Goal: Task Accomplishment & Management: Manage account settings

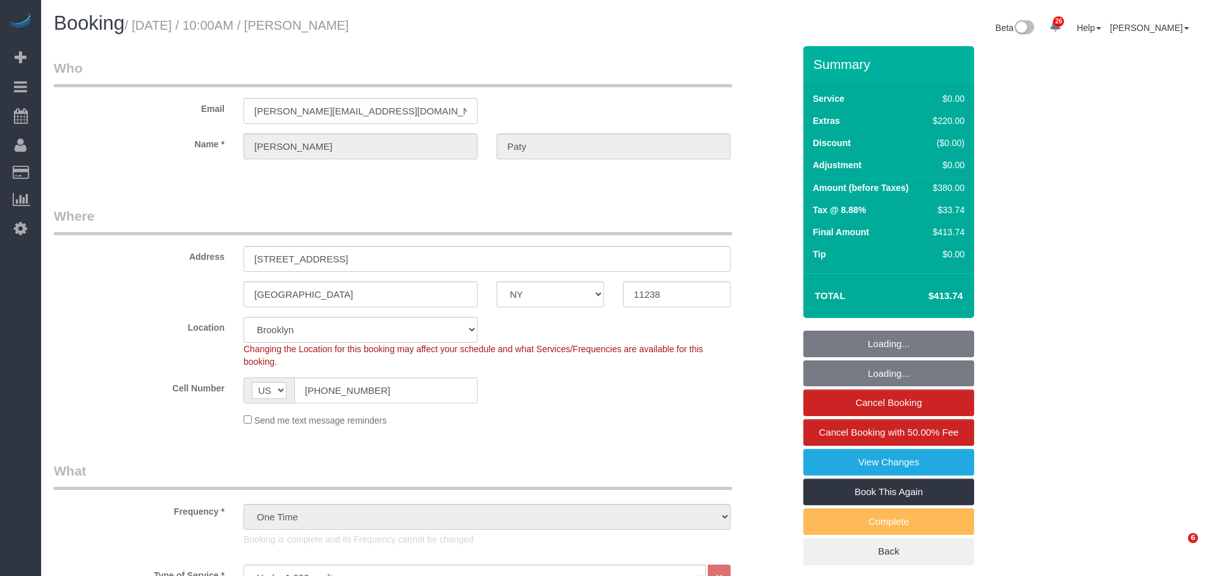
select select "NY"
select select "spot1"
select select "number:89"
select select "number:90"
select select "number:15"
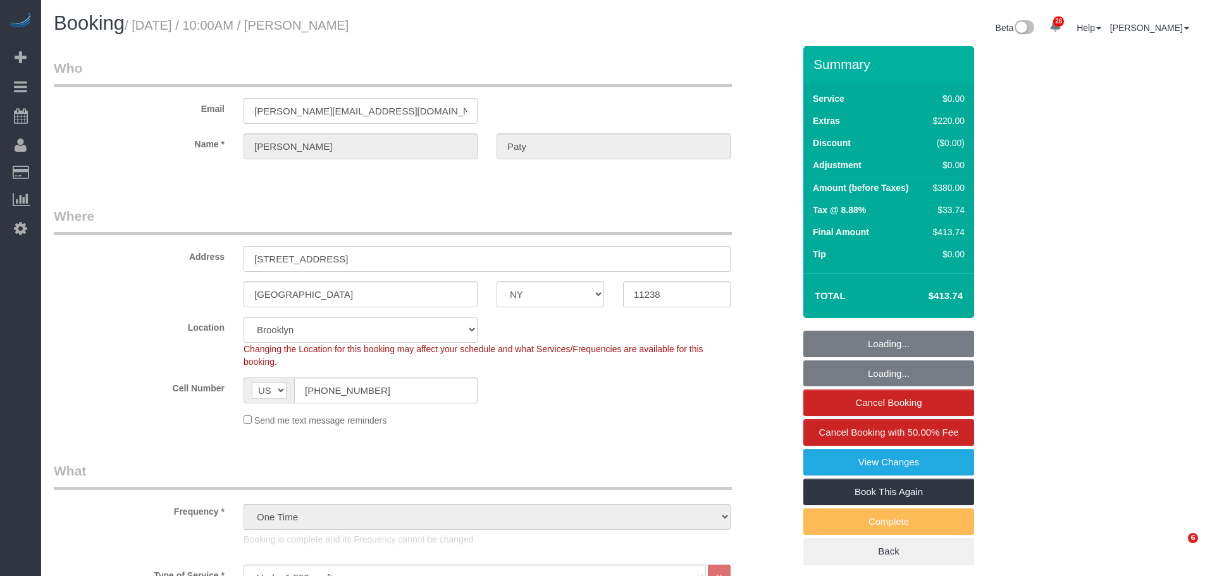
select select "number:5"
select select "1"
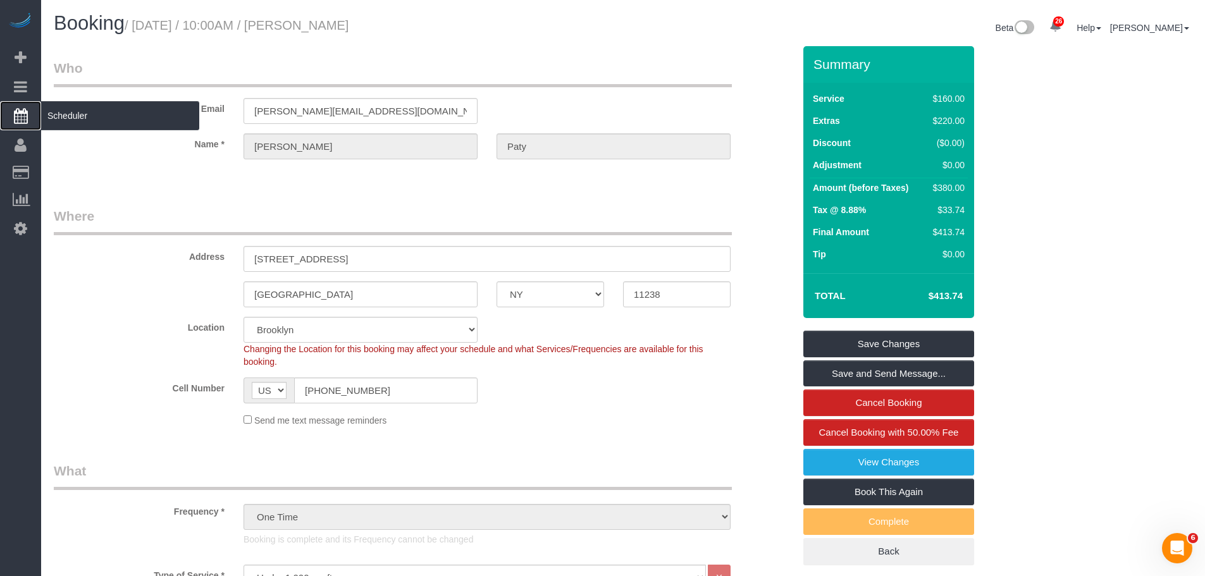
click at [113, 123] on span "Scheduler" at bounding box center [120, 115] width 158 height 29
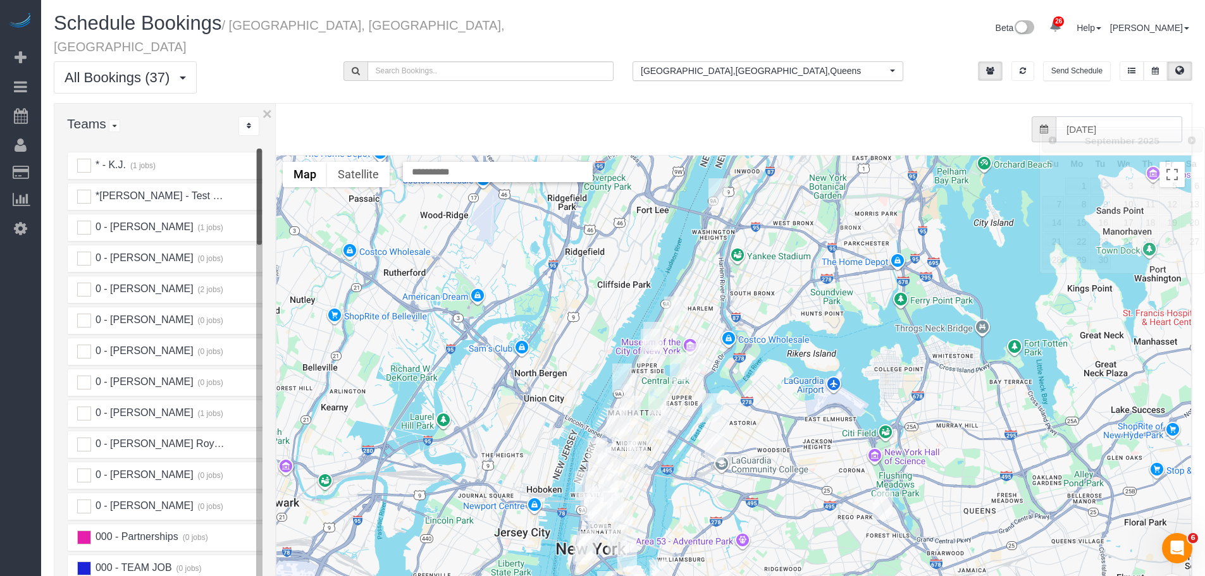
click at [1126, 116] on input "09/24/2025" at bounding box center [1119, 129] width 127 height 26
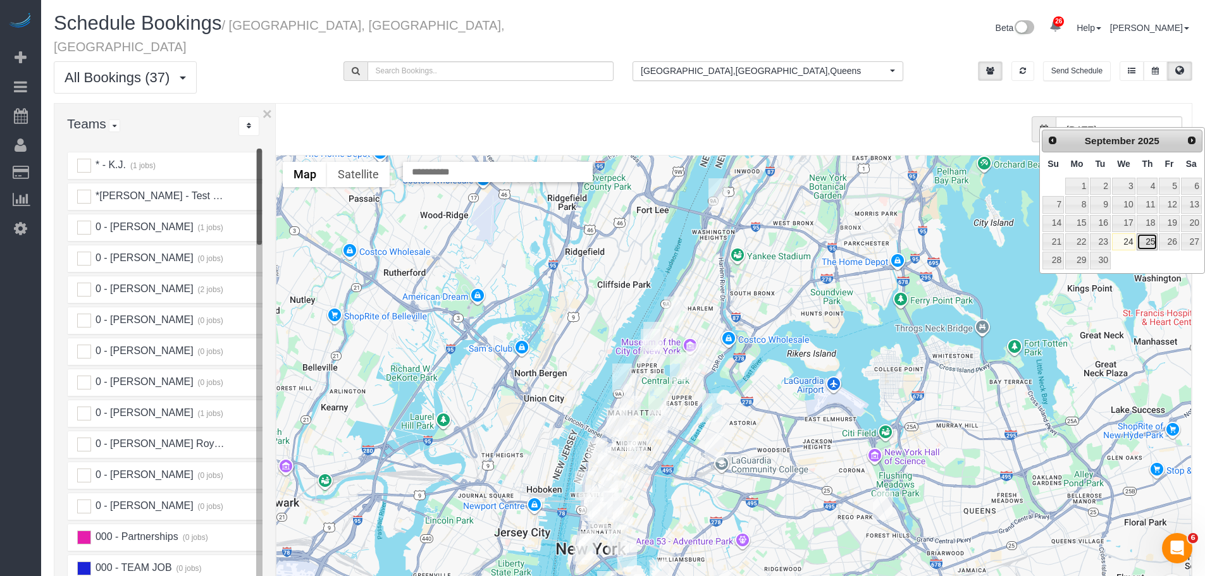
click at [1148, 243] on link "25" at bounding box center [1147, 241] width 21 height 17
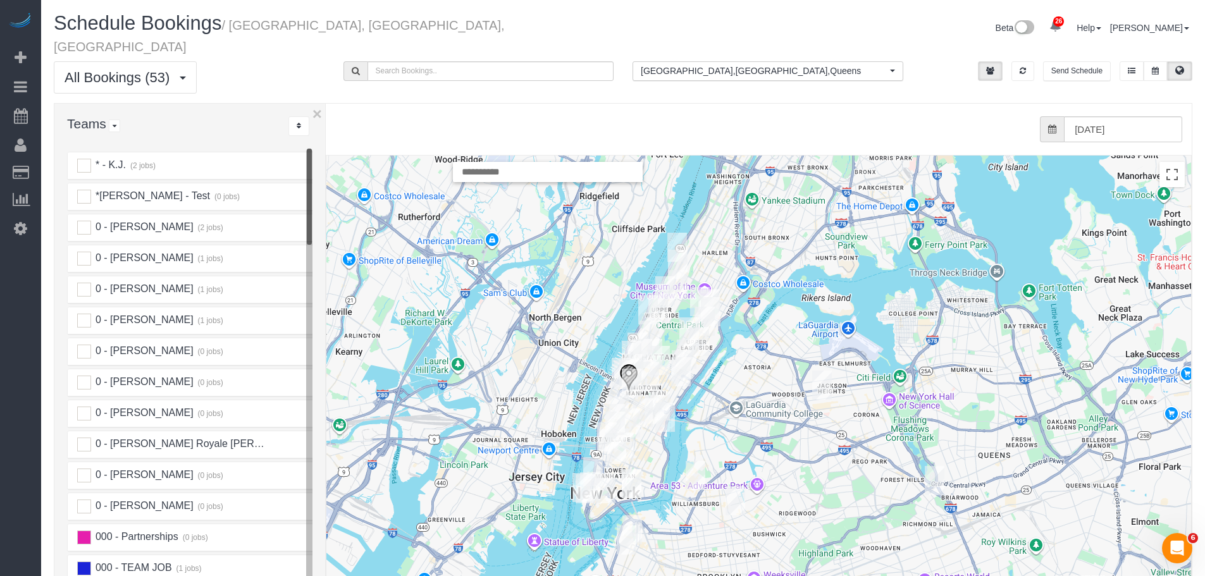
drag, startPoint x: 275, startPoint y: 299, endPoint x: 328, endPoint y: 302, distance: 53.3
click at [328, 302] on div "× Teams All Teams All Active Teams Active Teams For Location(s) Rating A-Z * - …" at bounding box center [623, 388] width 1139 height 571
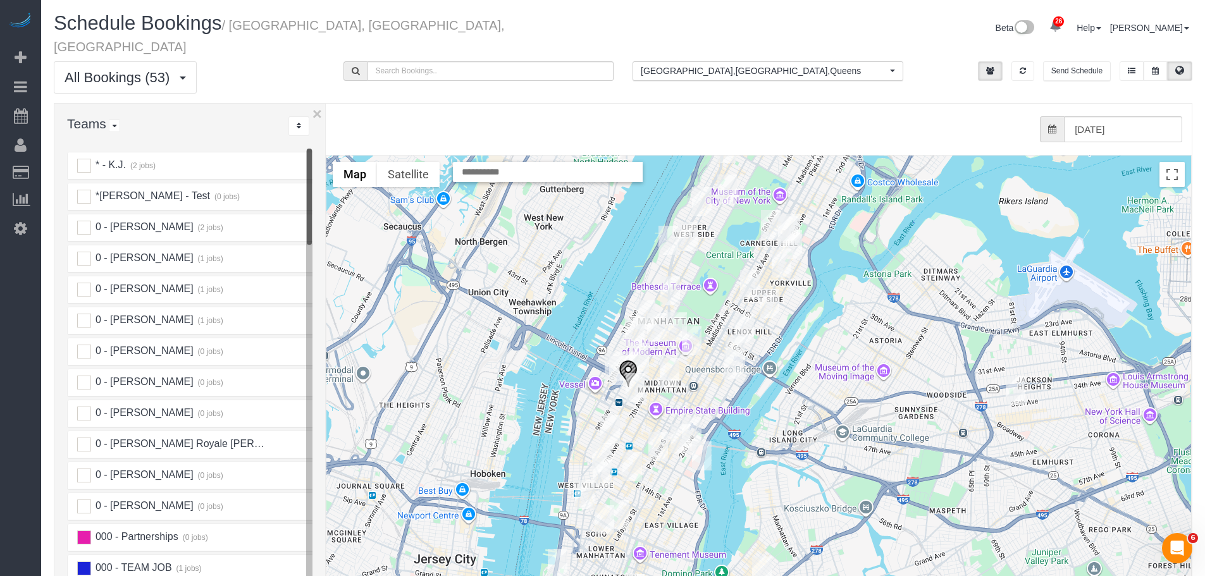
click at [626, 360] on img "09/25/2025 8:00AM - Carl Fagerstal - 320 West 38th Street, Apt. 1129, New York,…" at bounding box center [628, 374] width 19 height 28
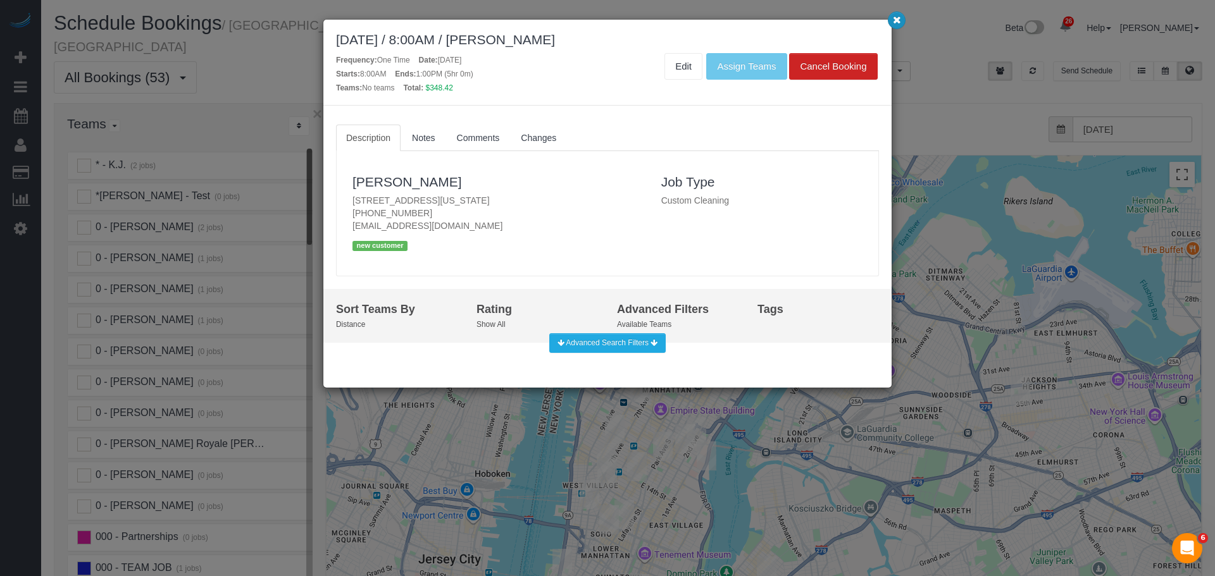
click at [893, 21] on icon "button" at bounding box center [897, 20] width 8 height 8
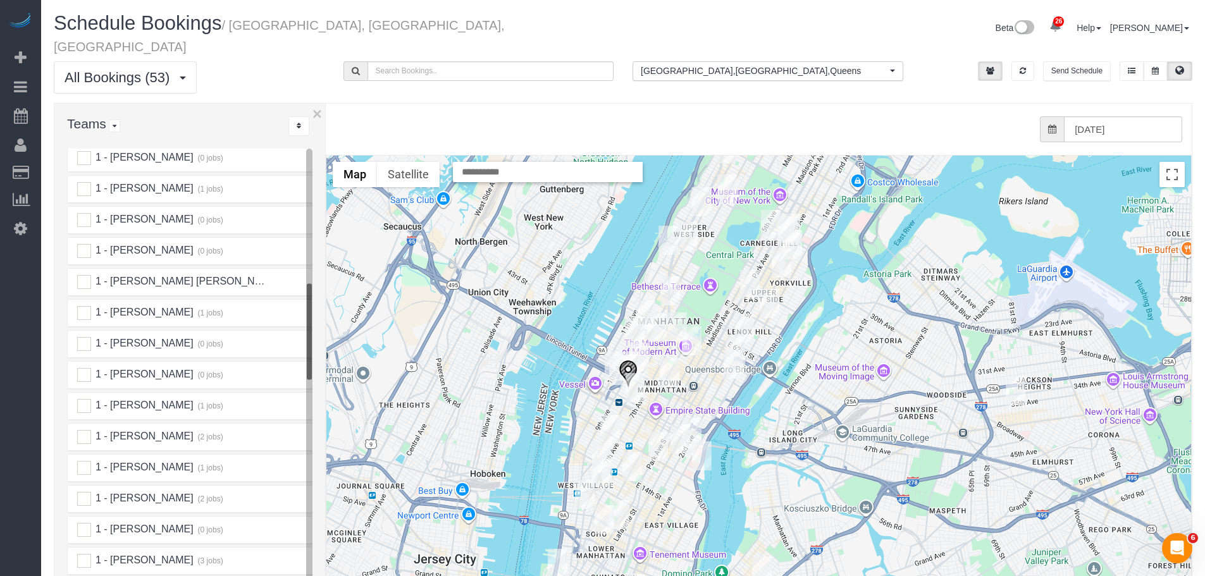
scroll to position [759, 0]
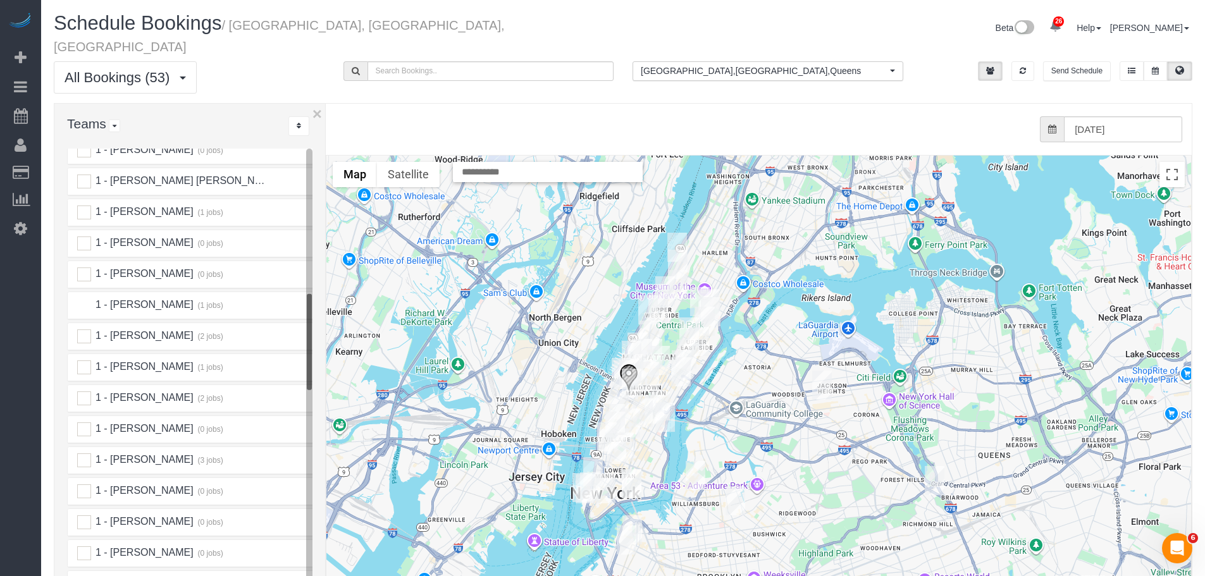
click at [86, 299] on ins at bounding box center [84, 306] width 14 height 14
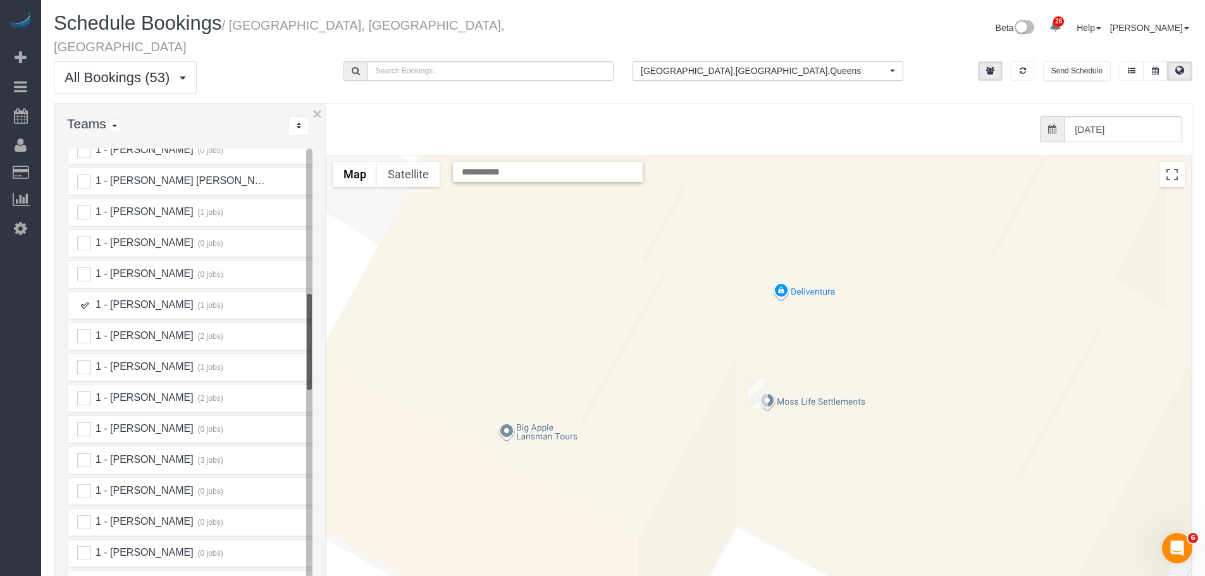
click at [760, 379] on img "09/25/2025 9:00AM - Elizabeth Seidman - 30 Waterside Plaza, Apt 35j, New York, …" at bounding box center [758, 393] width 20 height 29
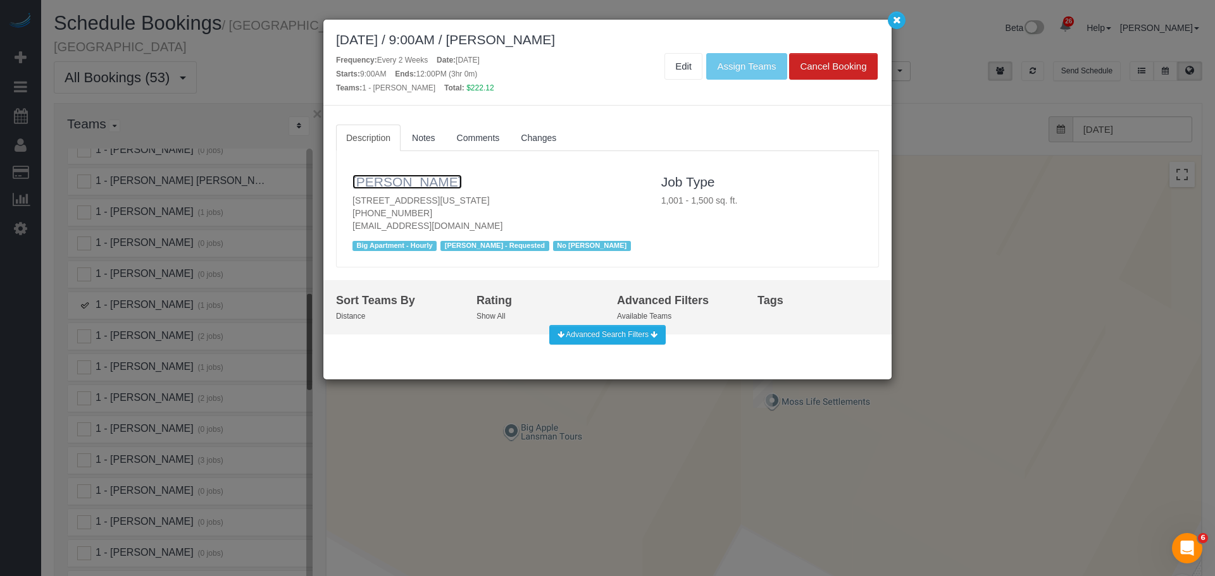
click at [388, 177] on link "Elizabeth Seidman" at bounding box center [406, 182] width 109 height 15
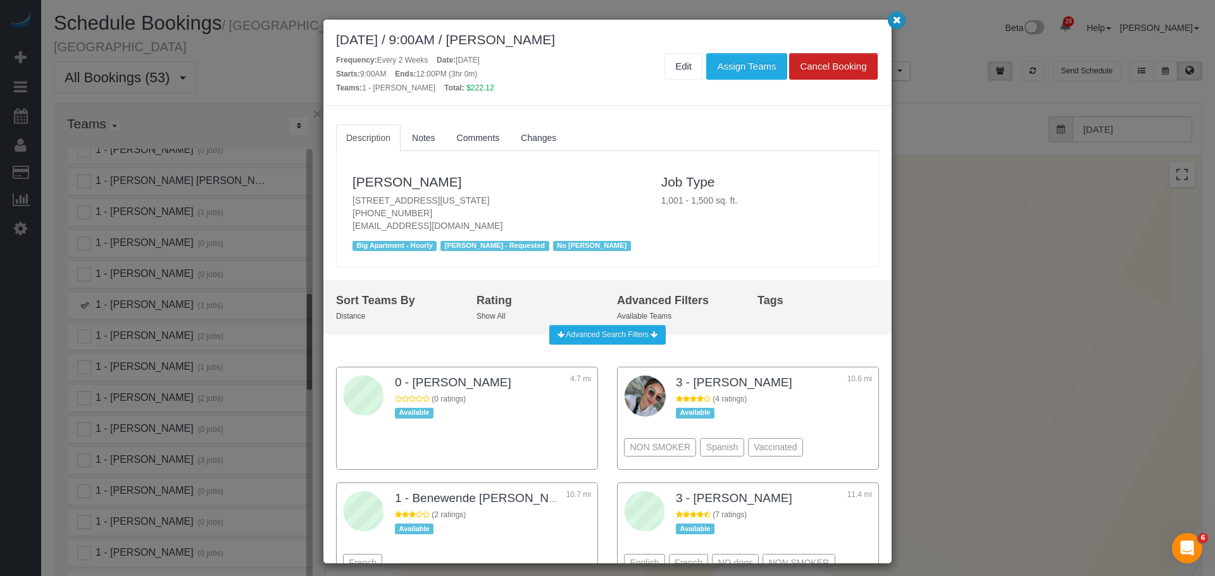
click at [896, 20] on icon "button" at bounding box center [897, 20] width 8 height 8
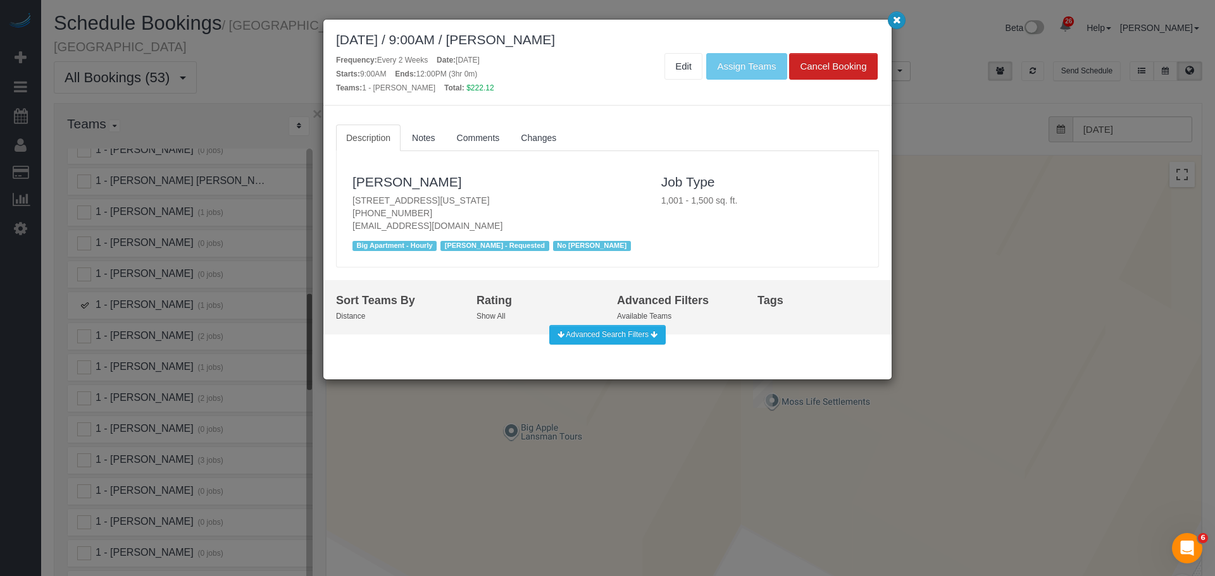
click at [895, 20] on icon "button" at bounding box center [897, 20] width 8 height 8
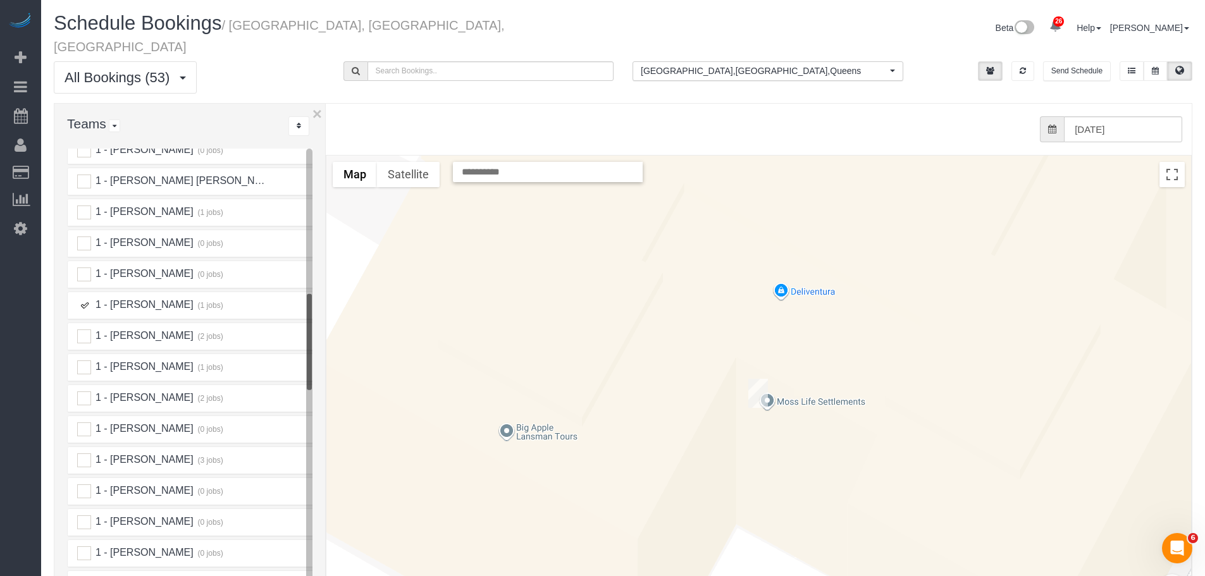
click at [83, 299] on ins at bounding box center [84, 306] width 14 height 14
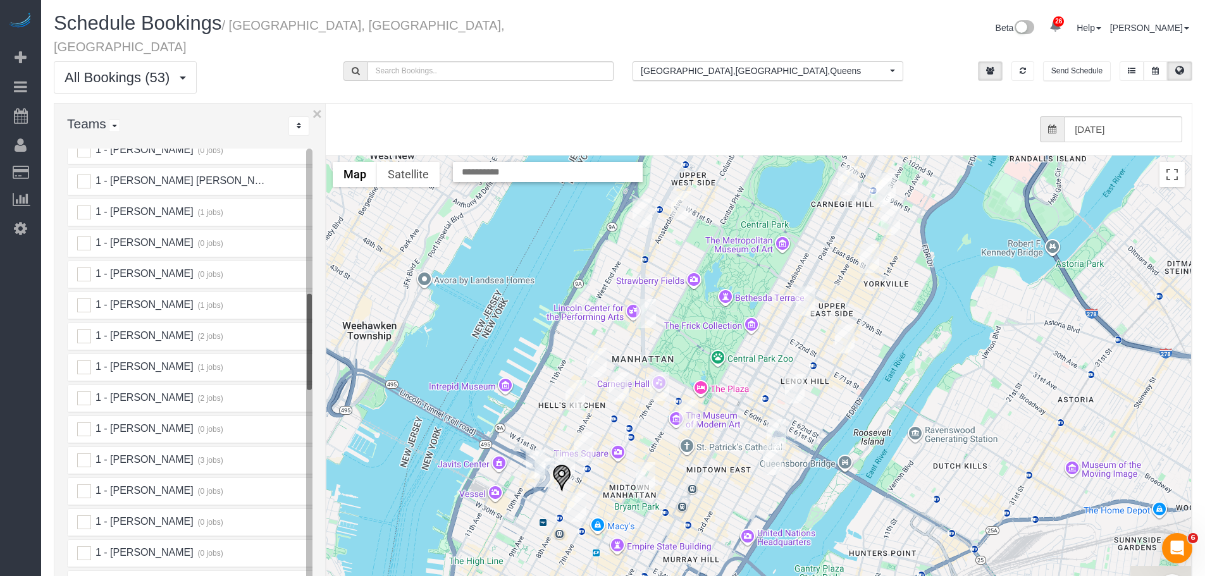
drag, startPoint x: 442, startPoint y: 457, endPoint x: 622, endPoint y: 351, distance: 209.0
click at [622, 351] on div "To navigate, press the arrow keys." at bounding box center [758, 408] width 865 height 505
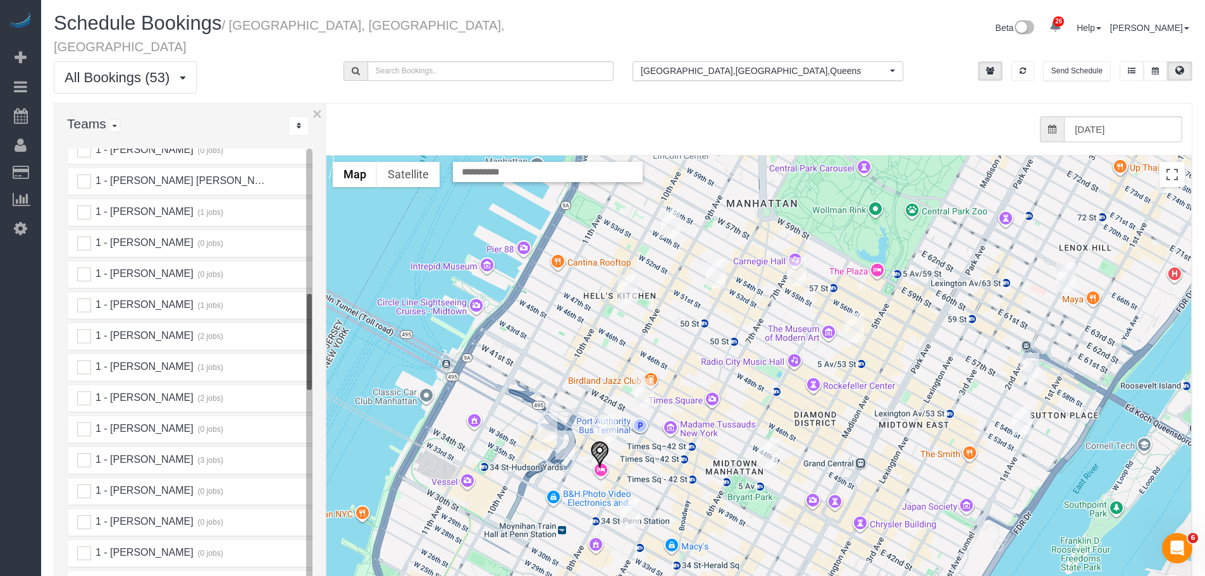
click at [605, 414] on img "09/25/2025 5:00PM - Marina Solovchuk (Plus Group Consulting Engineering) - 333 …" at bounding box center [607, 428] width 20 height 29
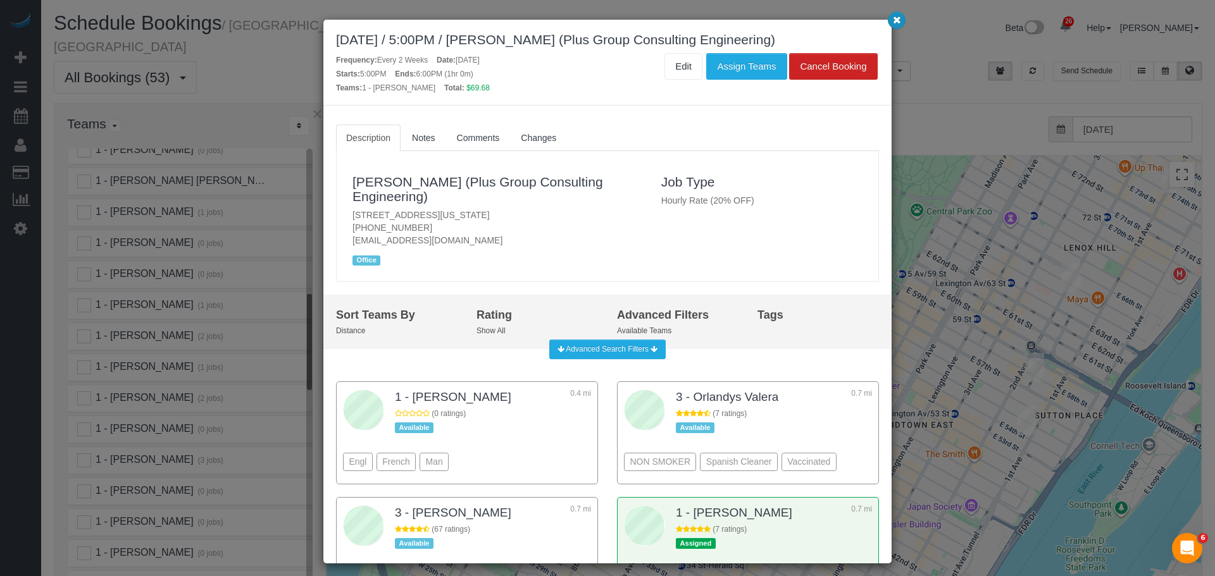
click at [896, 21] on icon "button" at bounding box center [897, 20] width 8 height 8
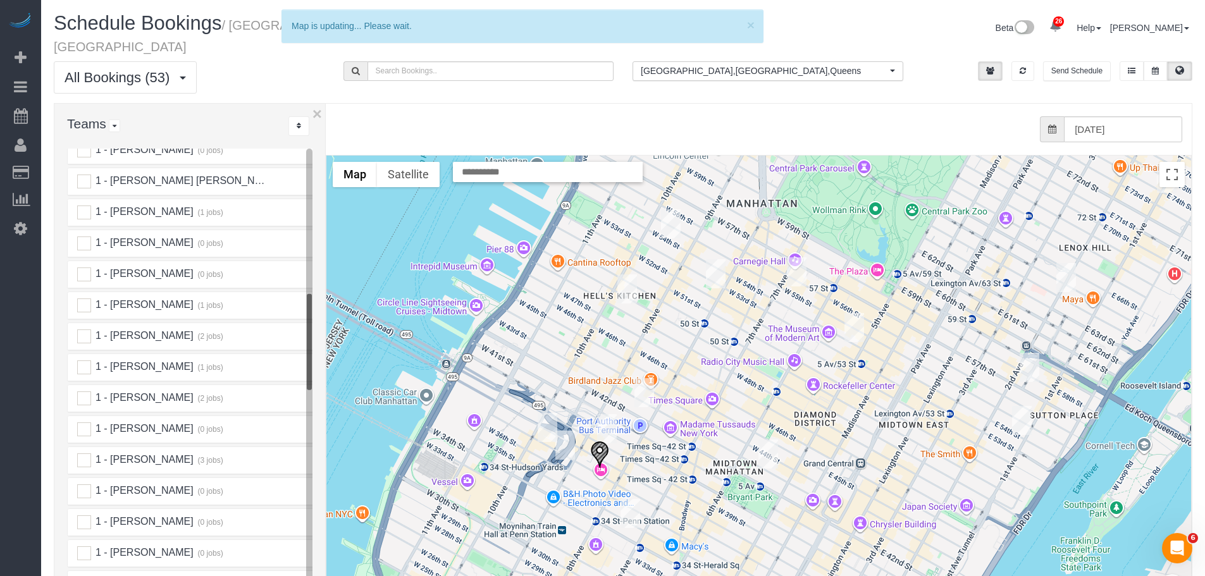
click at [604, 414] on img "09/25/2025 5:00PM - Marina Solovchuk (Plus Group Consulting Engineering) - 333 …" at bounding box center [607, 428] width 20 height 29
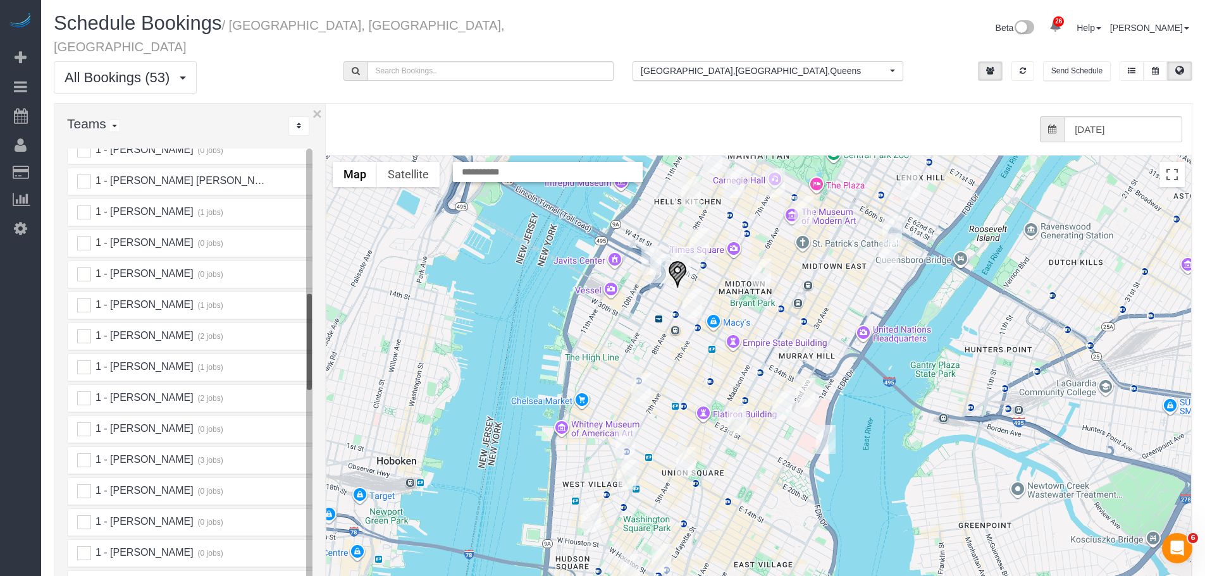
click at [680, 247] on img "09/25/2025 5:00PM - Marina Solovchuk (Plus Group Consulting Engineering) - 333 …" at bounding box center [681, 261] width 20 height 29
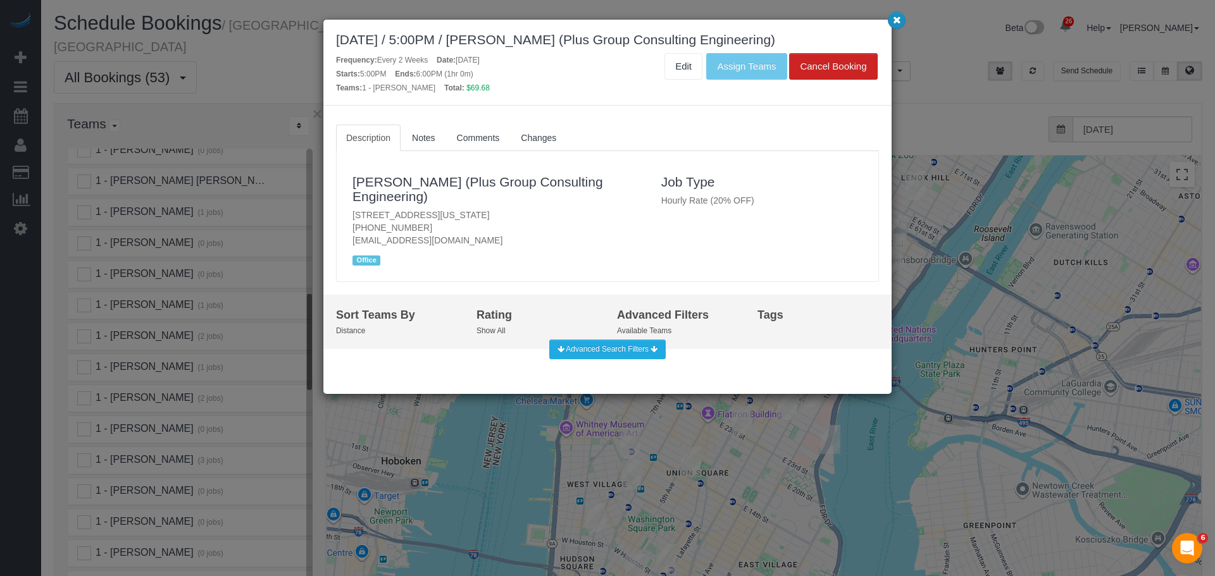
click at [895, 18] on icon "button" at bounding box center [897, 20] width 8 height 8
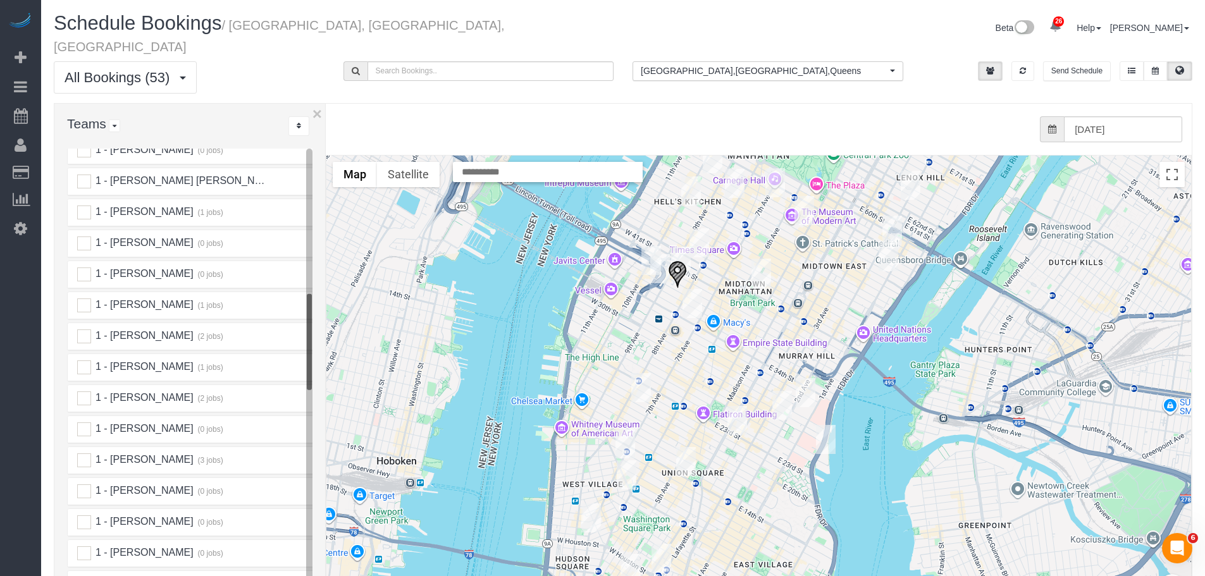
click at [695, 228] on img "09/25/2025 2:30PM - Mychal Harrison - 312 West 43rd Street, Apt. 32f, New York,…" at bounding box center [700, 242] width 20 height 29
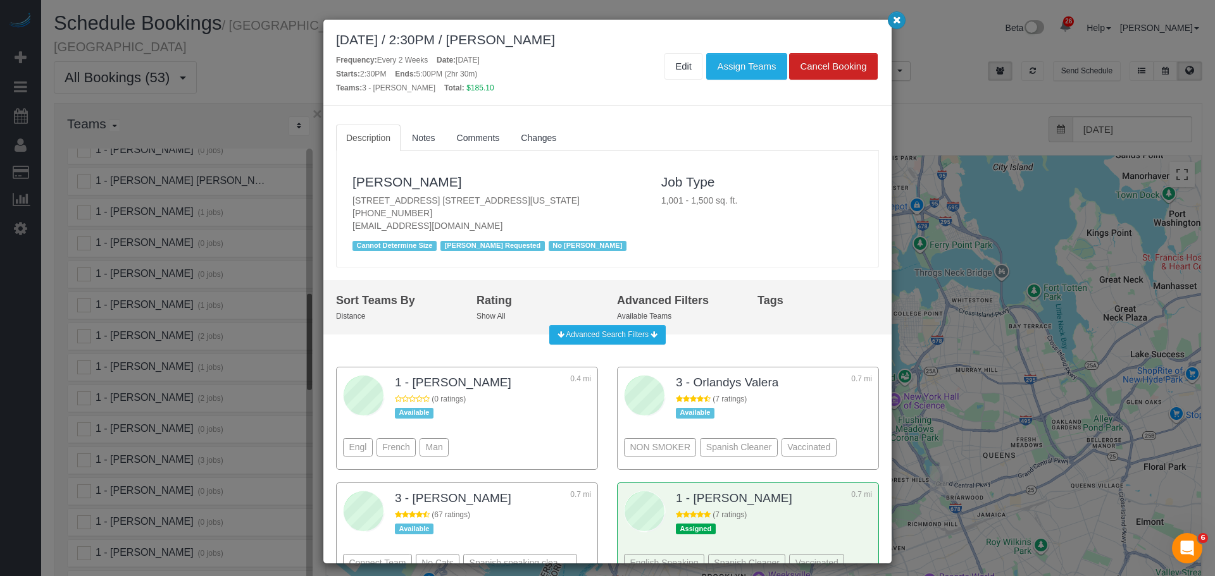
click at [895, 18] on icon "button" at bounding box center [897, 20] width 8 height 8
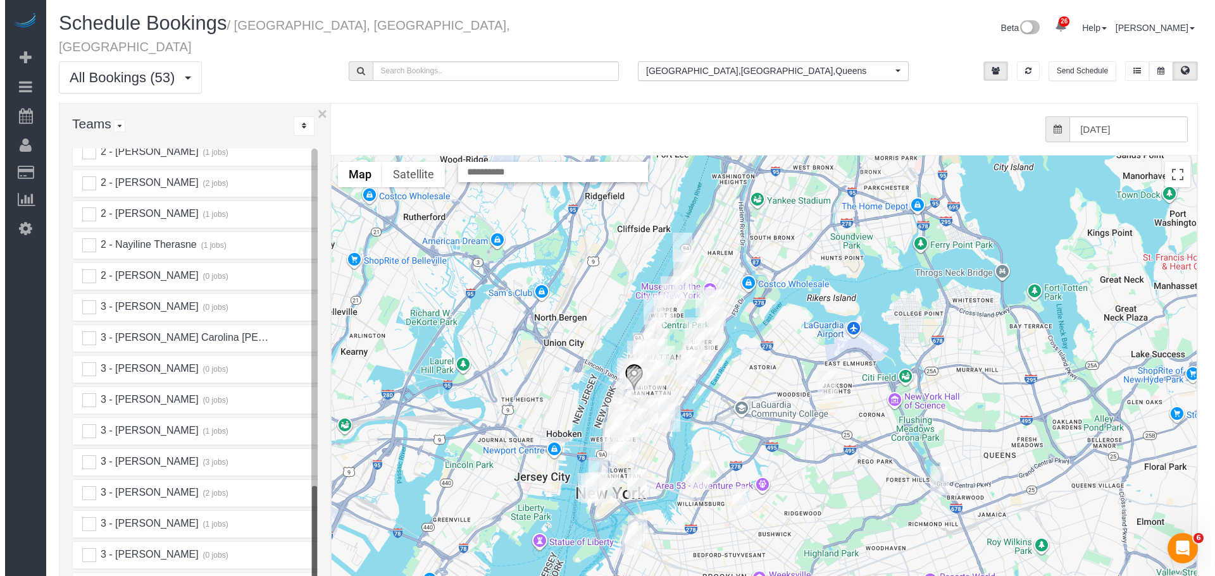
scroll to position [1771, 0]
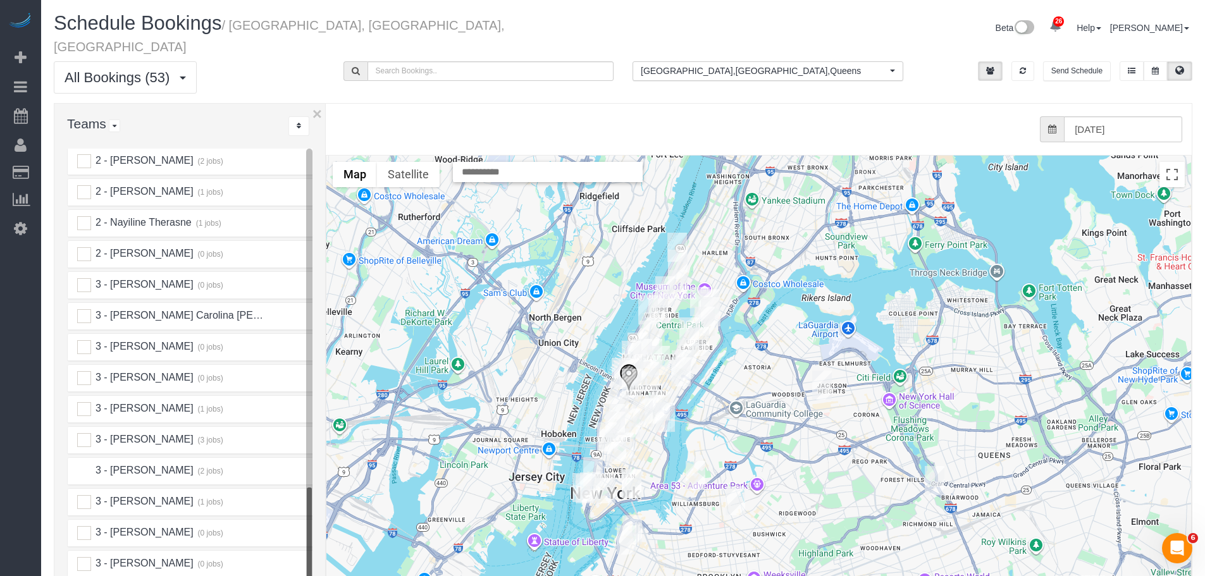
click at [84, 464] on ins at bounding box center [84, 471] width 14 height 14
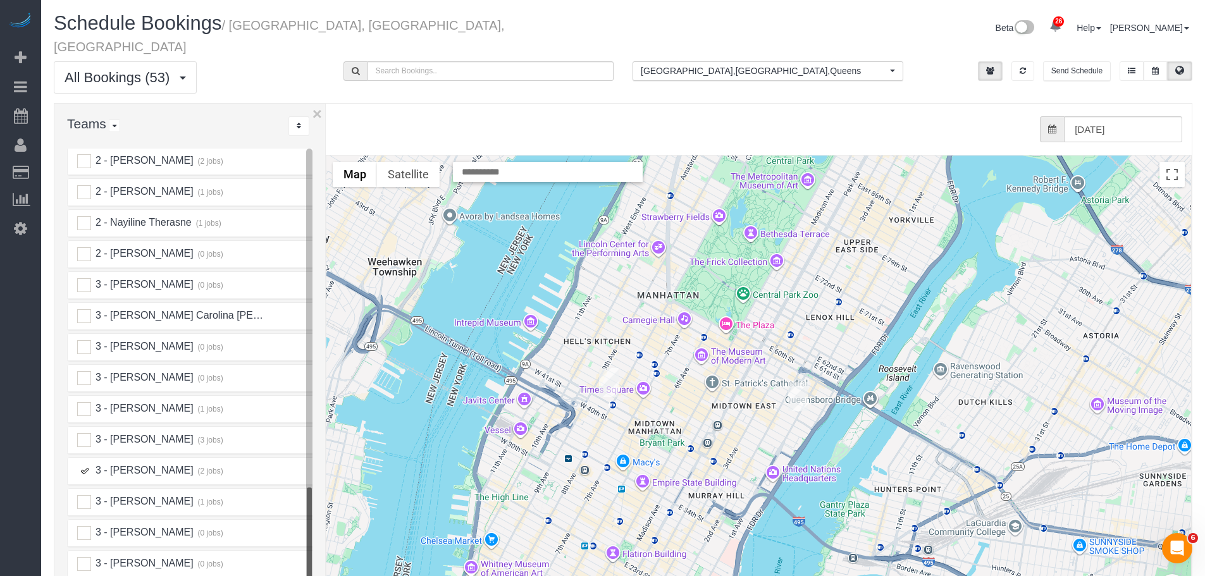
click at [794, 382] on img "09/25/2025 8:00AM - Lauren Beck - 987 1st Avenue, Apt. 1, New York, NY 10022" at bounding box center [798, 396] width 20 height 29
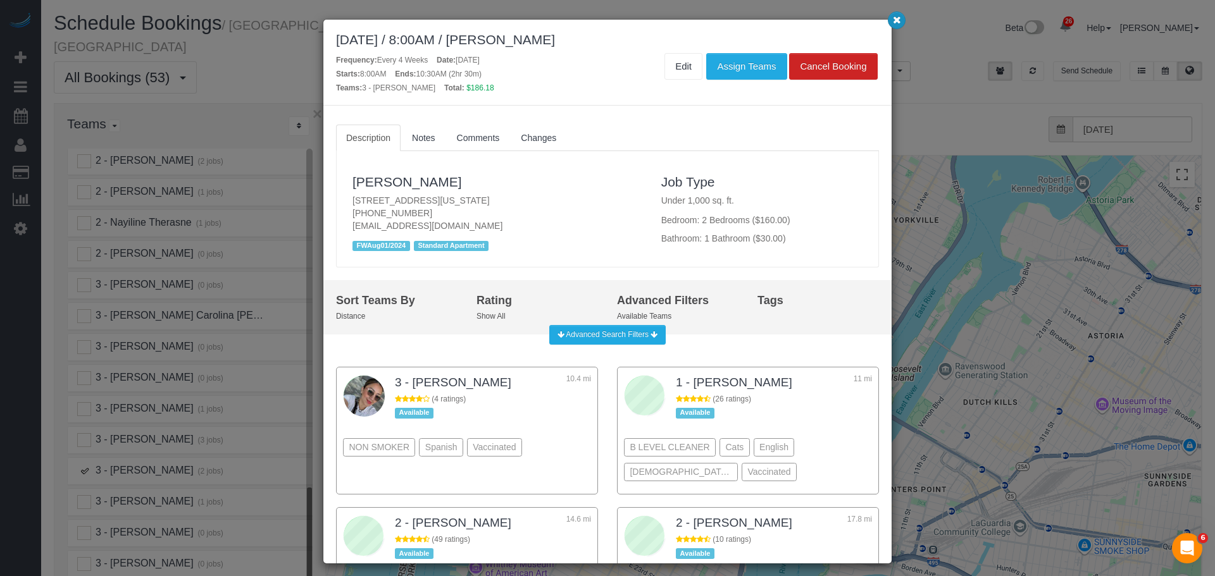
click at [896, 16] on icon "button" at bounding box center [897, 20] width 8 height 8
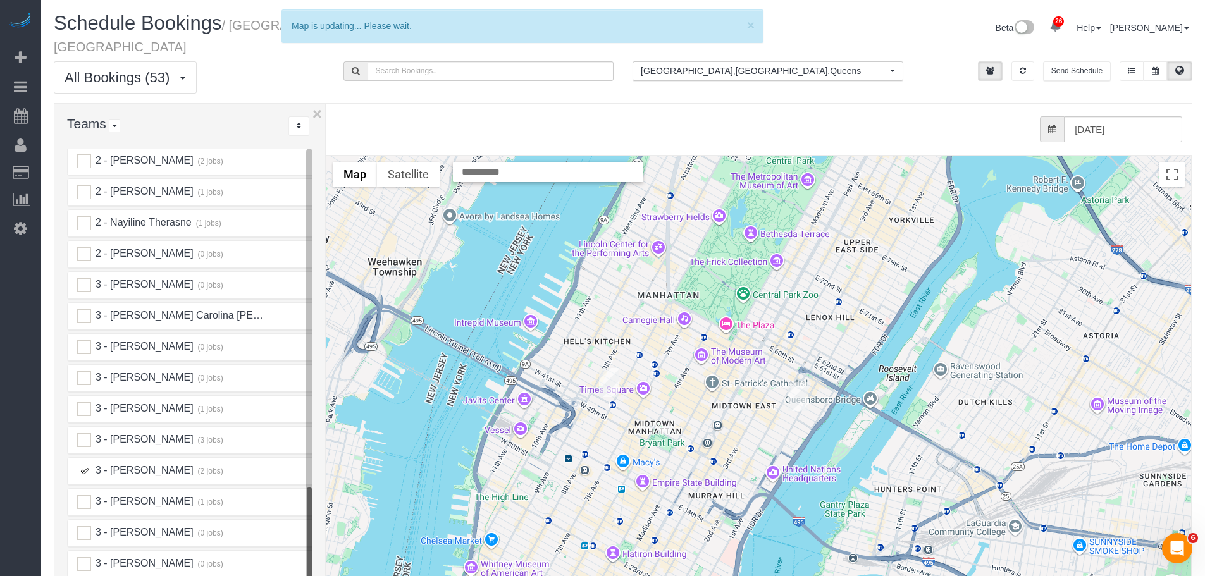
click at [604, 368] on img "09/25/2025 2:30PM - Mychal Harrison - 312 West 43rd Street, Apt. 32f, New York,…" at bounding box center [609, 382] width 20 height 29
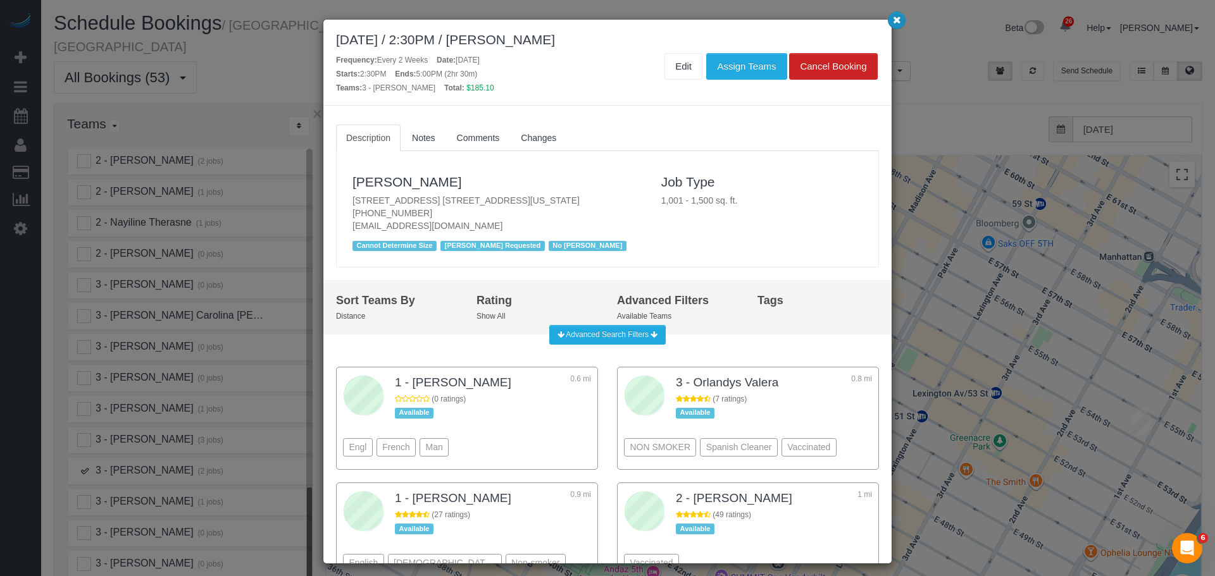
click at [893, 20] on icon "button" at bounding box center [897, 20] width 8 height 8
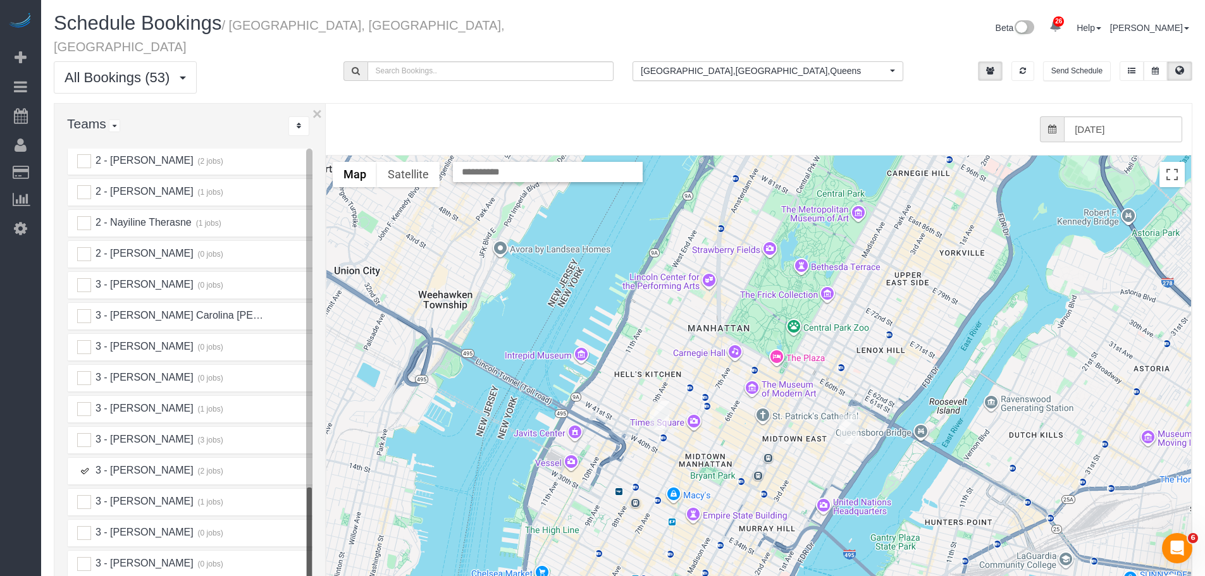
click at [846, 415] on img "09/25/2025 8:00AM - Lauren Beck - 987 1st Avenue, Apt. 1, New York, NY 10022" at bounding box center [849, 429] width 20 height 29
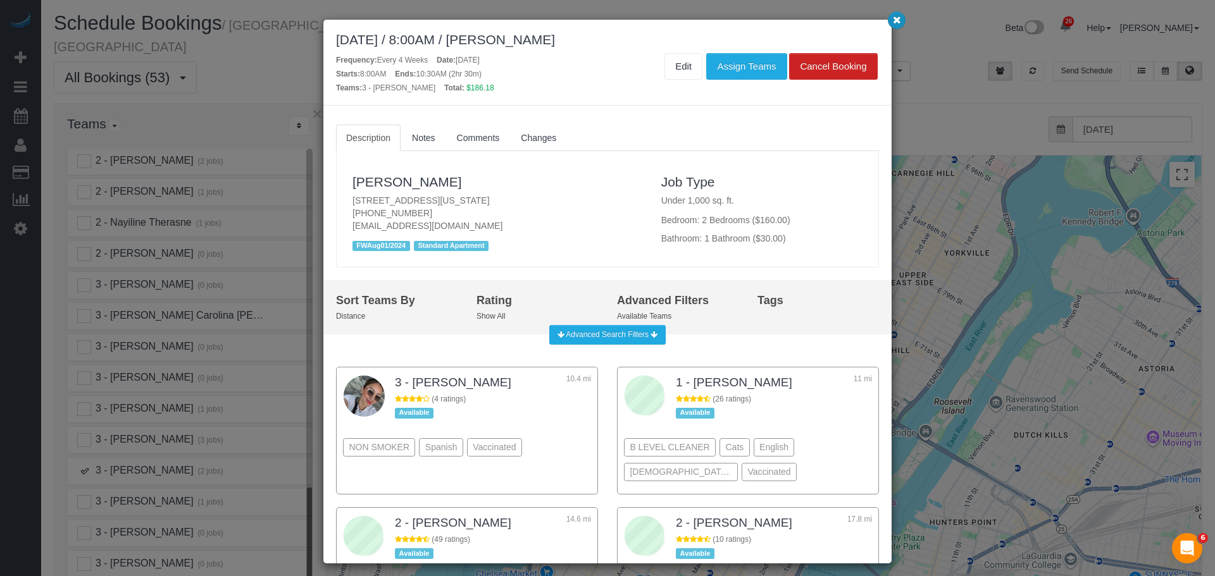
click at [888, 18] on button "button" at bounding box center [897, 20] width 18 height 18
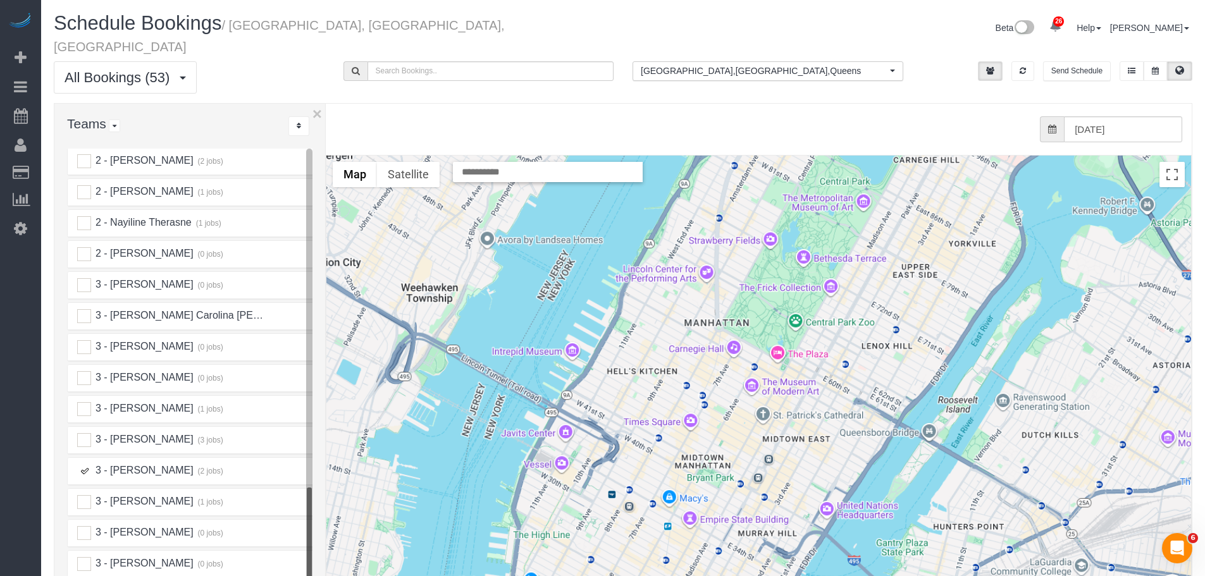
click at [661, 404] on img "09/25/2025 2:30PM - Mychal Harrison - 312 West 43rd Street, Apt. 32f, New York,…" at bounding box center [660, 415] width 20 height 29
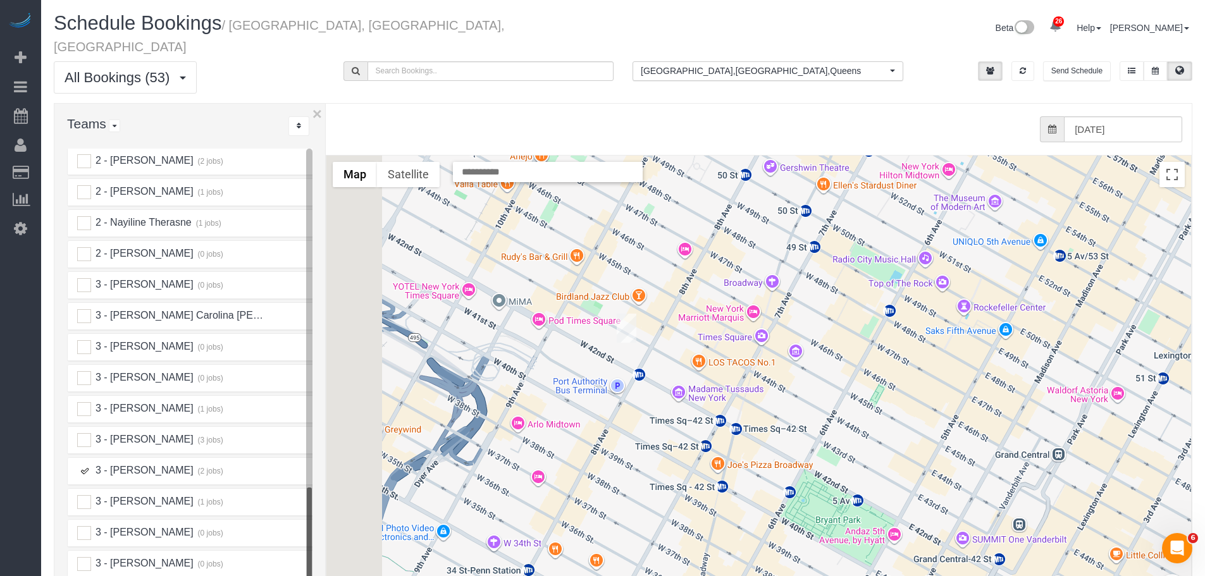
drag, startPoint x: 423, startPoint y: 377, endPoint x: 686, endPoint y: 335, distance: 266.5
click at [685, 335] on div at bounding box center [758, 408] width 865 height 505
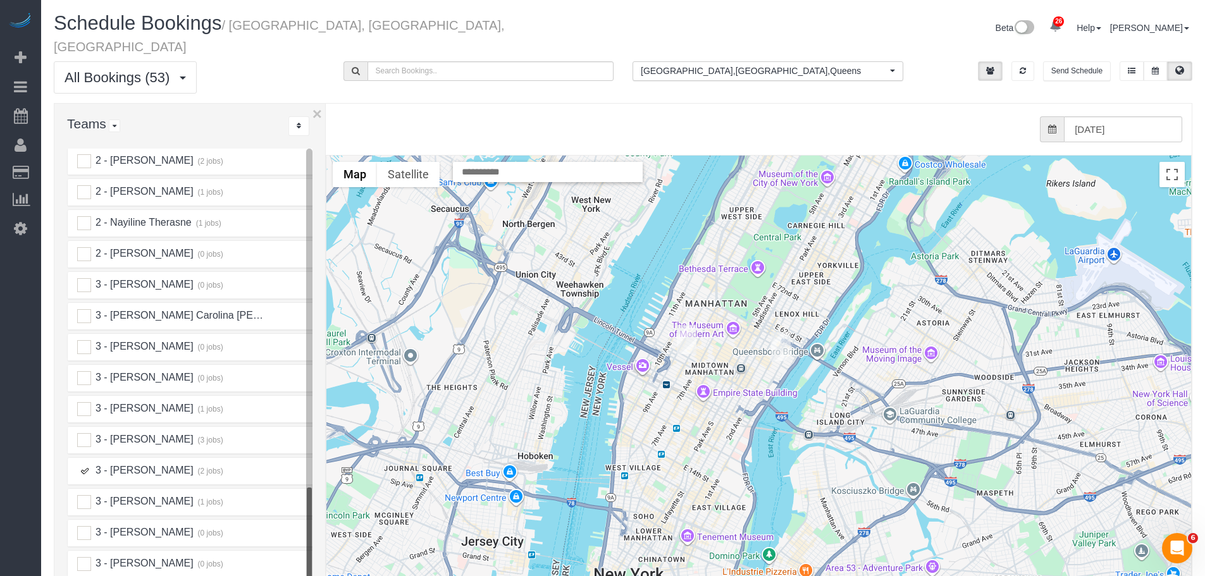
click at [682, 325] on img "09/25/2025 2:30PM - Mychal Harrison - 312 West 43rd Street, Apt. 32f, New York,…" at bounding box center [687, 339] width 20 height 29
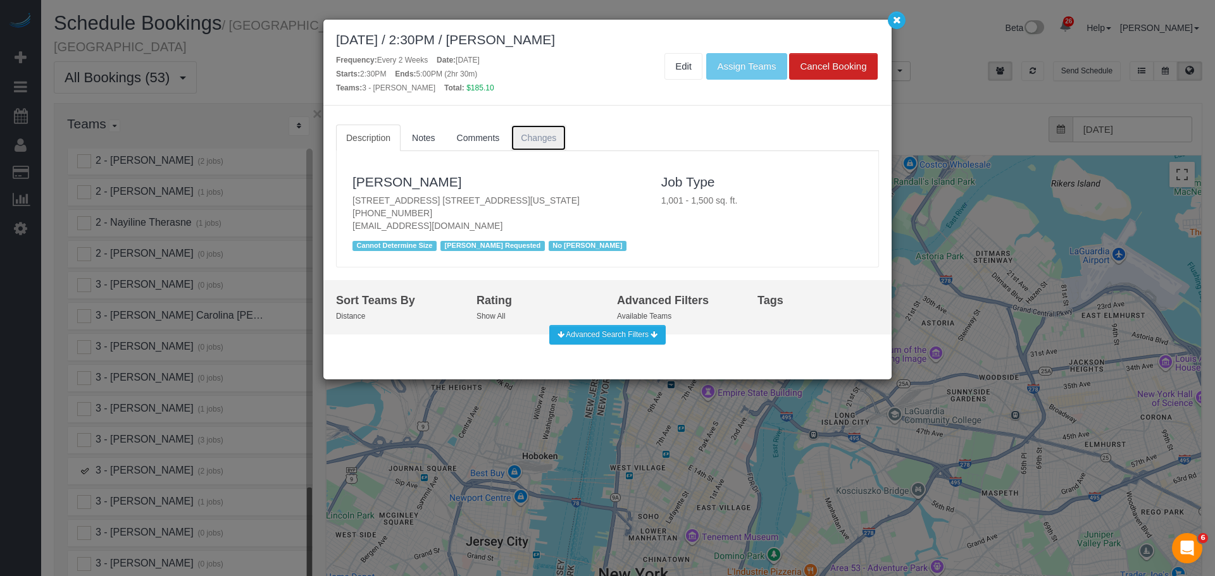
click at [553, 144] on link "Changes" at bounding box center [539, 138] width 56 height 27
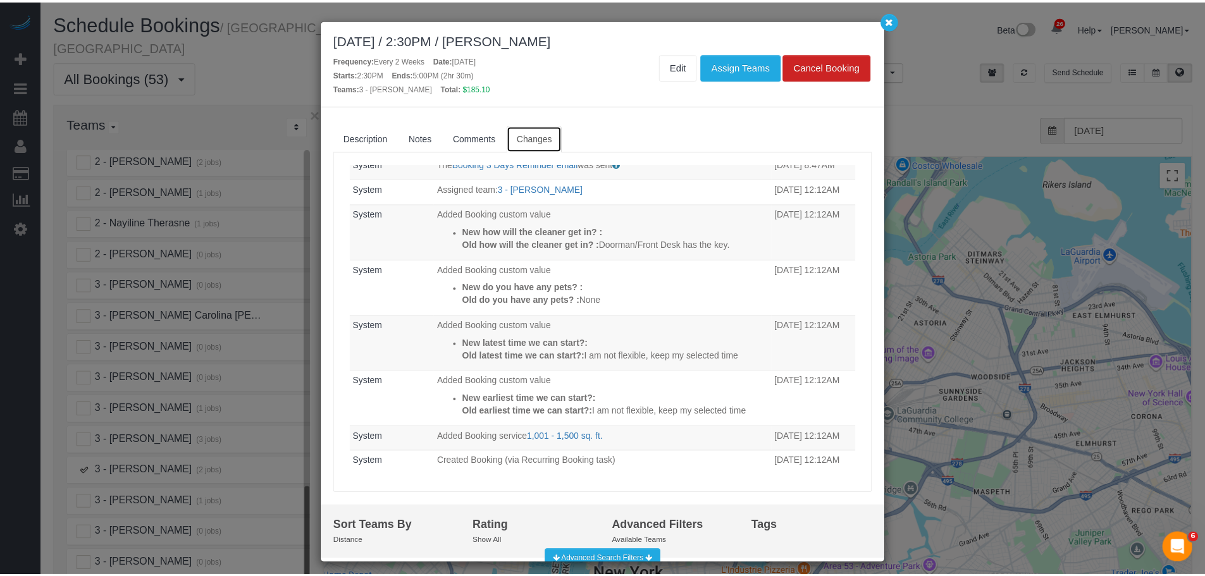
scroll to position [0, 0]
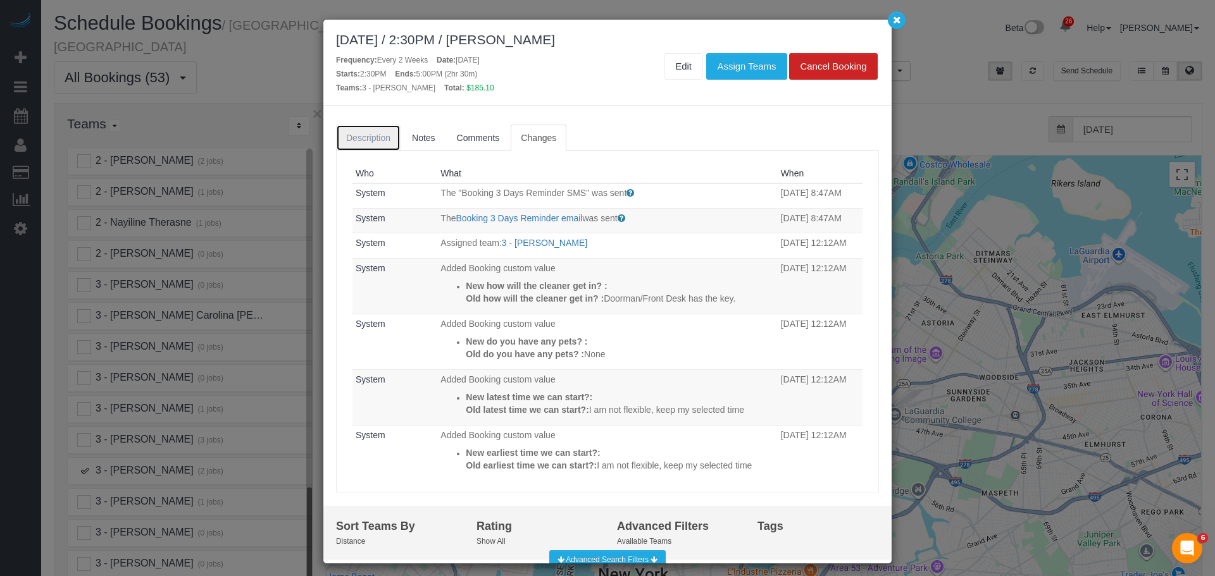
click at [368, 134] on span "Description" at bounding box center [368, 138] width 44 height 10
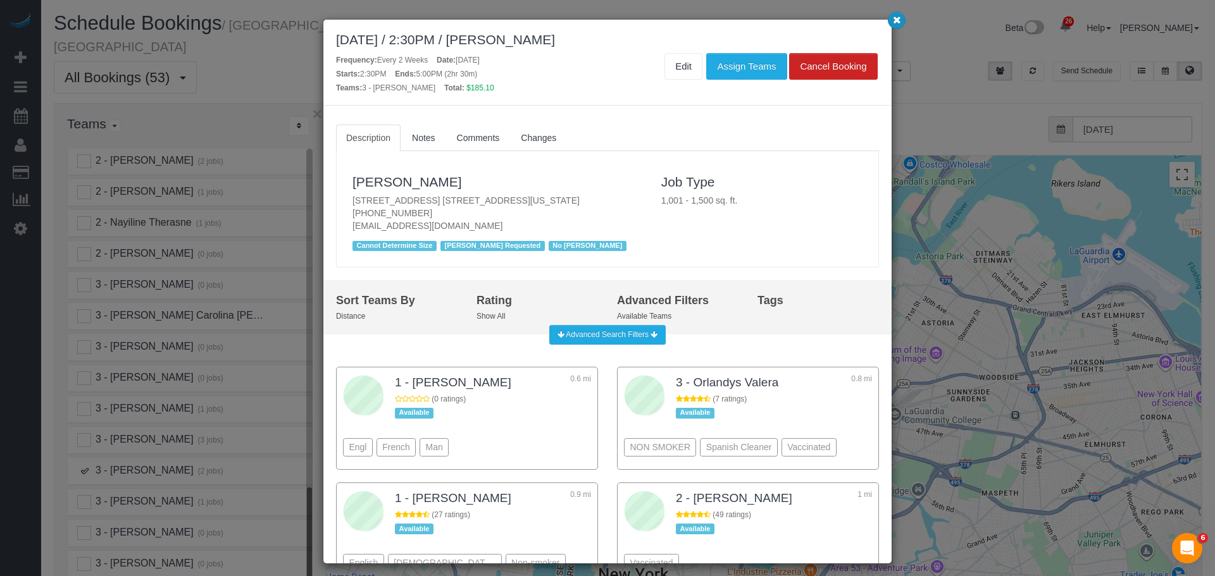
click at [894, 18] on icon "button" at bounding box center [897, 20] width 8 height 8
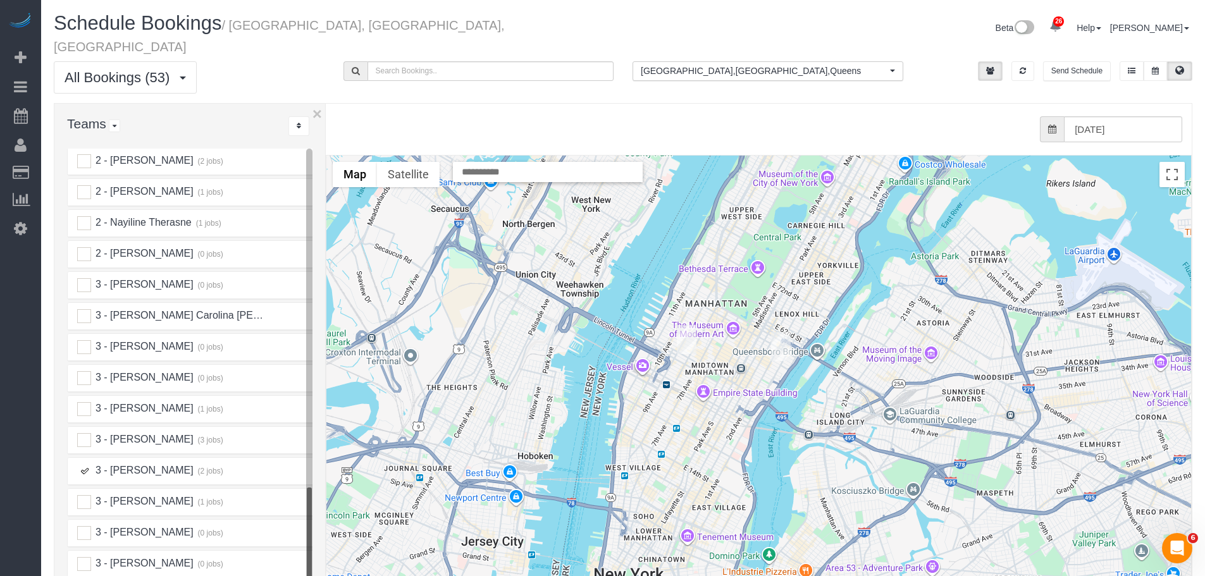
click at [781, 332] on img "09/25/2025 8:00AM - Lauren Beck - 987 1st Avenue, Apt. 1, New York, NY 10022" at bounding box center [781, 346] width 20 height 29
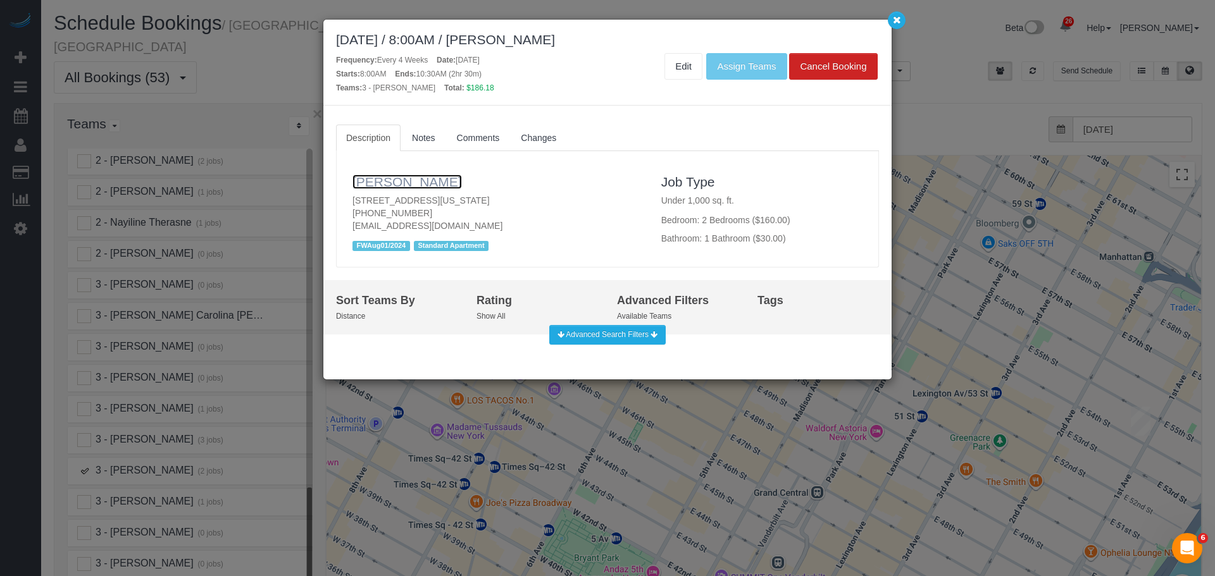
click at [404, 182] on link "Lauren Beck" at bounding box center [406, 182] width 109 height 15
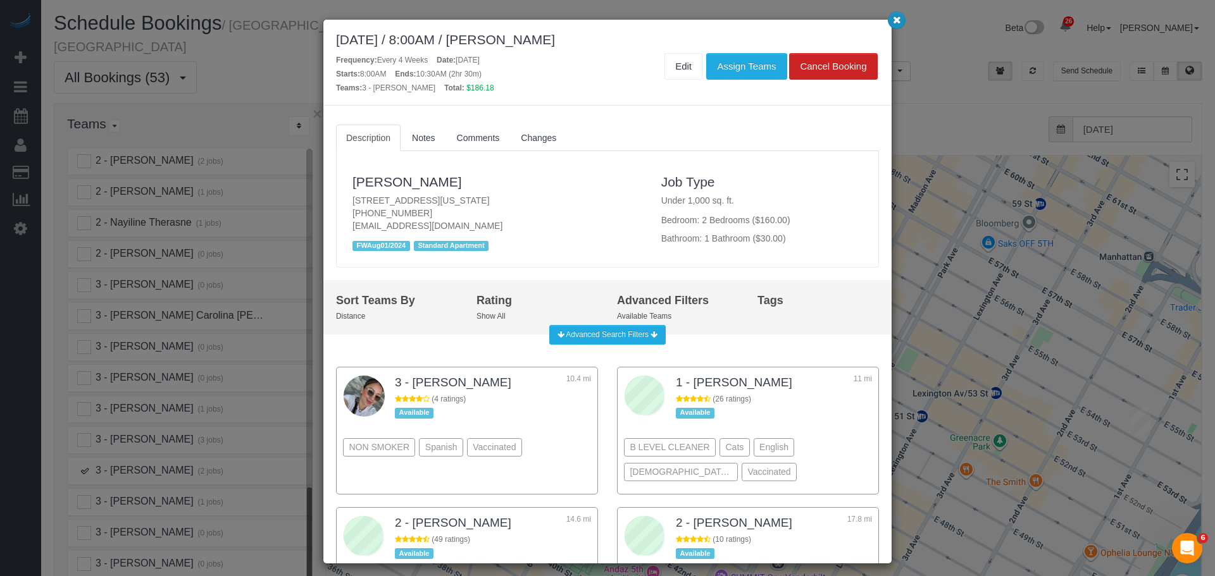
click at [894, 16] on icon "button" at bounding box center [897, 20] width 8 height 8
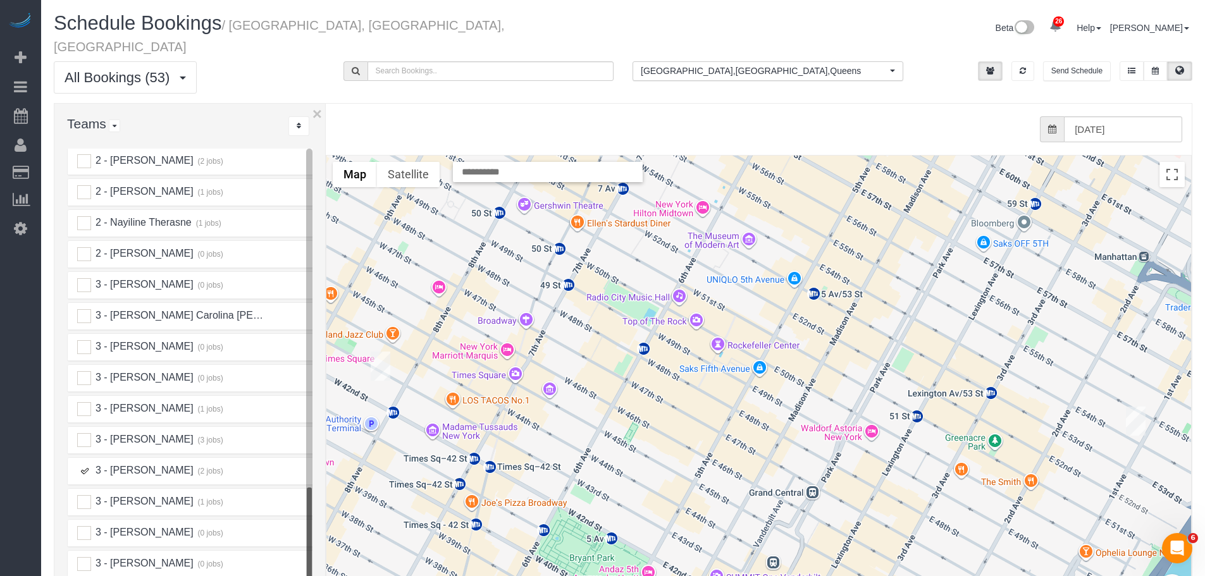
click at [82, 464] on ins at bounding box center [84, 471] width 14 height 14
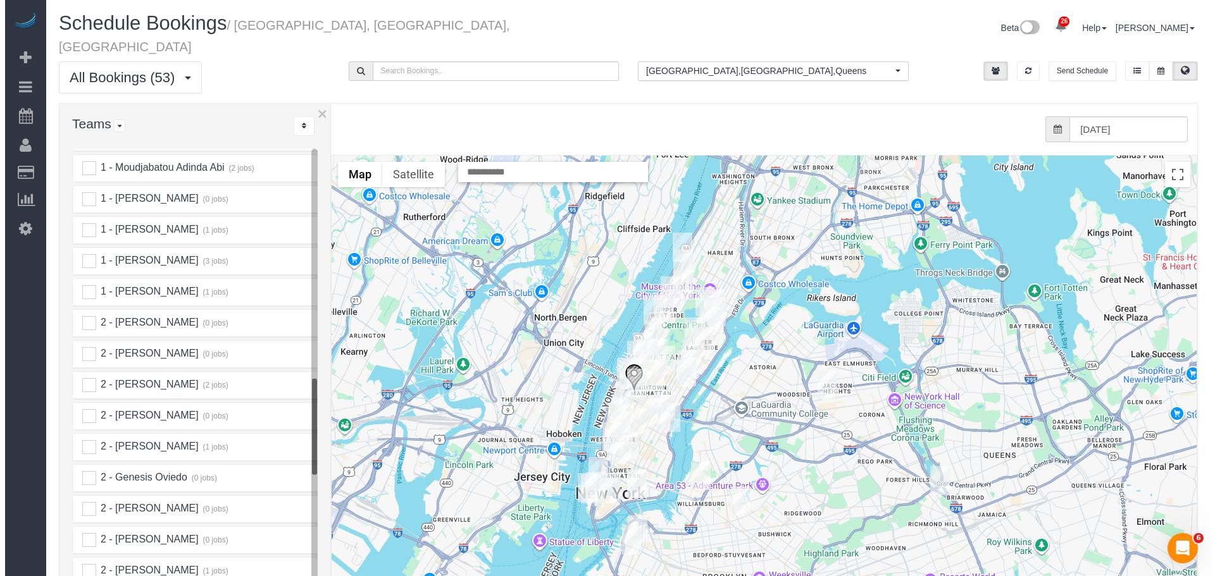
scroll to position [1202, 0]
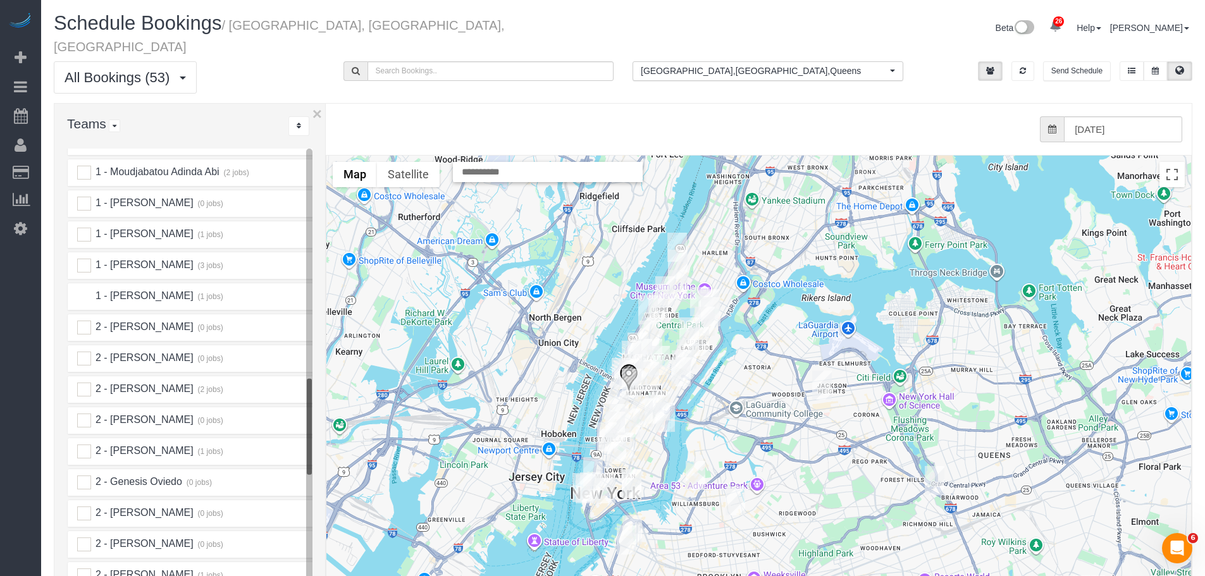
click at [83, 290] on ins at bounding box center [84, 297] width 14 height 14
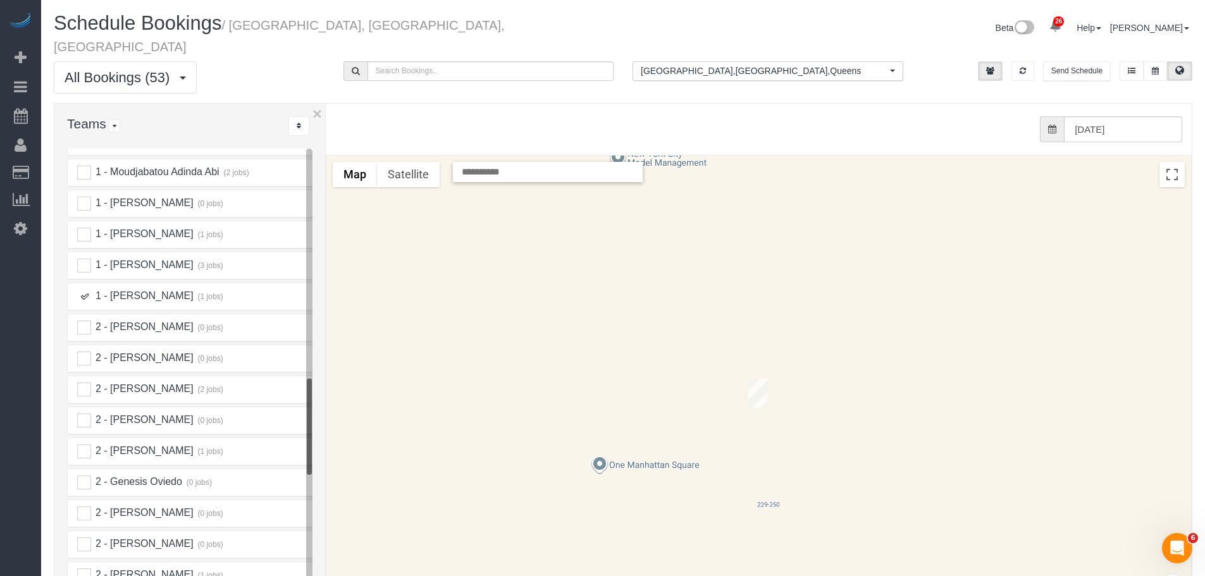
click at [753, 379] on img "09/25/2025 2:00PM - Benjamin Rudnitsky (Concierge Drop) - 225 Cherry Street, Ap…" at bounding box center [758, 393] width 20 height 29
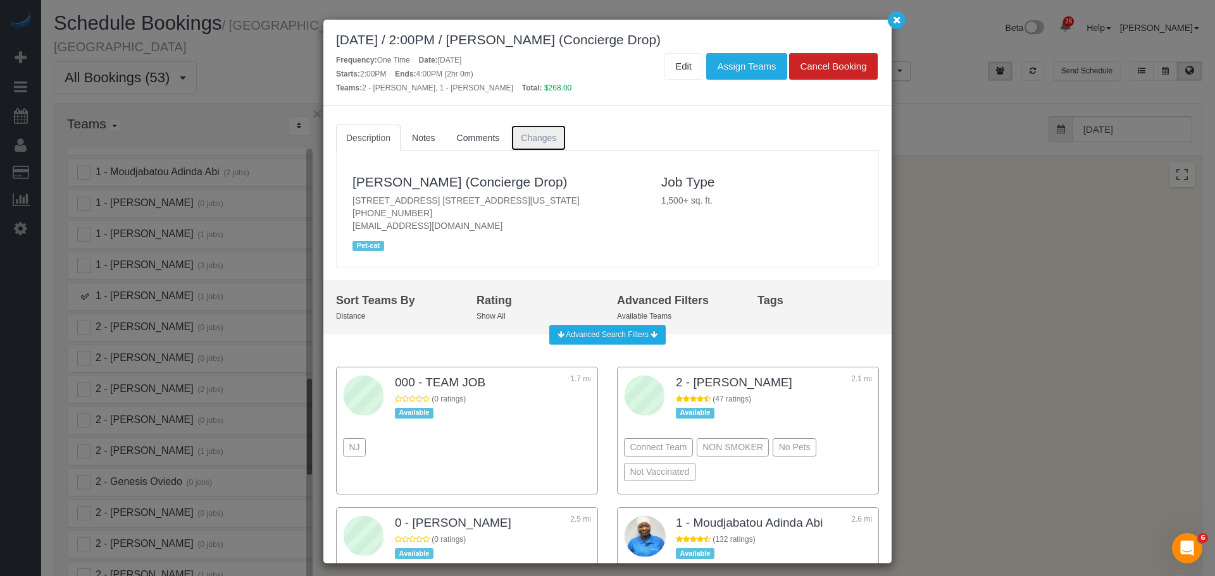
click at [546, 141] on span "Changes" at bounding box center [538, 138] width 35 height 10
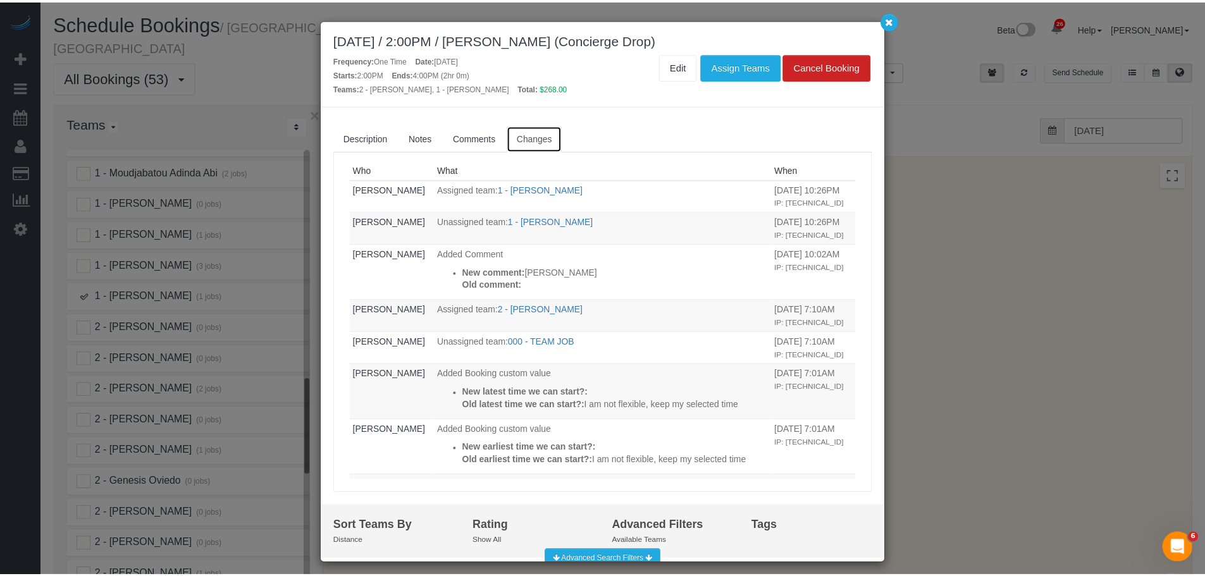
scroll to position [0, 0]
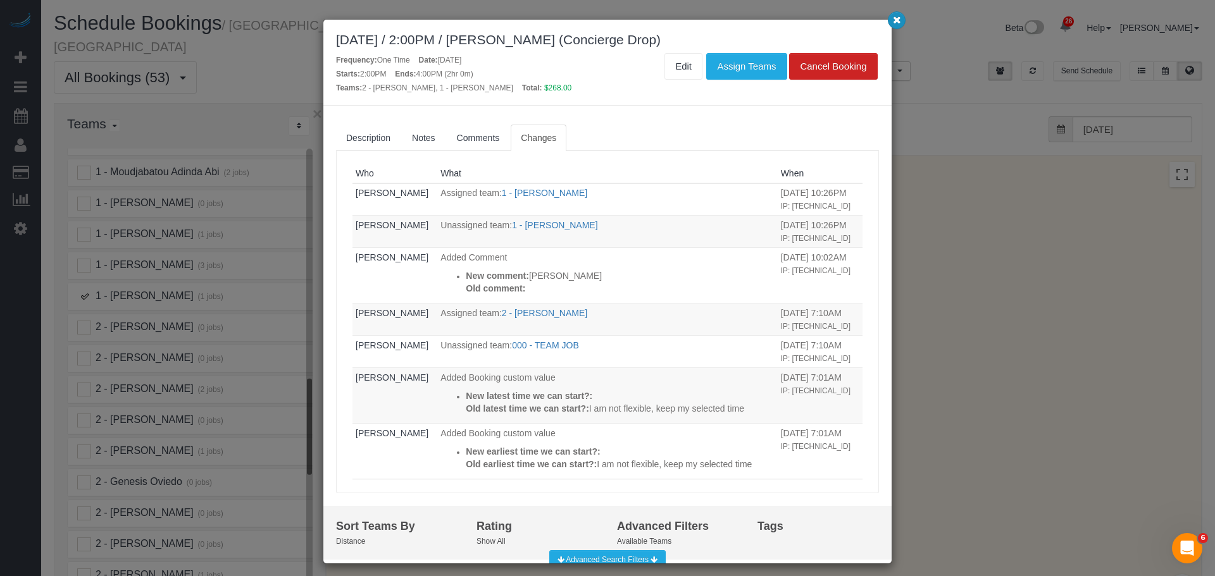
click at [897, 23] on icon "button" at bounding box center [897, 20] width 8 height 8
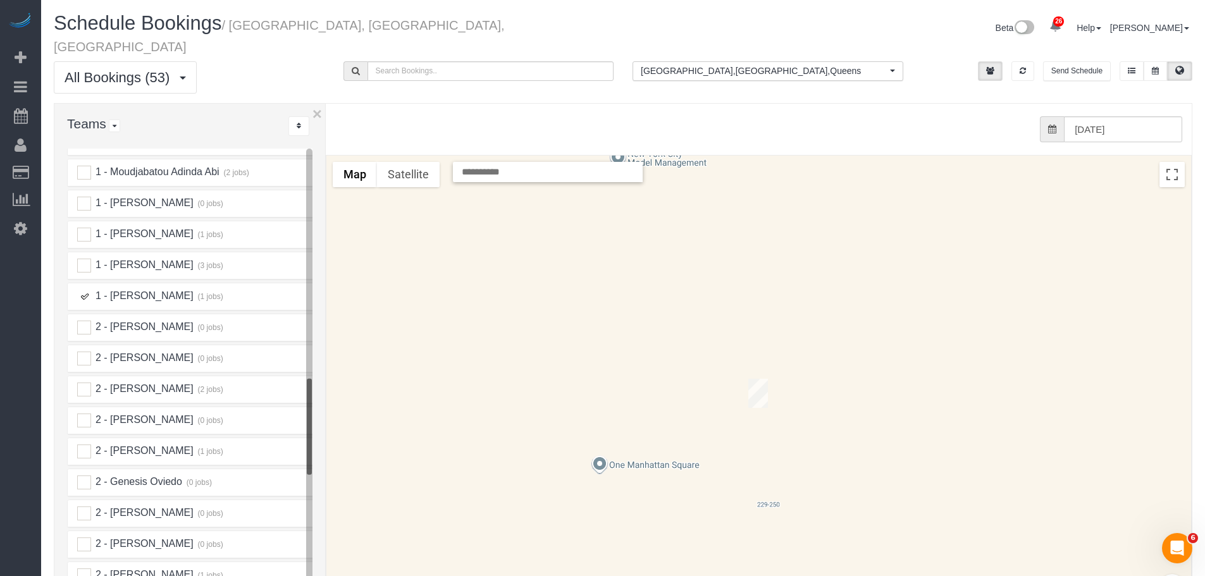
click at [84, 290] on ins at bounding box center [84, 297] width 14 height 14
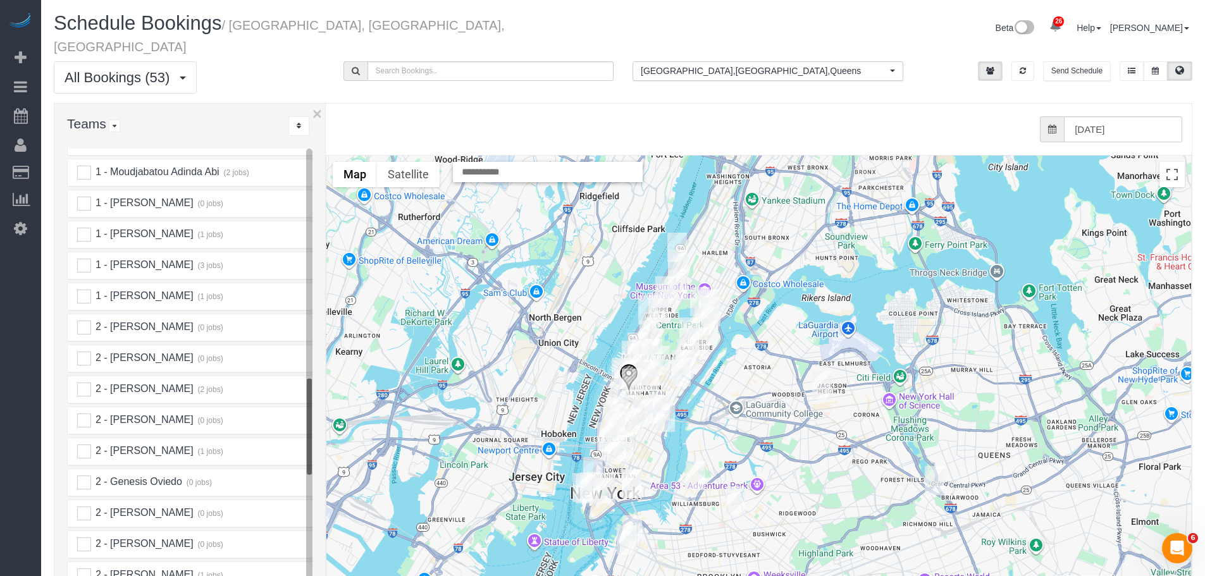
click at [628, 433] on img "09/25/2025 7:00PM - Elaine Pugsley (Mythology) - 324 Lafayette Street, 2nd Floo…" at bounding box center [624, 447] width 20 height 29
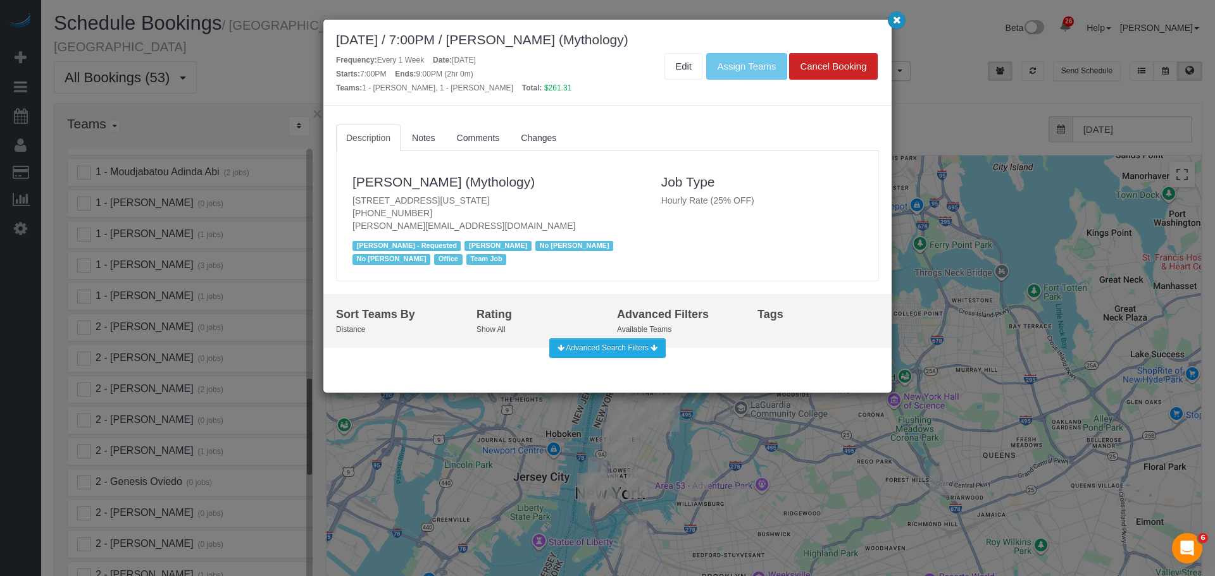
click at [900, 23] on icon "button" at bounding box center [897, 20] width 8 height 8
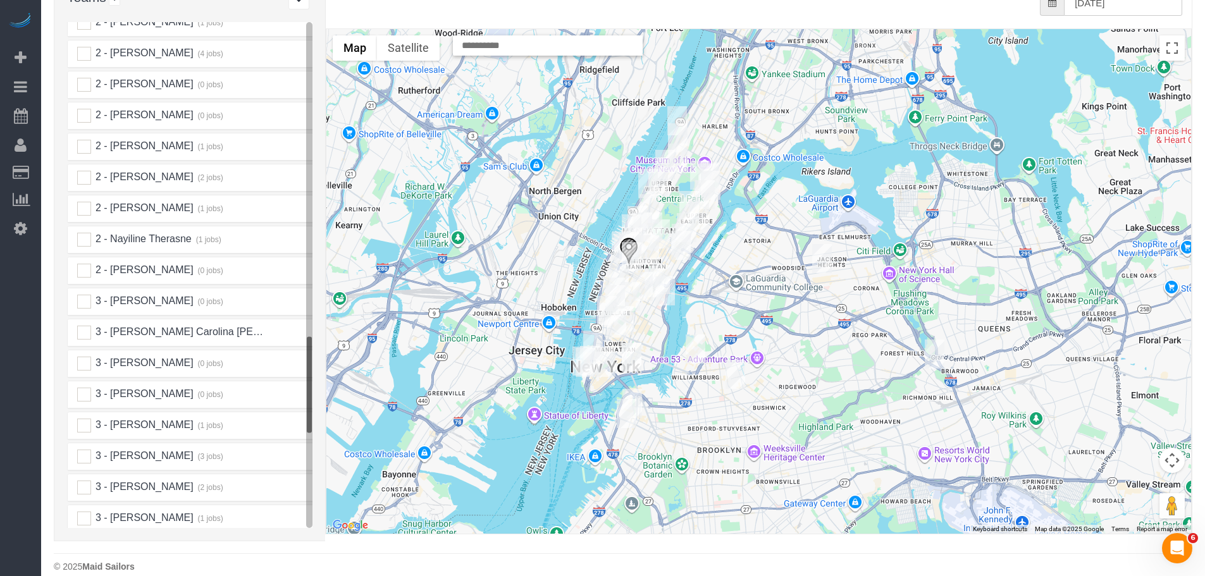
scroll to position [1645, 0]
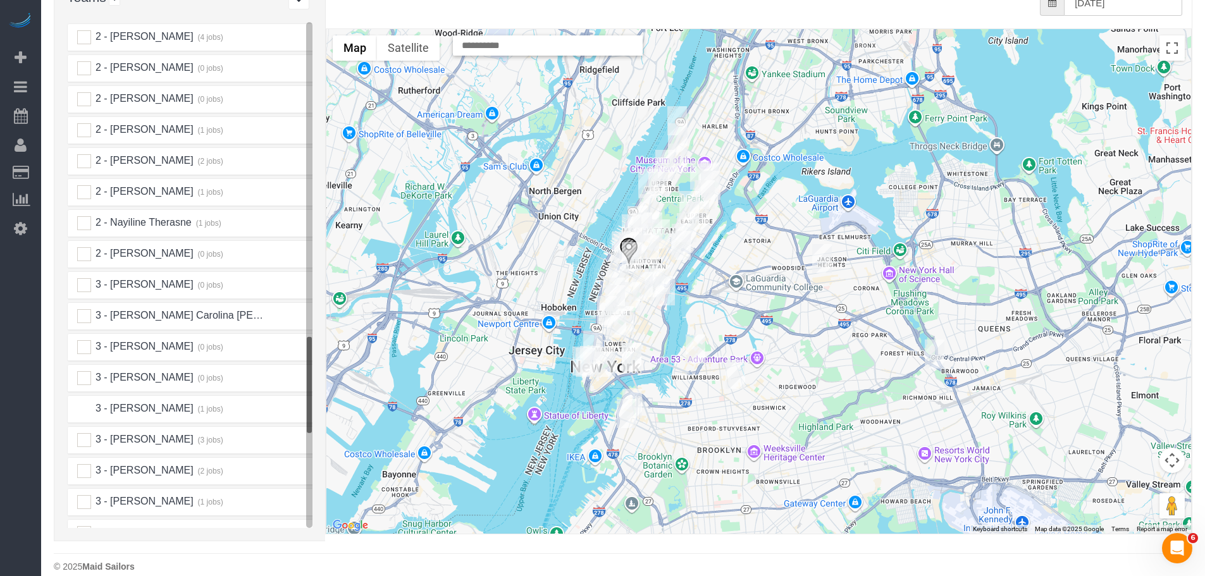
click at [84, 402] on ins at bounding box center [84, 409] width 14 height 14
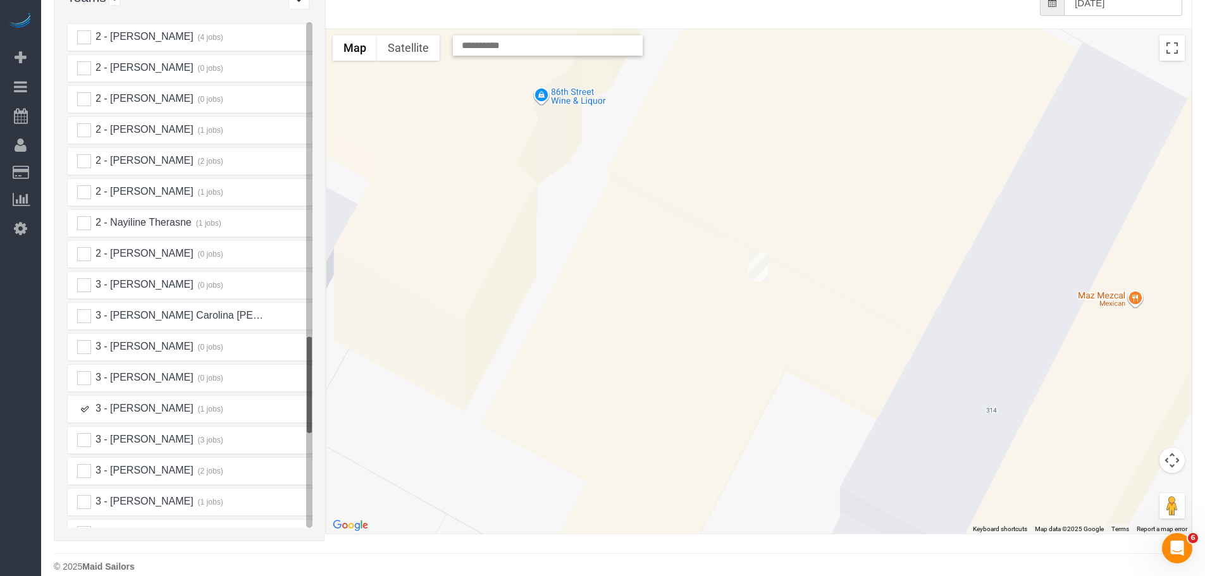
click at [762, 252] on img "09/25/2025 10:00AM - Jules Seo - 310 E 86th St, 3c, New York, NY 10028" at bounding box center [758, 266] width 20 height 29
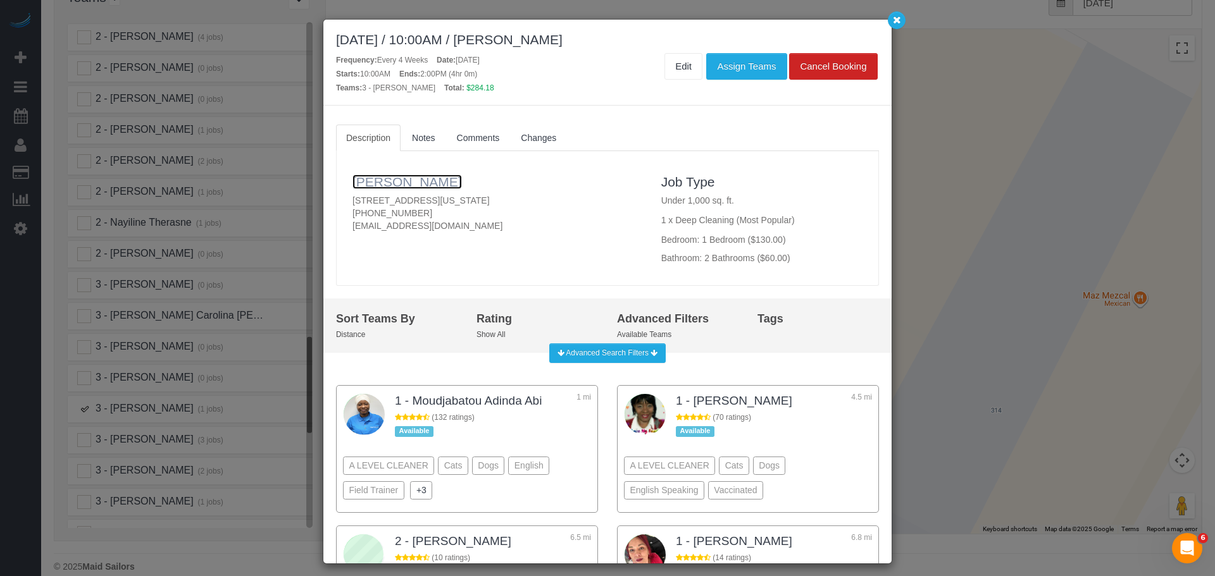
click at [375, 186] on link "Jules Seo" at bounding box center [406, 182] width 109 height 15
click at [900, 20] on icon "button" at bounding box center [897, 20] width 8 height 8
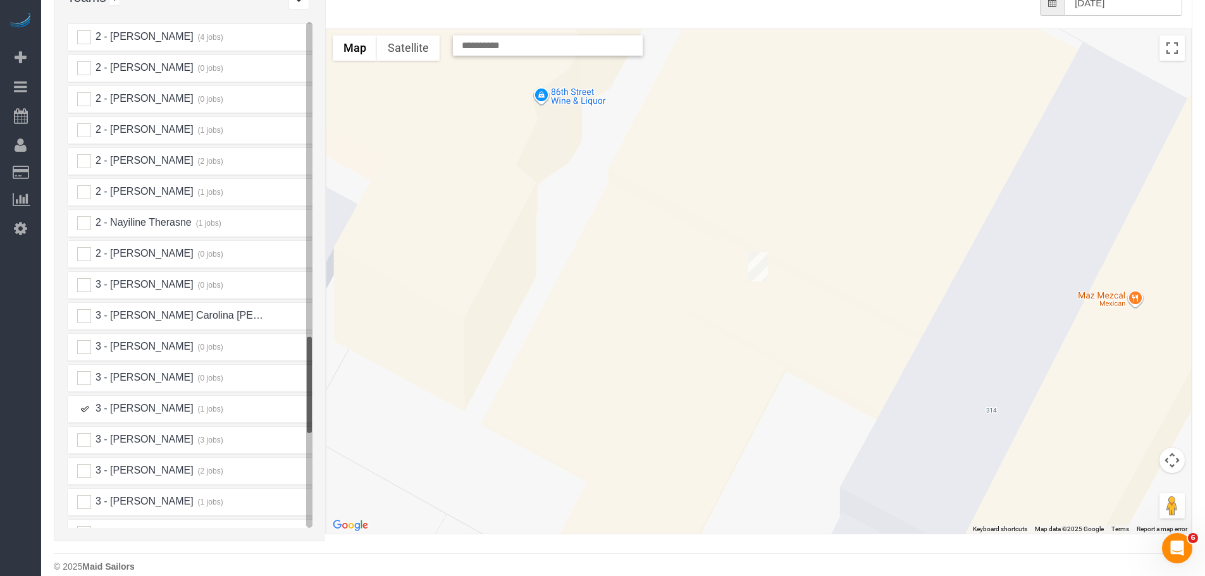
click at [85, 402] on ins at bounding box center [84, 409] width 14 height 14
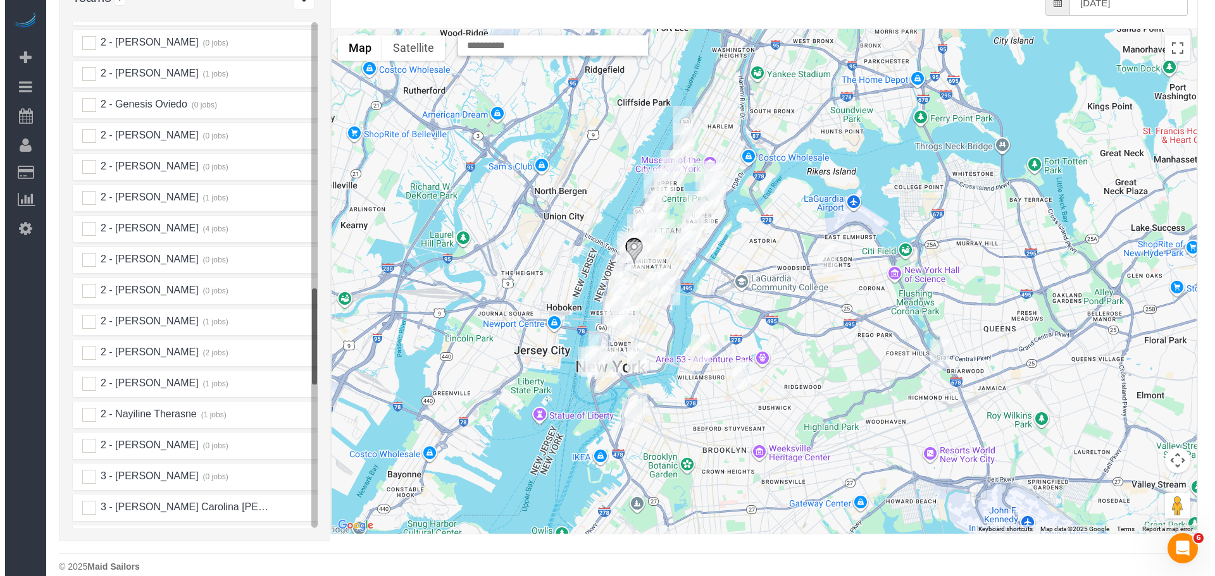
scroll to position [1392, 0]
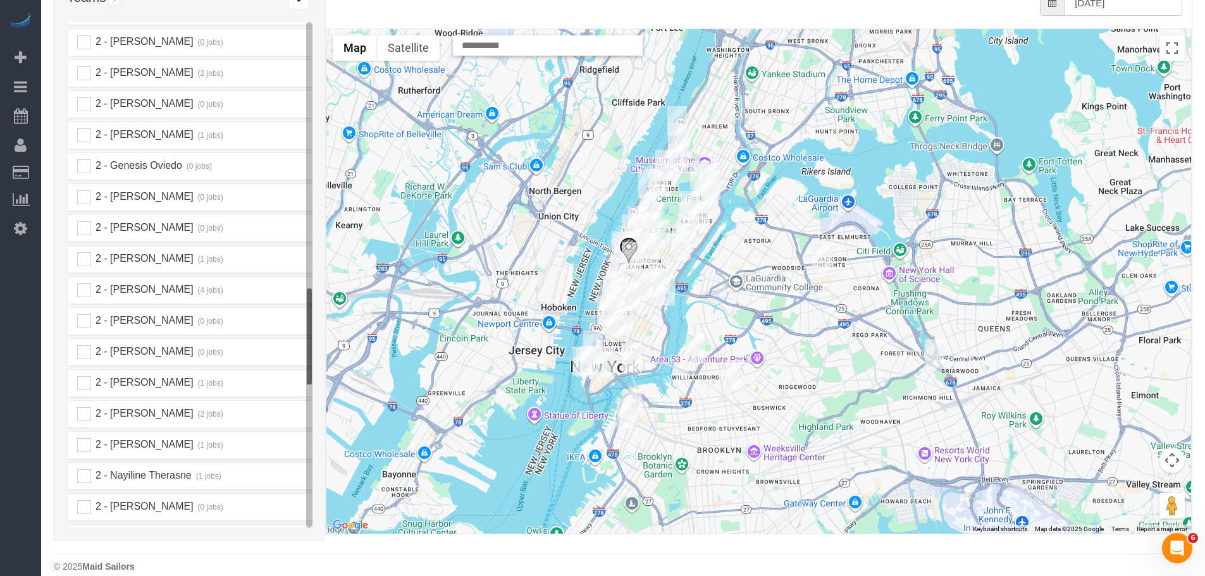
click at [628, 237] on img "09/25/2025 8:00AM - Carl Fagerstal - 320 West 38th Street, Apt. 1129, New York,…" at bounding box center [628, 251] width 19 height 28
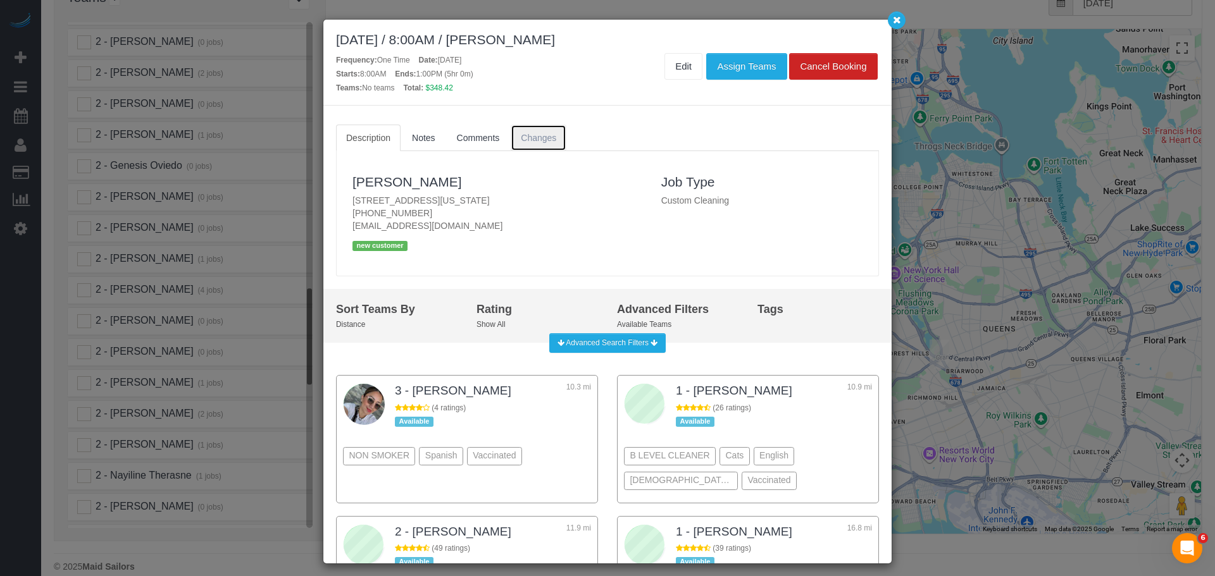
click at [559, 134] on link "Changes" at bounding box center [539, 138] width 56 height 27
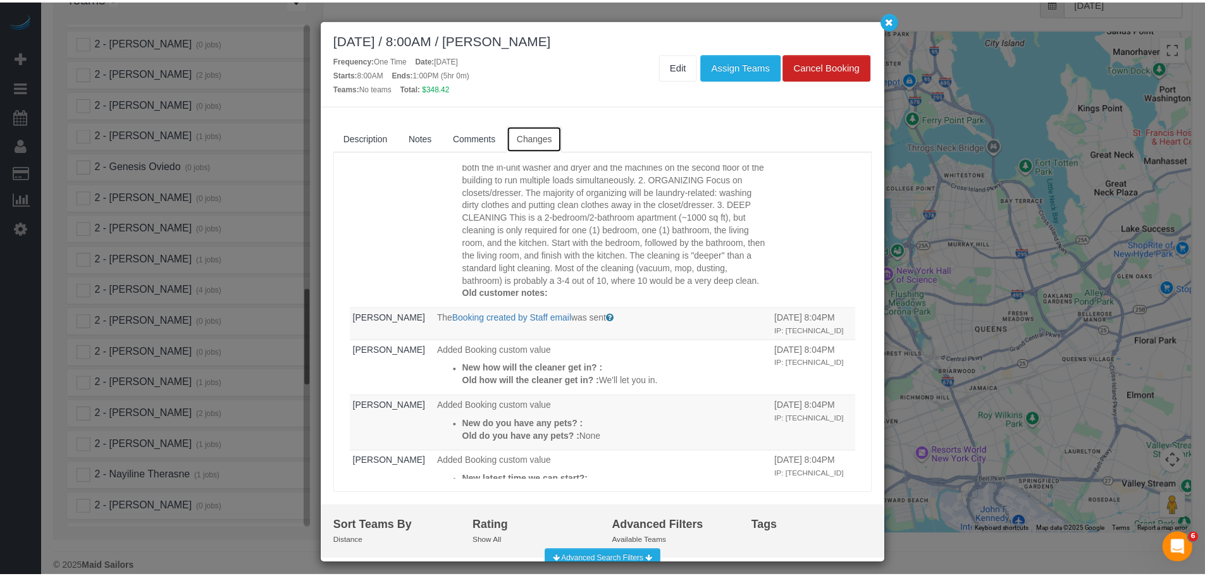
scroll to position [190, 0]
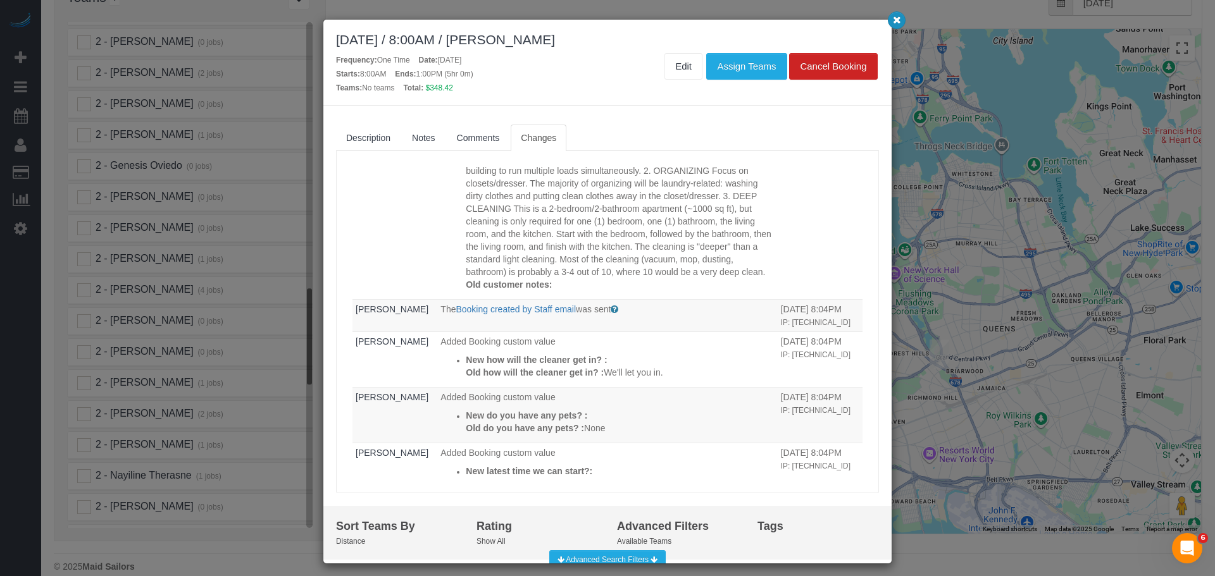
drag, startPoint x: 896, startPoint y: 14, endPoint x: 891, endPoint y: 20, distance: 8.1
click at [897, 15] on button "button" at bounding box center [897, 20] width 18 height 18
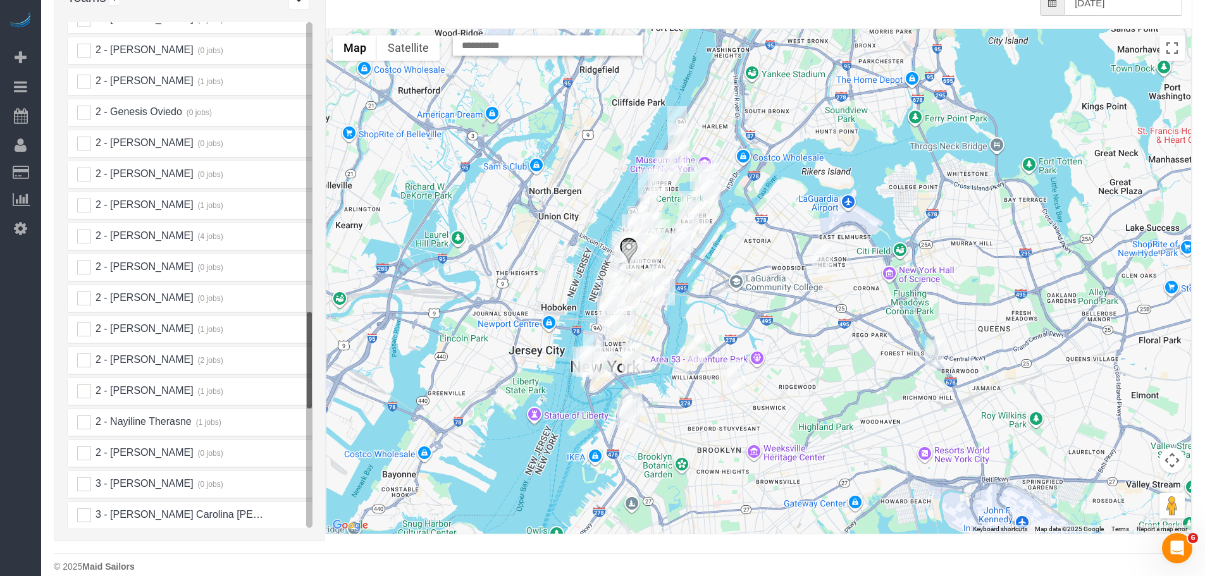
scroll to position [1518, 0]
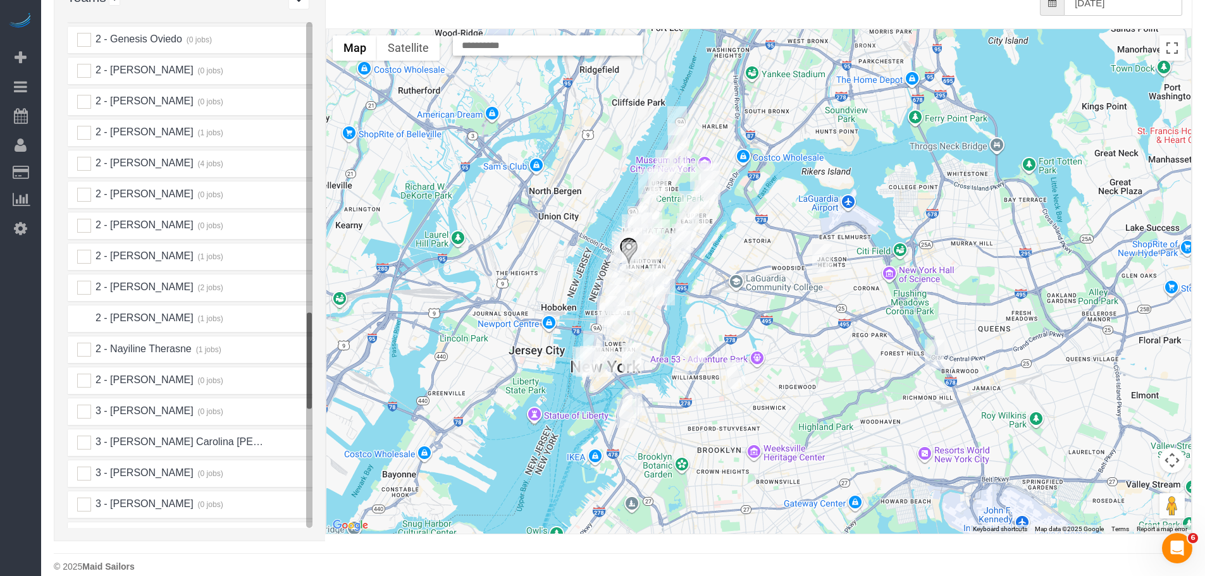
click at [83, 312] on ins at bounding box center [84, 319] width 14 height 14
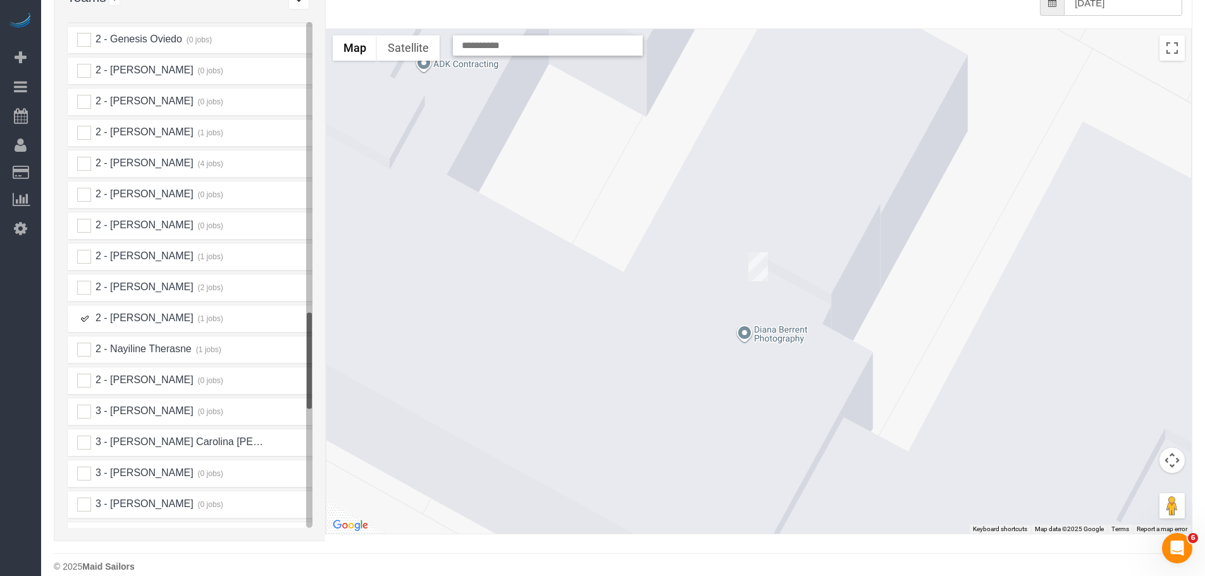
click at [756, 252] on img "09/25/2025 9:00AM - Weston Litz - 145 West 79th Street, Apt.4b, New York, NY 10…" at bounding box center [758, 266] width 20 height 29
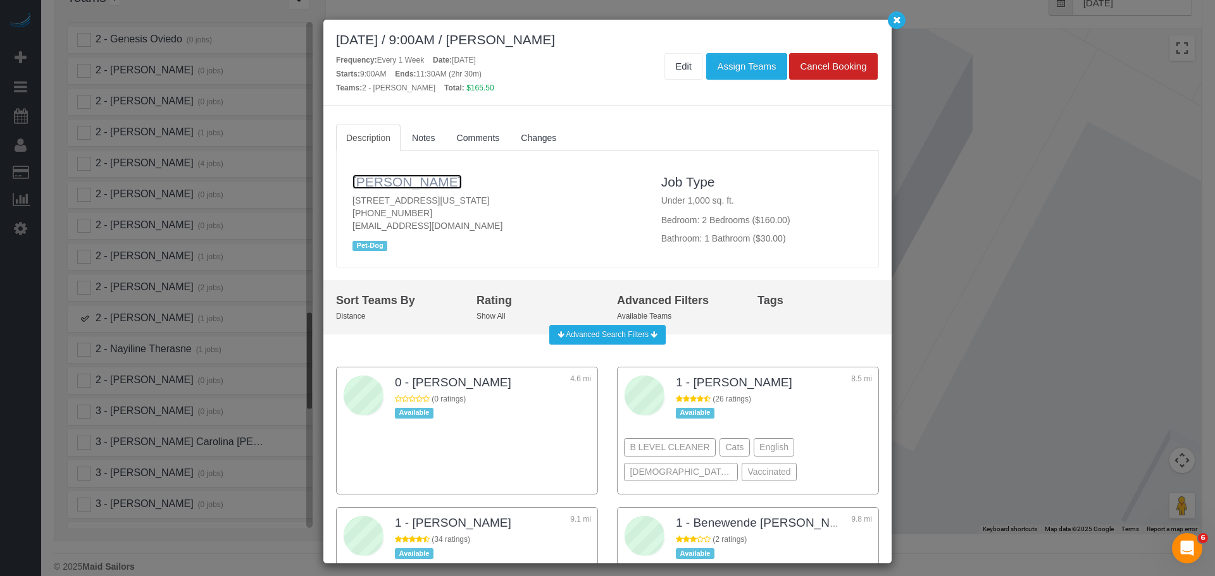
click at [410, 183] on link "Weston Litz" at bounding box center [406, 182] width 109 height 15
click at [894, 20] on icon "button" at bounding box center [897, 20] width 8 height 8
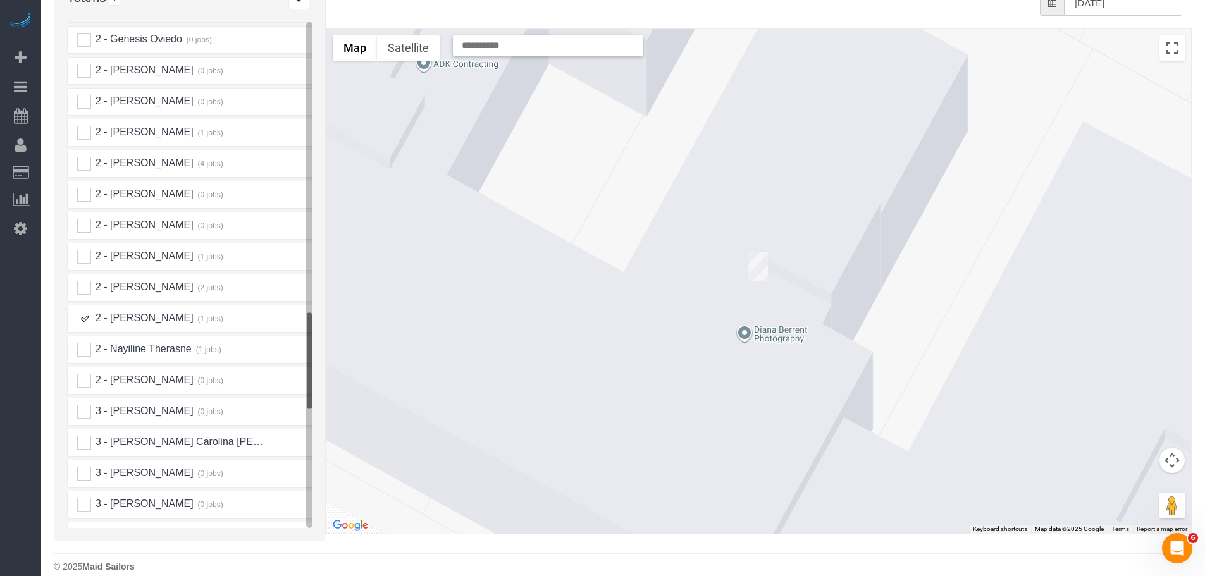
click at [84, 312] on ins at bounding box center [84, 319] width 14 height 14
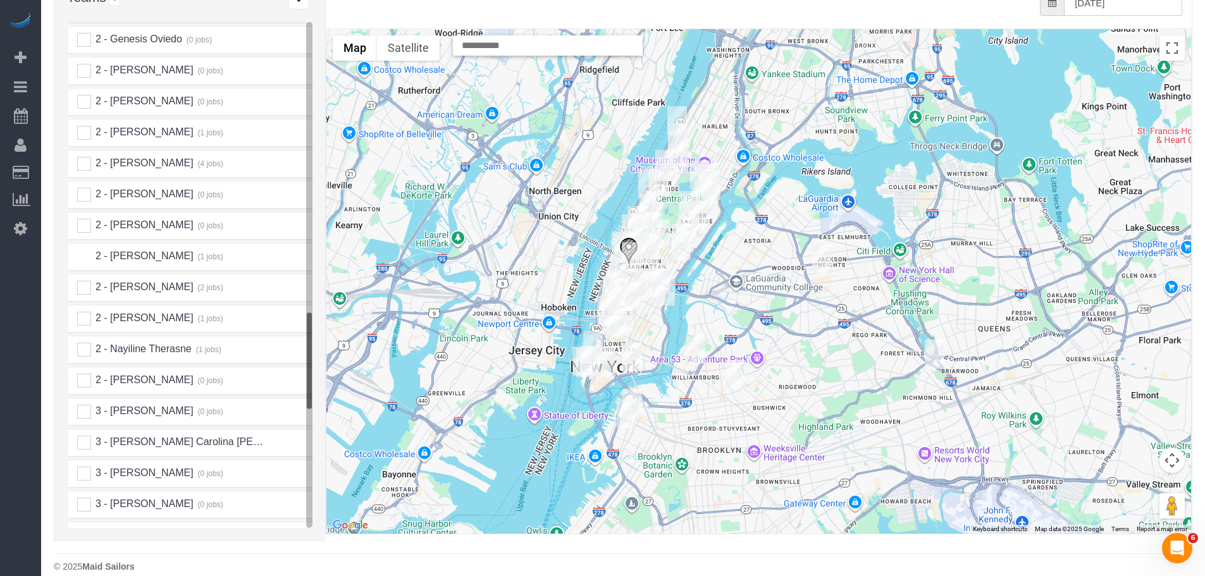
click at [85, 250] on ins at bounding box center [84, 257] width 14 height 14
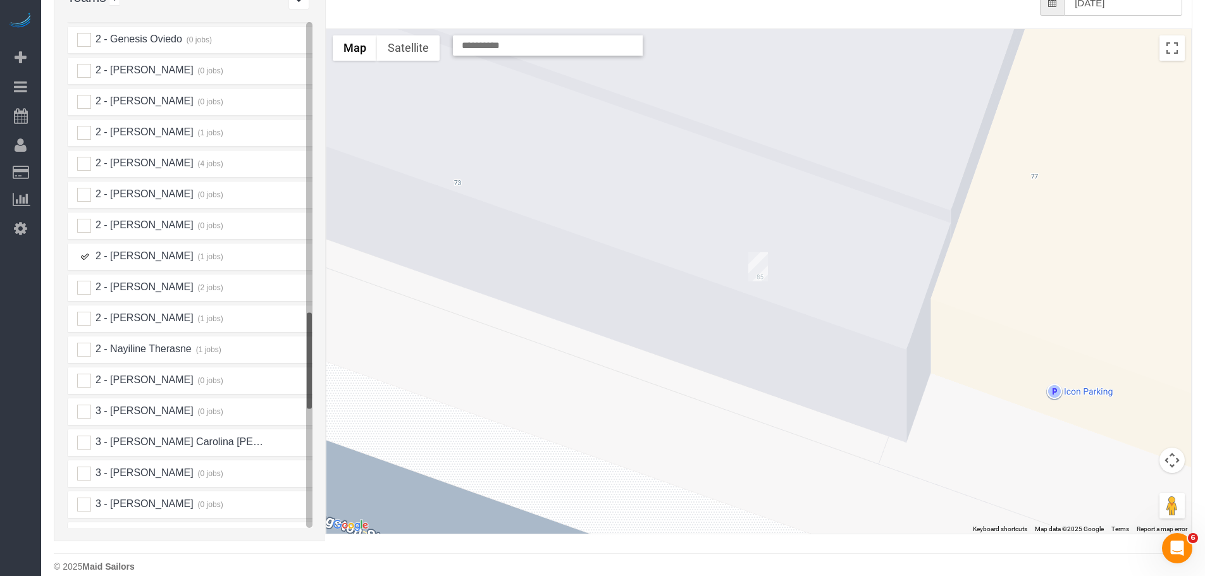
click at [753, 252] on img "09/25/2025 10:00AM - Claire Urban - 85 Livingston Street, Apt 16e, Brooklyn, NY…" at bounding box center [758, 266] width 20 height 29
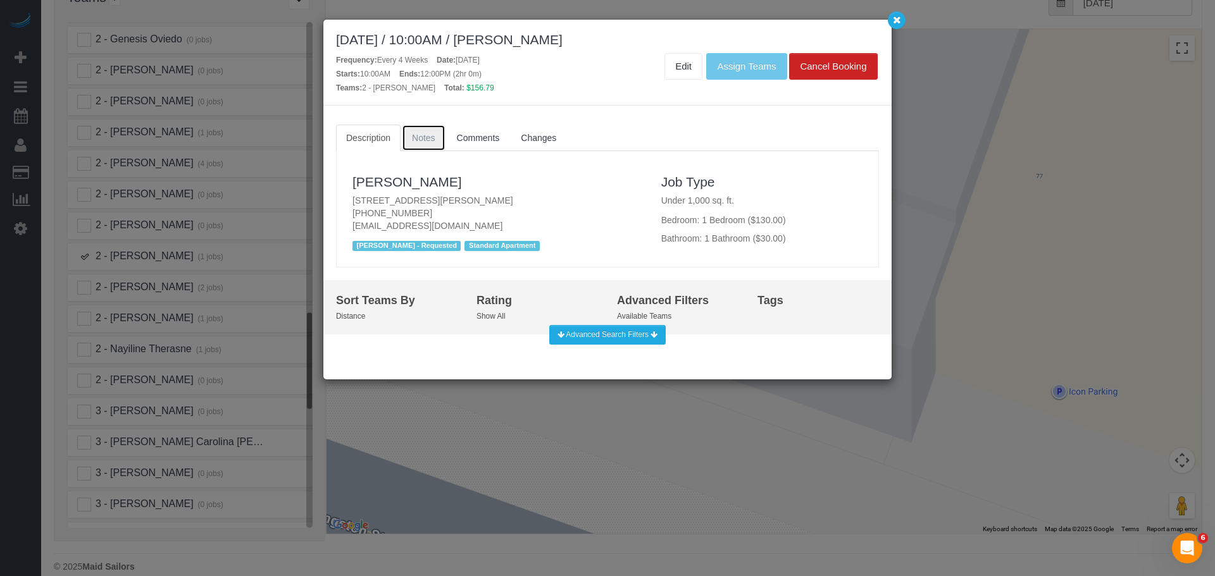
click at [425, 131] on link "Notes" at bounding box center [424, 138] width 44 height 27
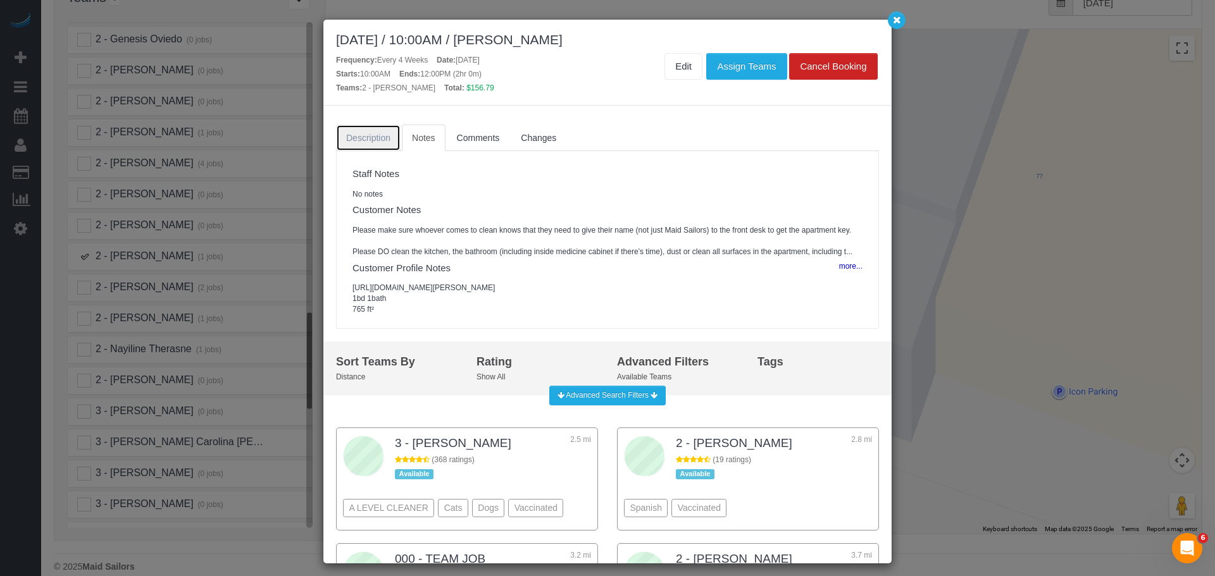
click at [383, 140] on span "Description" at bounding box center [368, 138] width 44 height 10
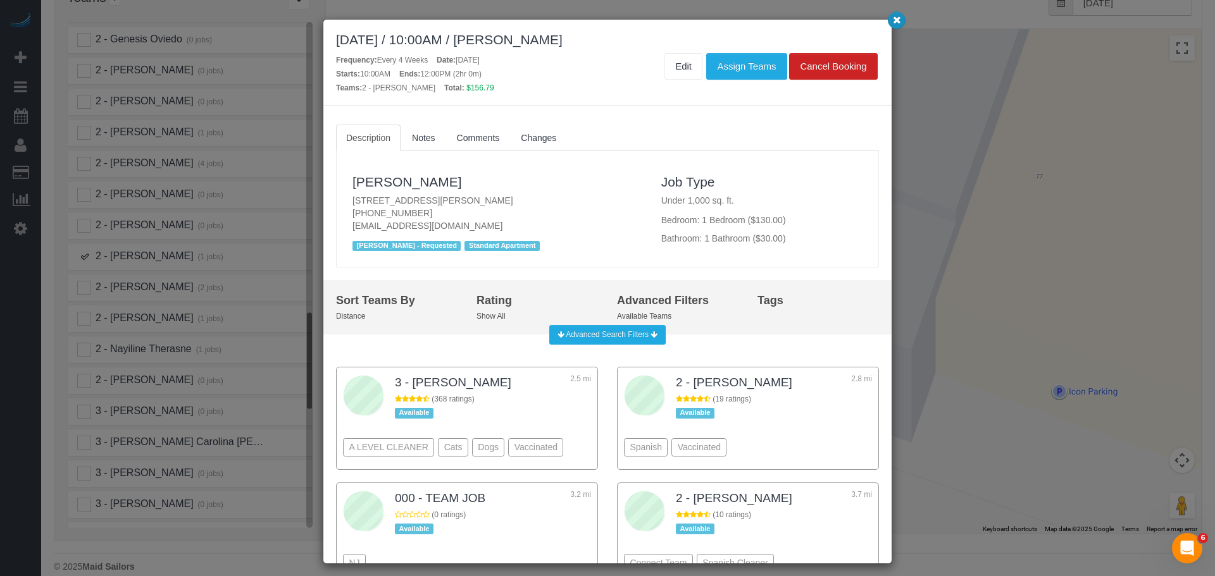
click at [896, 23] on icon "button" at bounding box center [897, 20] width 8 height 8
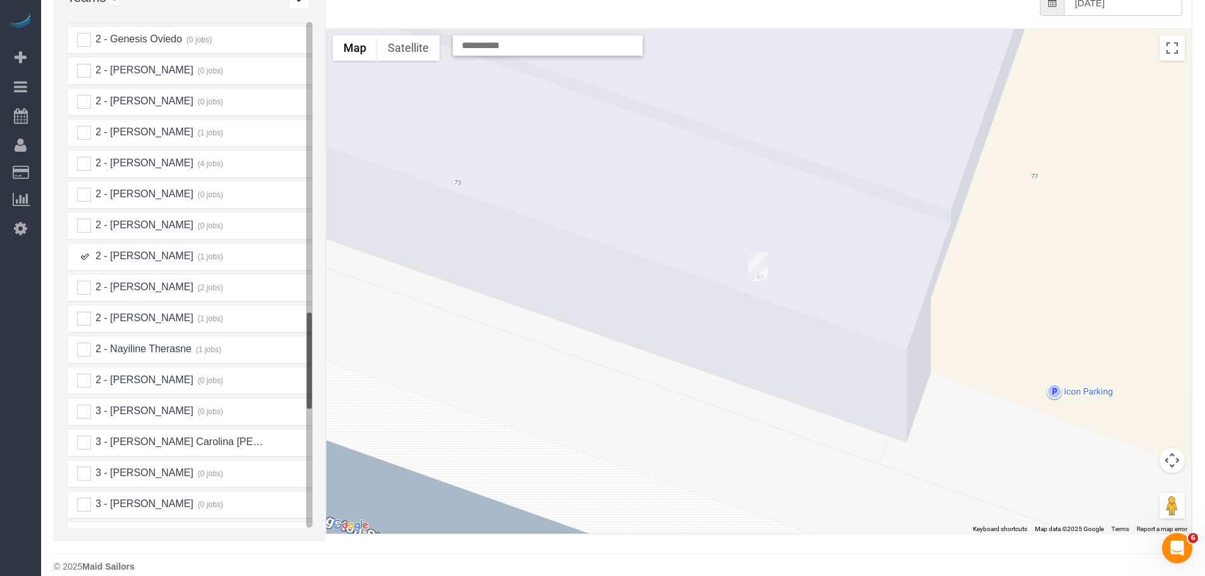
click at [82, 250] on ins at bounding box center [84, 257] width 14 height 14
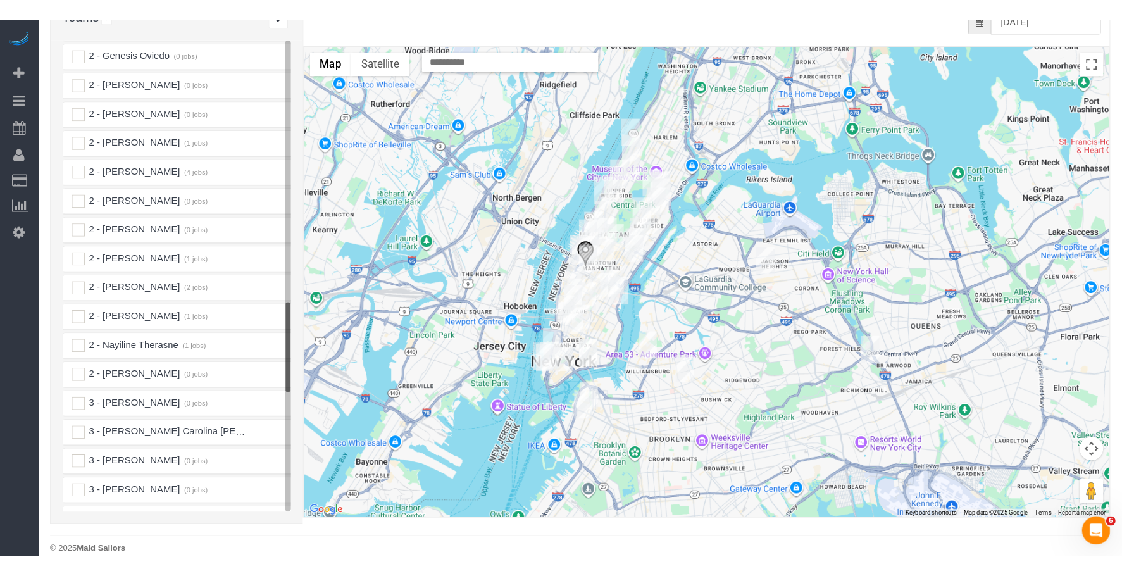
scroll to position [1392, 0]
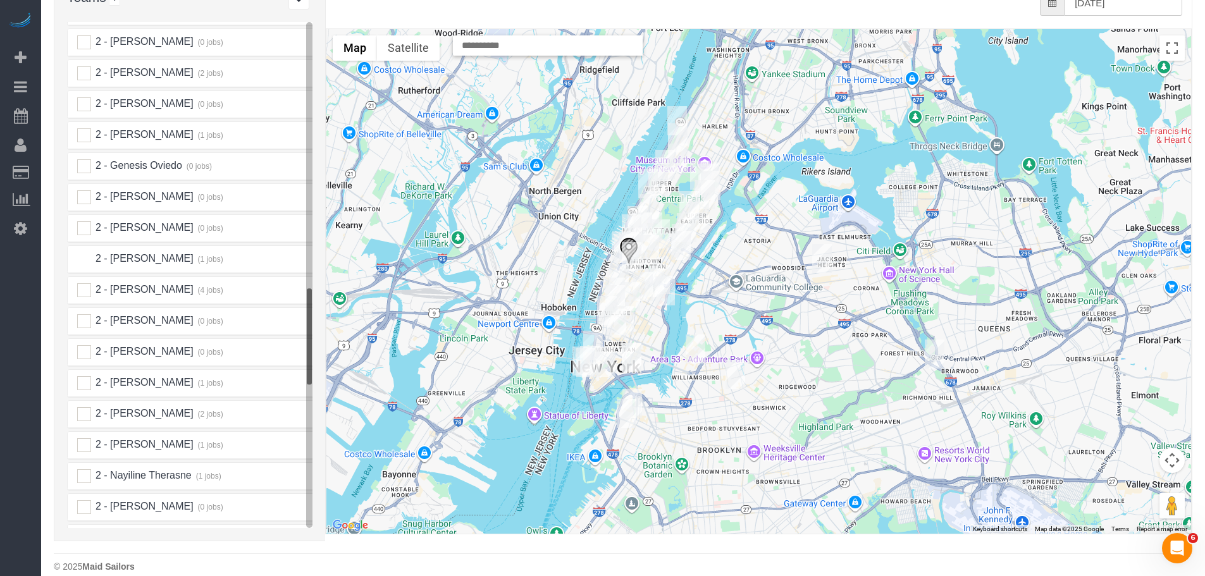
click at [80, 252] on ins at bounding box center [84, 259] width 14 height 14
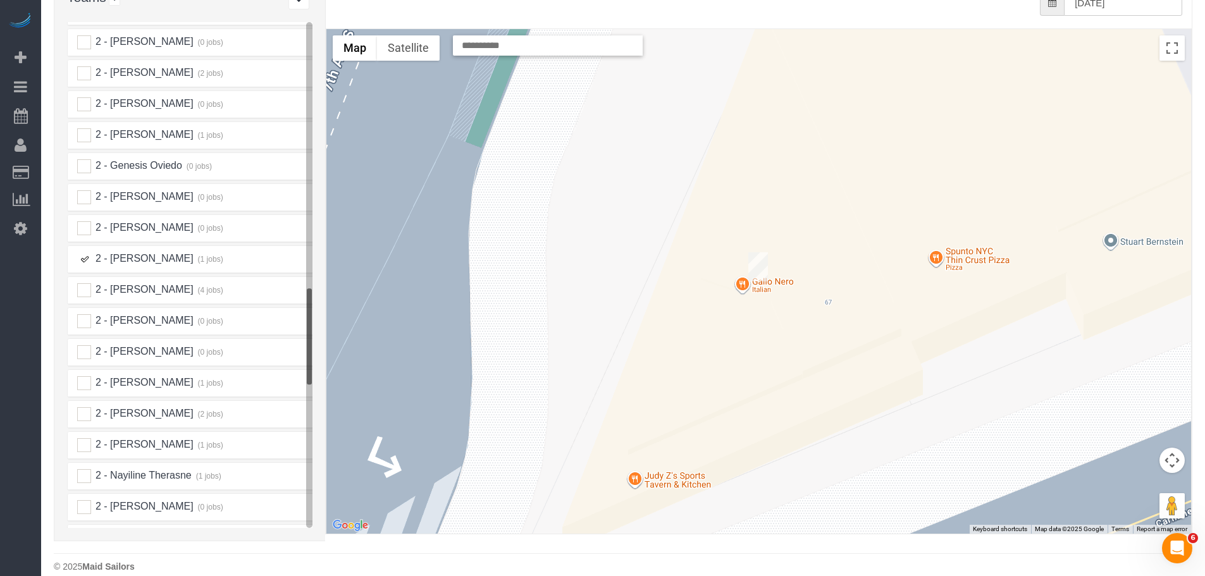
click at [761, 252] on img "09/25/2025 11:00AM - Kruti Sheth - 1 7th Ave South, Apt. 2, New York, NY 10014" at bounding box center [758, 266] width 20 height 29
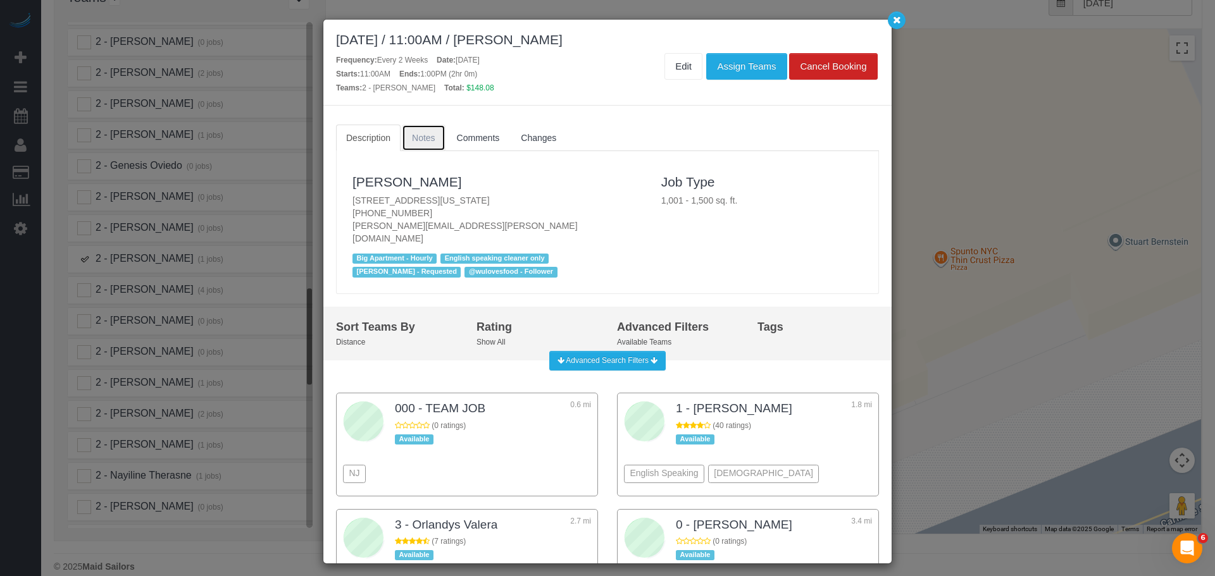
click at [424, 128] on link "Notes" at bounding box center [424, 138] width 44 height 27
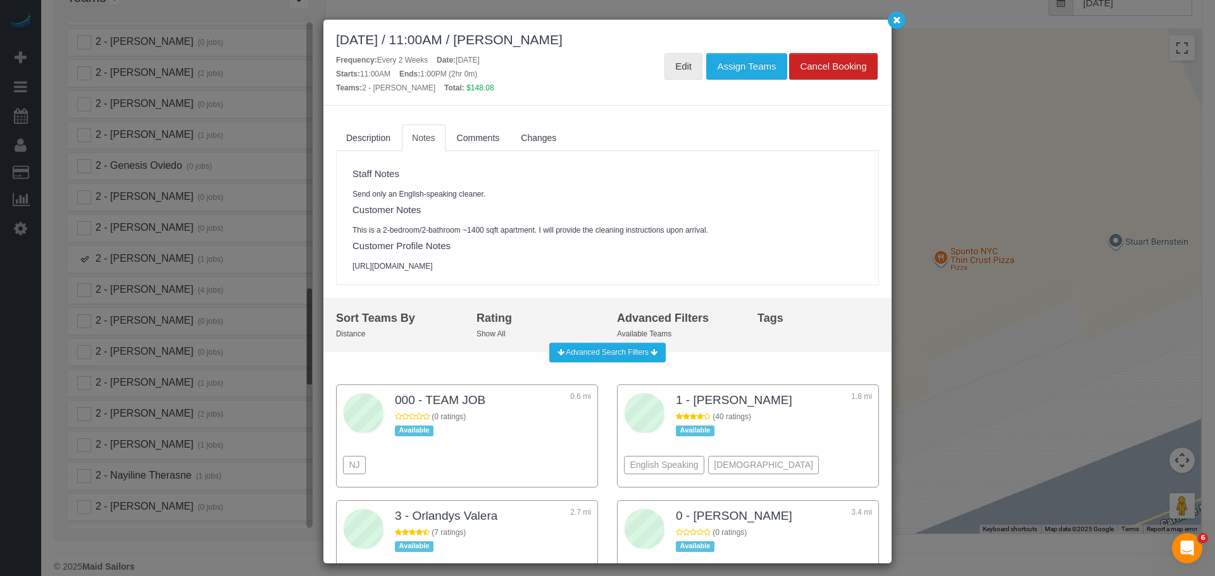
click at [679, 63] on link "Edit" at bounding box center [683, 66] width 38 height 27
click at [900, 23] on icon "button" at bounding box center [897, 20] width 8 height 8
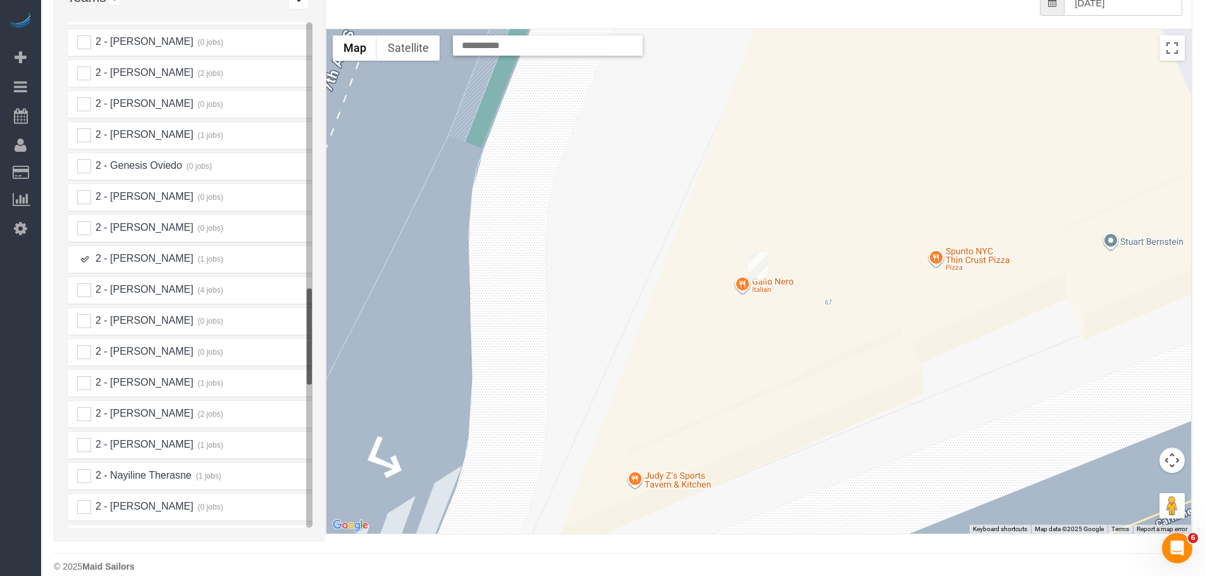
click at [83, 252] on ins at bounding box center [84, 259] width 14 height 14
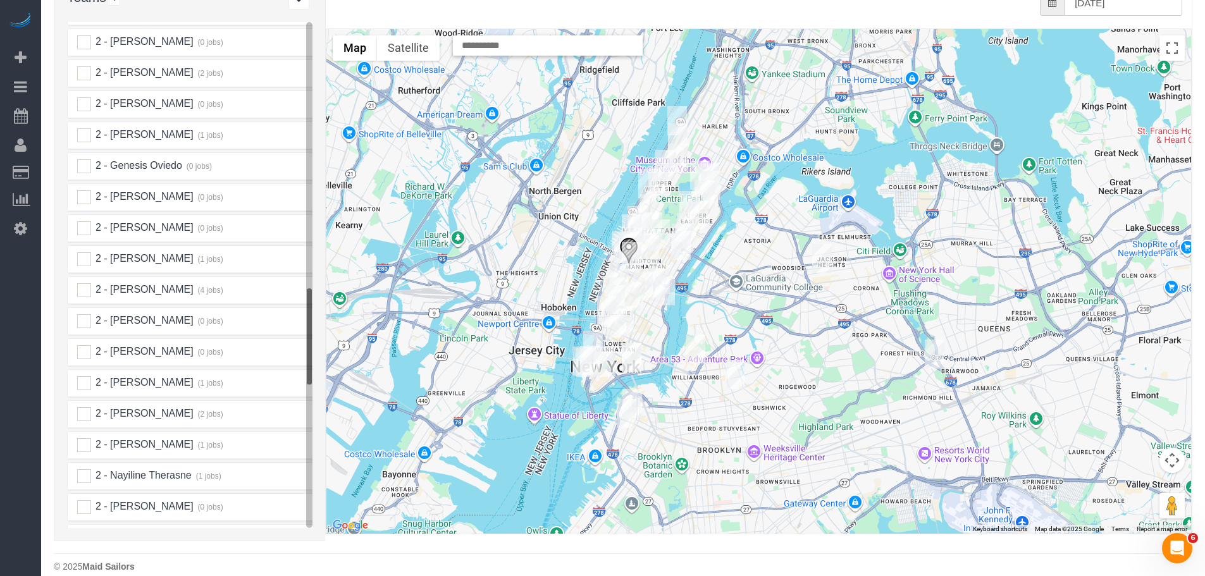
click at [630, 237] on img "09/25/2025 8:00AM - Carl Fagerstal - 320 West 38th Street, Apt. 1129, New York,…" at bounding box center [628, 251] width 19 height 28
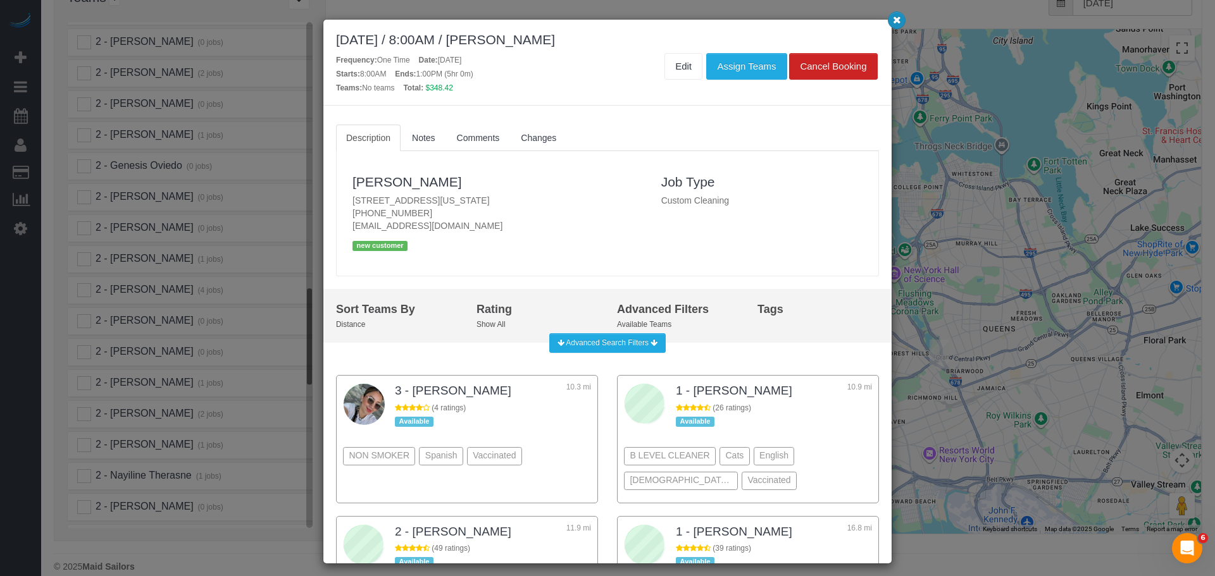
click at [898, 23] on icon "button" at bounding box center [897, 20] width 8 height 8
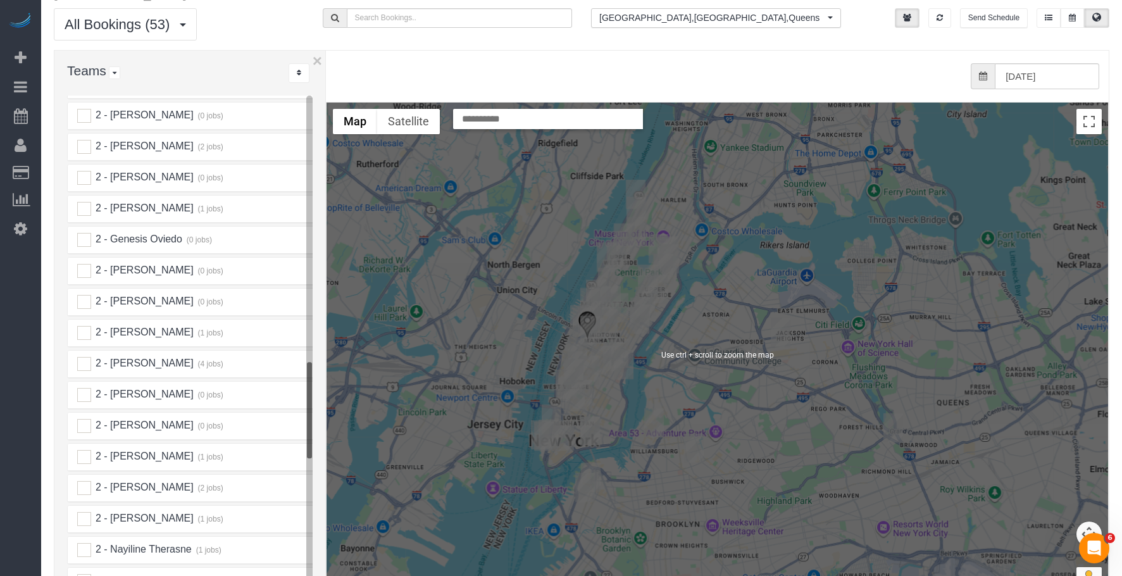
scroll to position [0, 0]
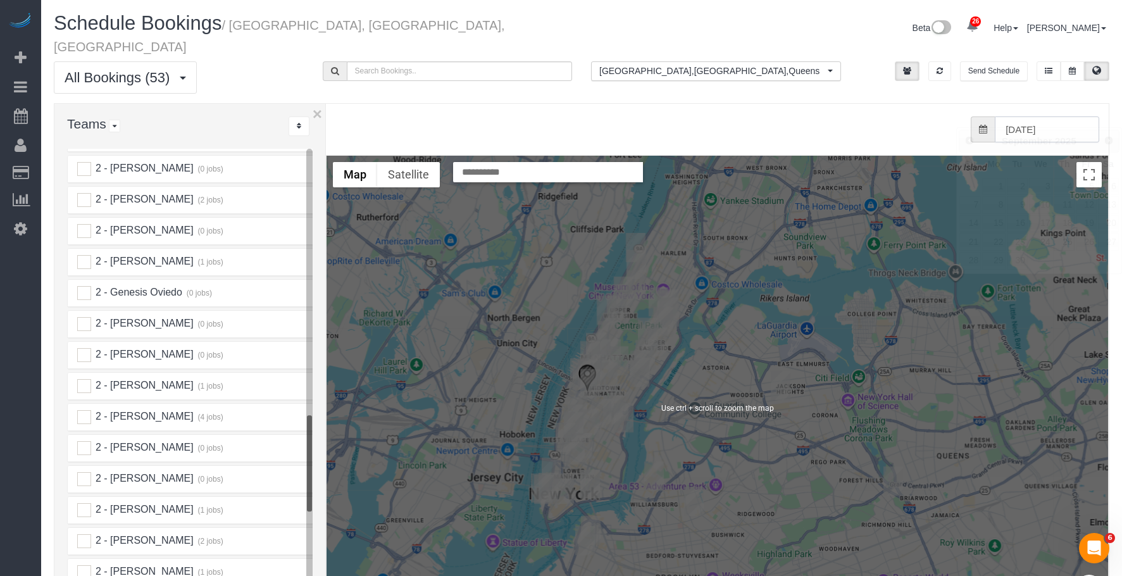
click at [1024, 116] on input "[DATE]" at bounding box center [1046, 129] width 104 height 26
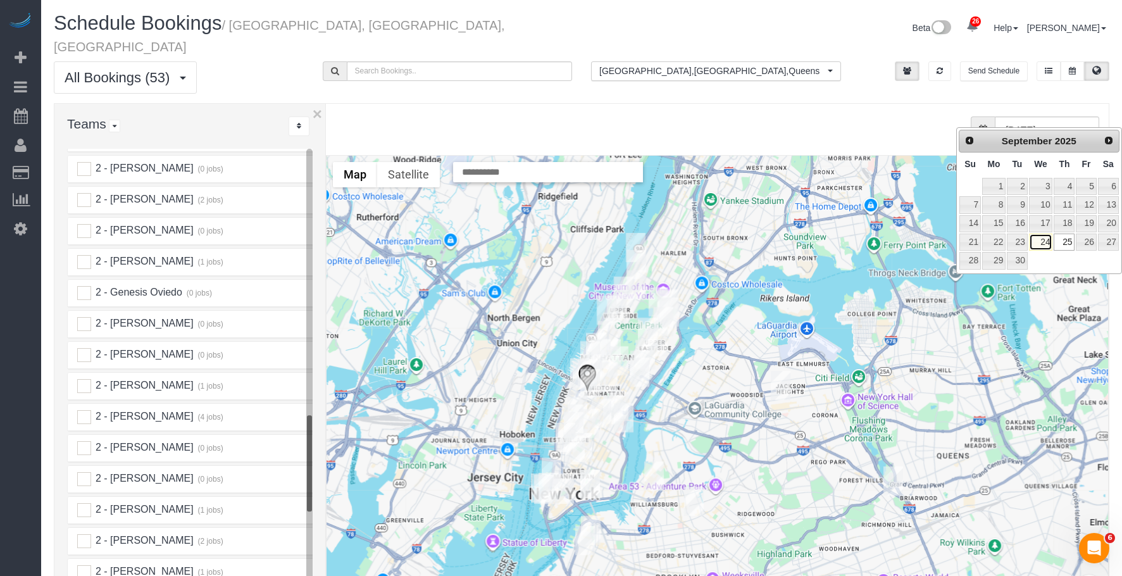
click at [1044, 243] on link "24" at bounding box center [1041, 241] width 24 height 17
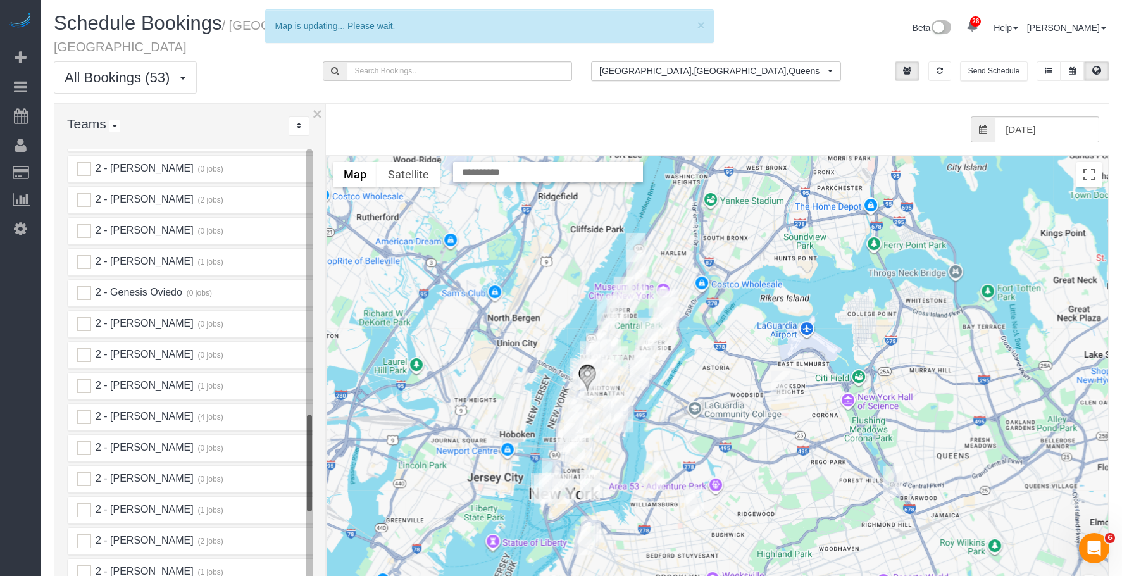
scroll to position [1329, 0]
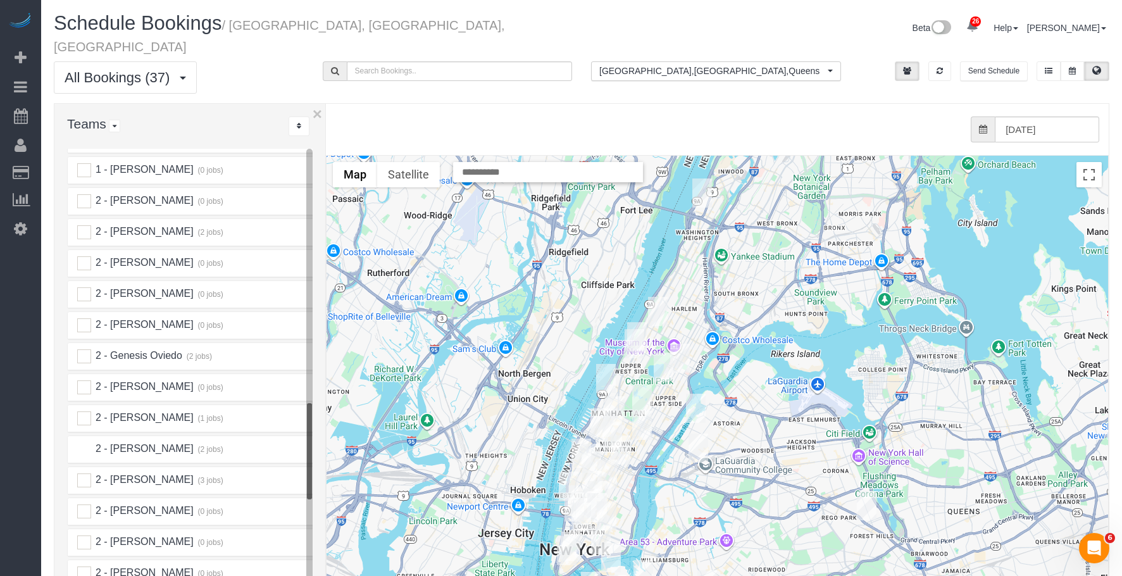
click at [81, 442] on ins at bounding box center [84, 449] width 14 height 14
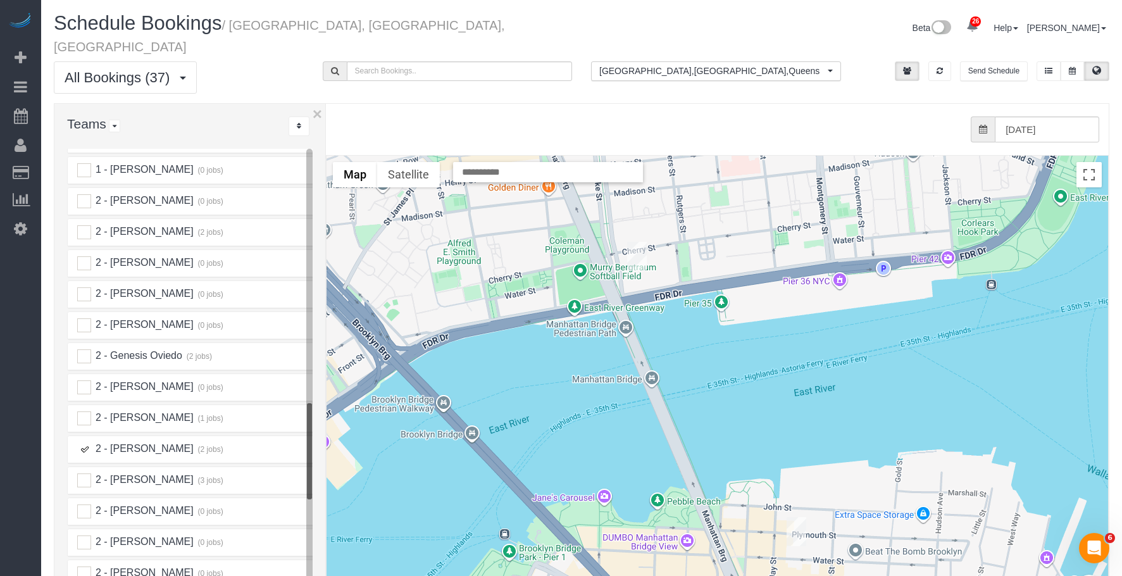
click at [638, 242] on img "09/24/2025 1:00PM - Benjamin Rudnitsky (Concierge Drop) - 225 Cherry Street, Ap…" at bounding box center [637, 256] width 20 height 29
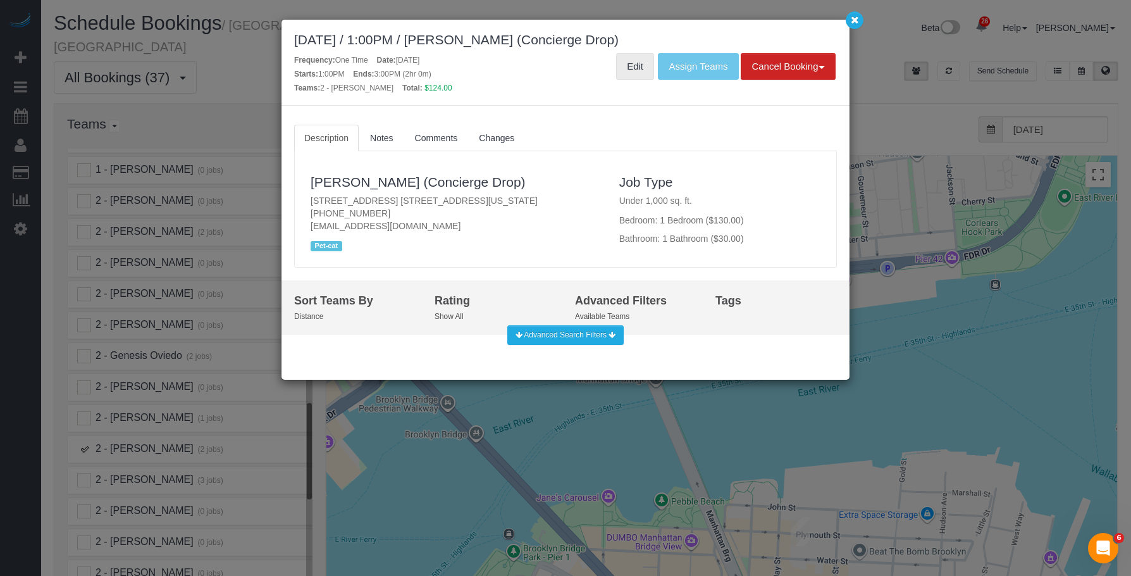
click at [632, 60] on link "Edit" at bounding box center [635, 66] width 38 height 27
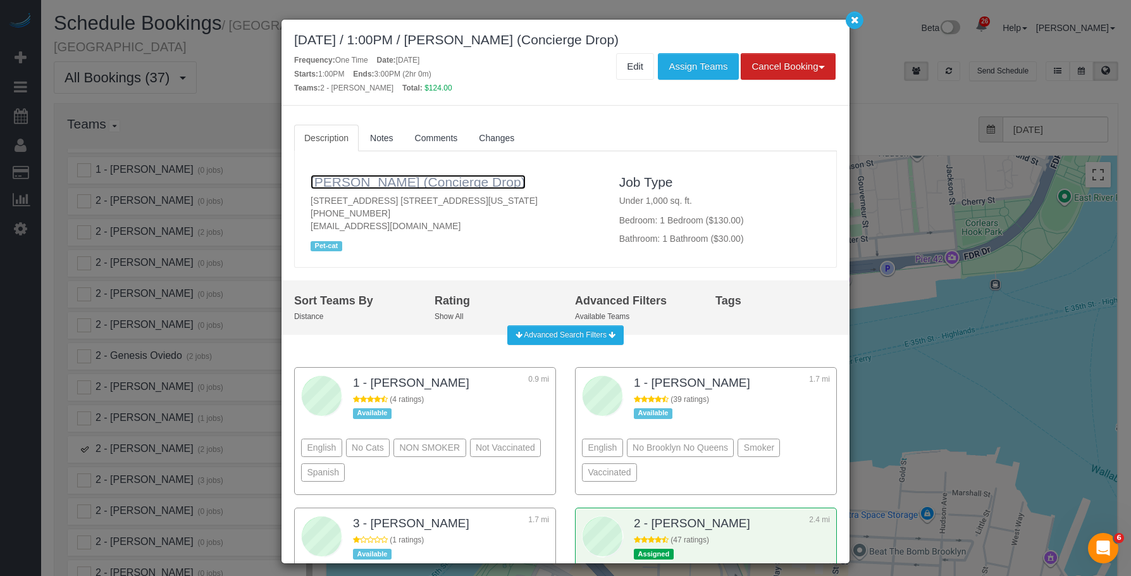
click at [392, 183] on link "Benjamin Rudnitsky (Concierge Drop)" at bounding box center [418, 182] width 215 height 15
drag, startPoint x: 860, startPoint y: 17, endPoint x: 432, endPoint y: 108, distance: 437.7
click at [860, 17] on button "button" at bounding box center [855, 20] width 18 height 18
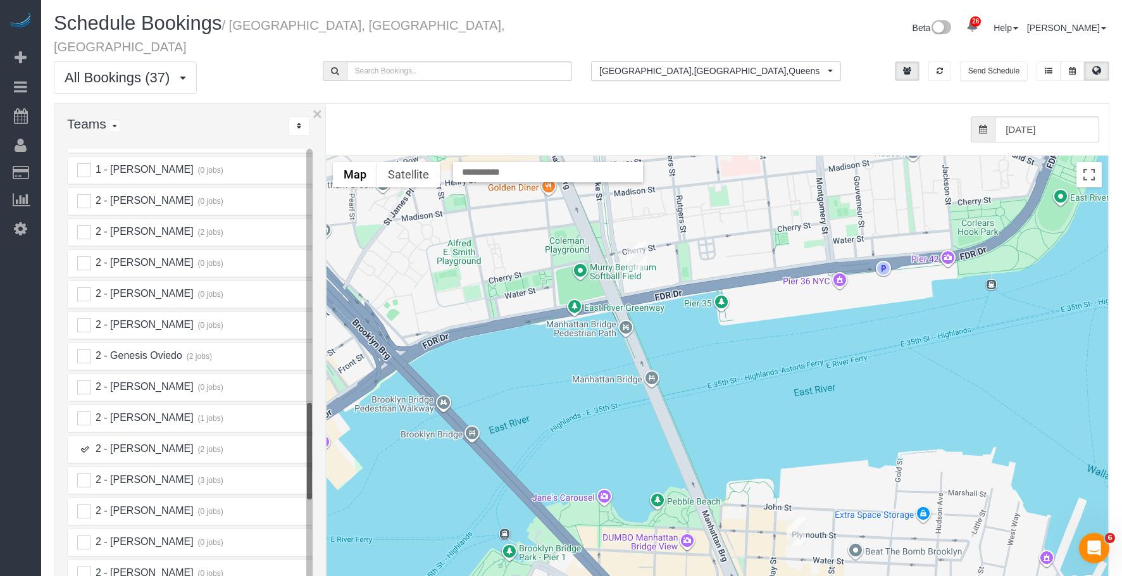
click at [83, 442] on ins at bounding box center [84, 449] width 14 height 14
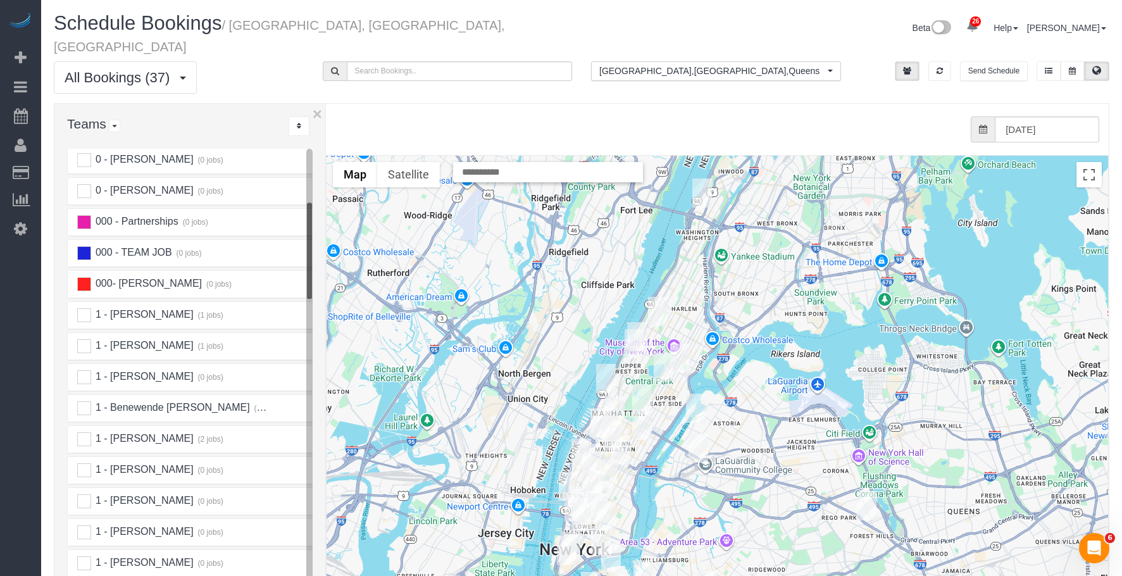
scroll to position [316, 0]
click at [1076, 116] on input "09/24/2025" at bounding box center [1046, 129] width 104 height 26
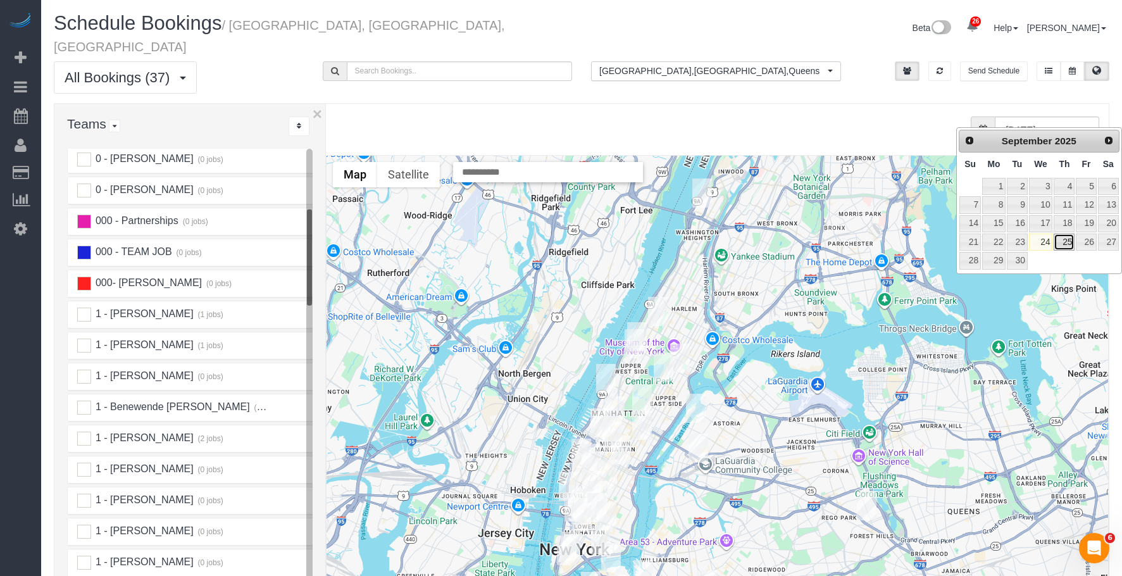
click at [1062, 242] on link "25" at bounding box center [1063, 241] width 21 height 17
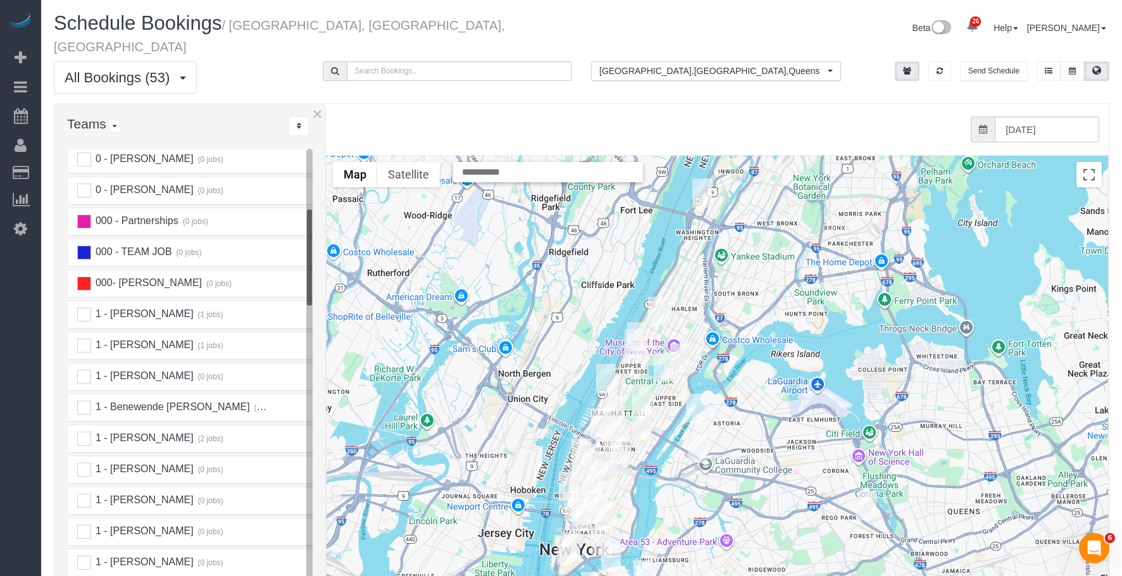
click at [430, 116] on div "from 0 bookings processed (Found: 0). 09/25/2025" at bounding box center [714, 129] width 770 height 26
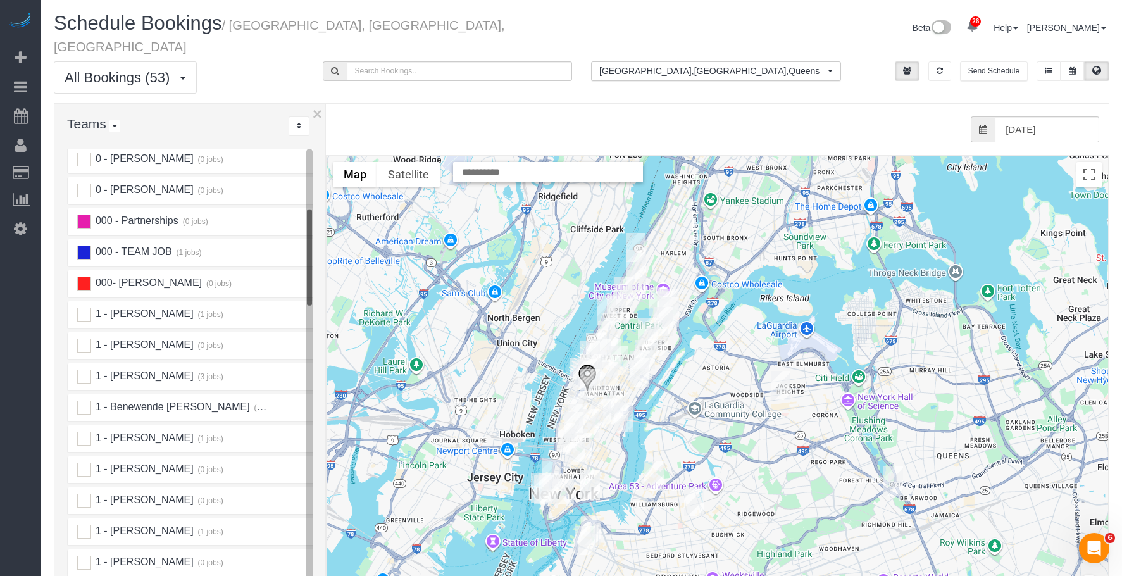
click at [589, 364] on img "09/25/2025 8:00AM - Carl Fagerstal - 320 West 38th Street, Apt. 1129, New York,…" at bounding box center [587, 378] width 19 height 28
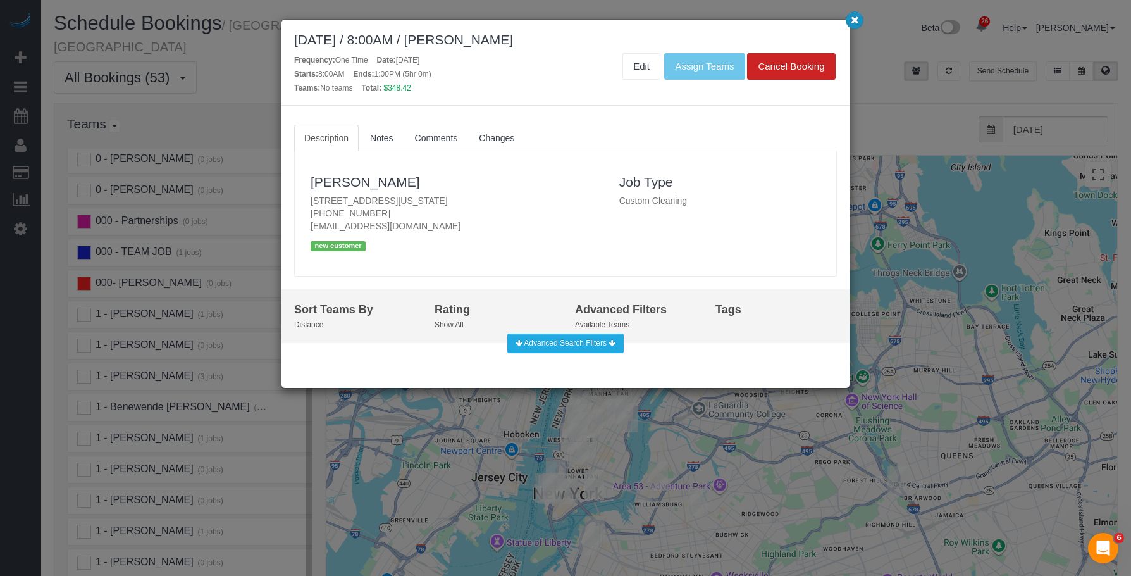
click at [854, 18] on icon "button" at bounding box center [855, 20] width 8 height 8
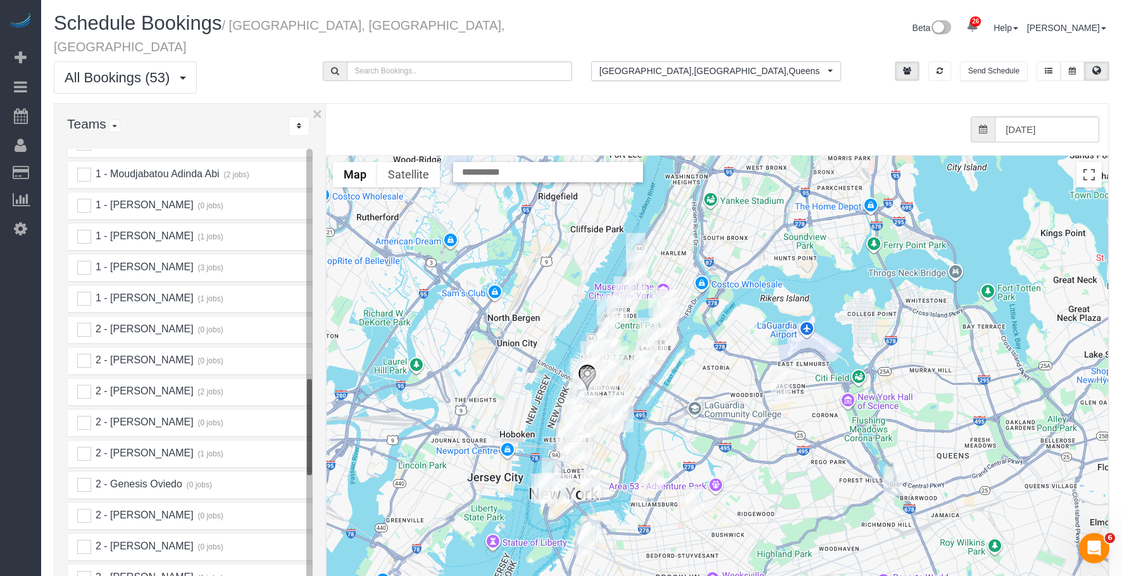
scroll to position [1202, 0]
drag, startPoint x: 633, startPoint y: 96, endPoint x: 348, endPoint y: 161, distance: 291.9
click at [632, 104] on div "from 0 bookings processed (Found: 0). 09/25/2025" at bounding box center [707, 129] width 783 height 51
click at [1043, 116] on input "[DATE]" at bounding box center [1046, 129] width 104 height 26
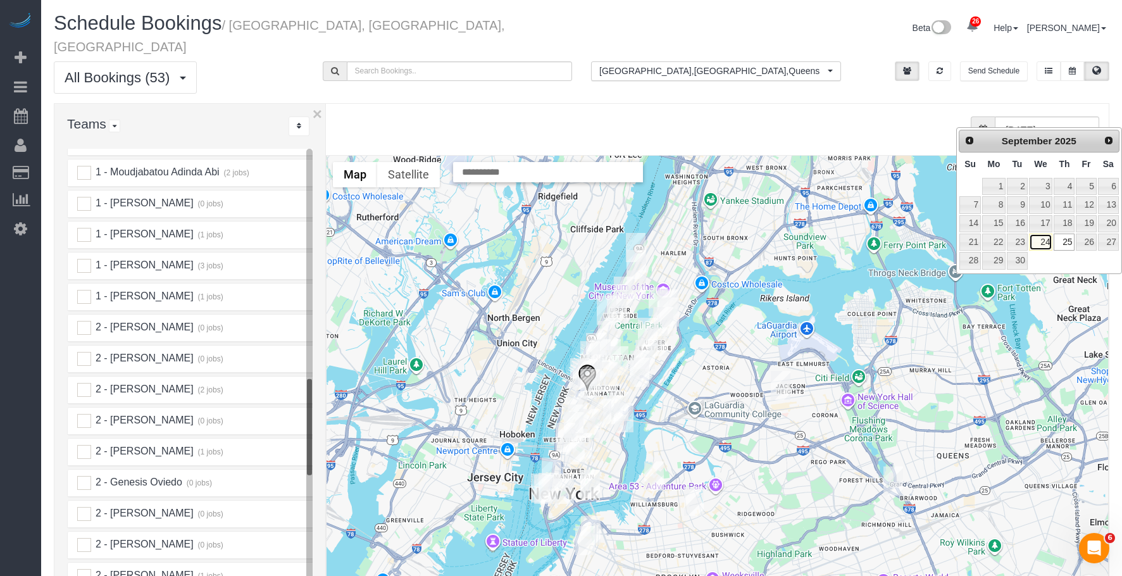
drag, startPoint x: 1043, startPoint y: 240, endPoint x: 938, endPoint y: 243, distance: 105.0
click at [1043, 240] on link "24" at bounding box center [1041, 241] width 24 height 17
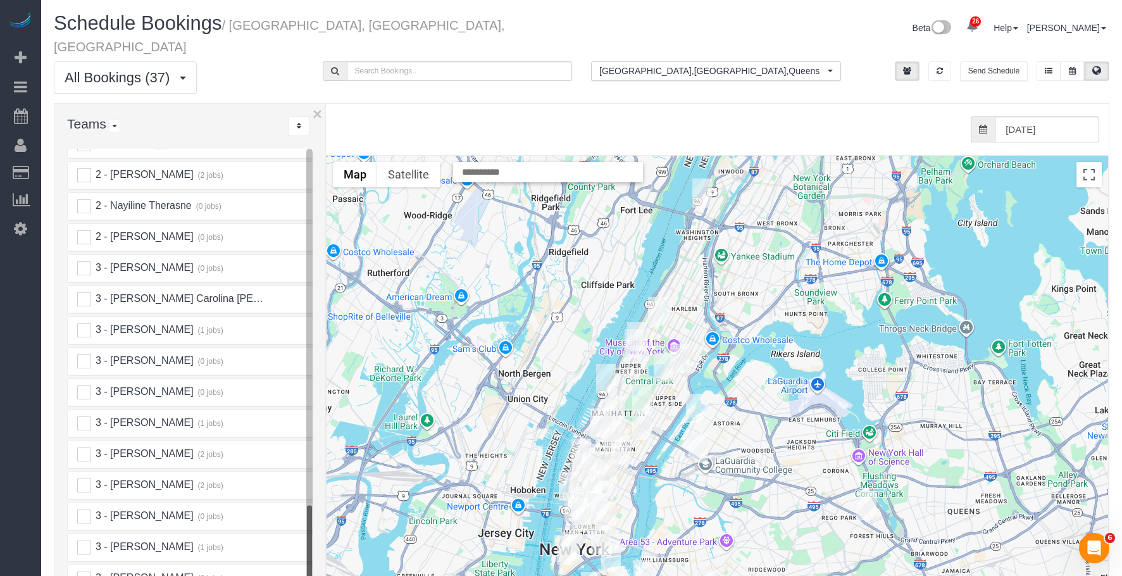
scroll to position [1771, 0]
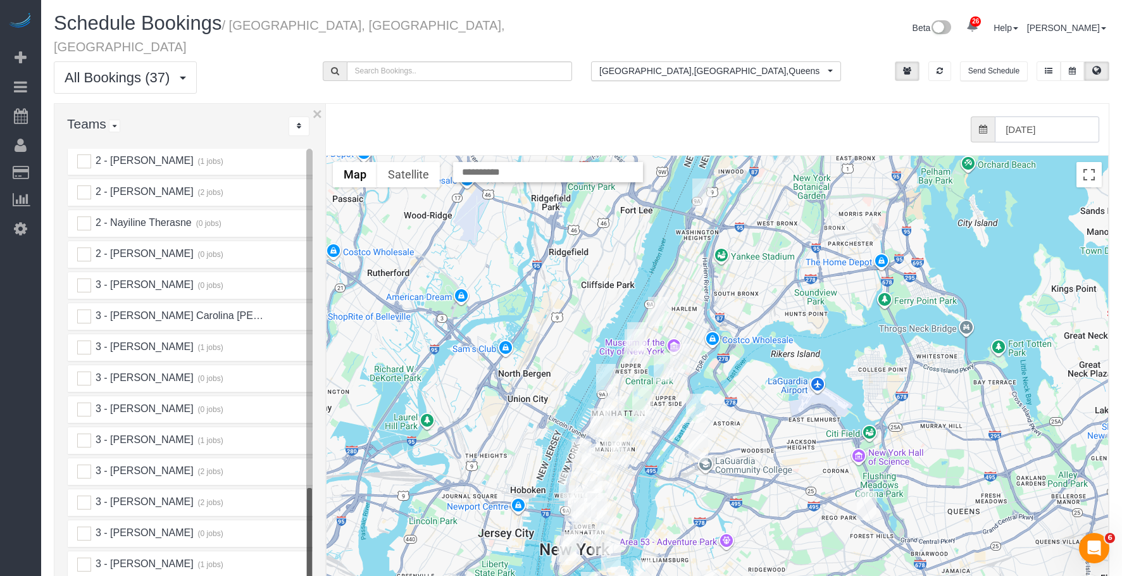
click at [1040, 116] on input "09/24/2025" at bounding box center [1046, 129] width 104 height 26
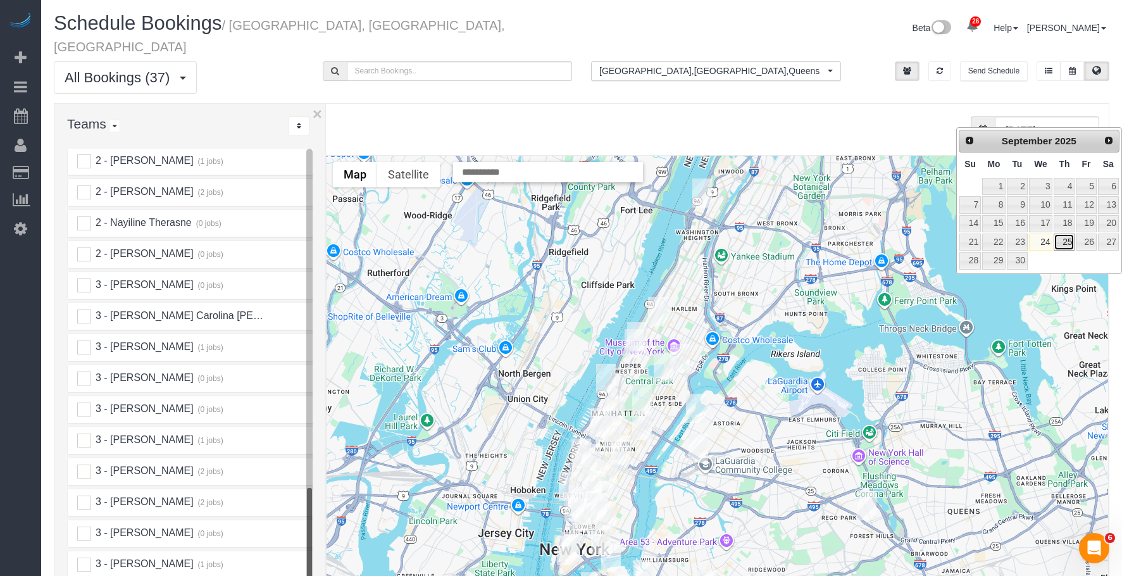
click at [1072, 242] on link "25" at bounding box center [1063, 241] width 21 height 17
type input "[DATE]"
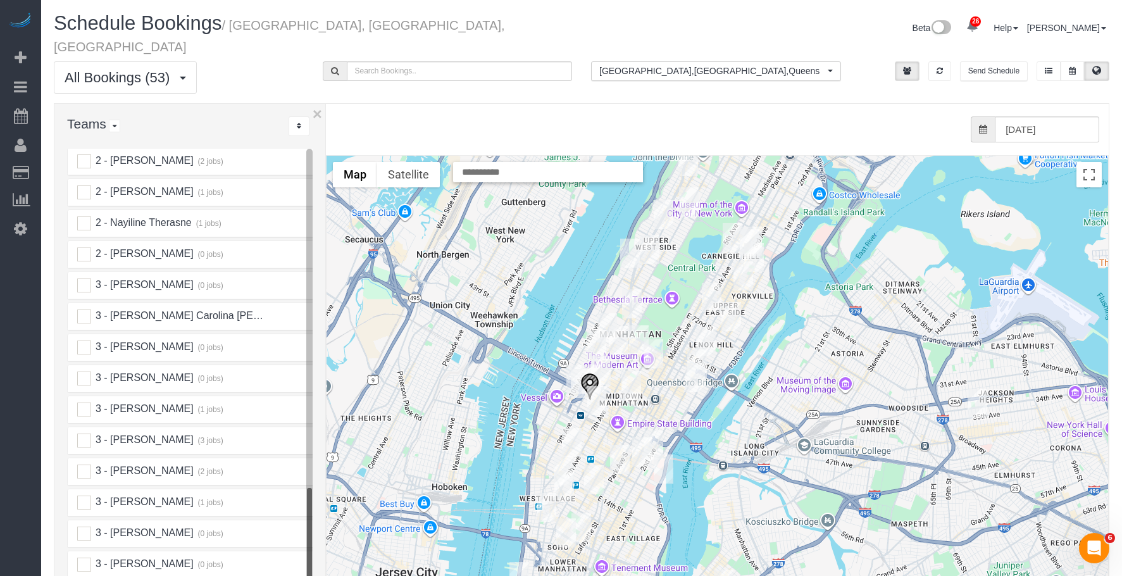
click at [586, 373] on img "09/25/2025 8:00AM - Carl Fagerstal - 320 West 38th Street, Apt. 1129, New York,…" at bounding box center [589, 387] width 19 height 28
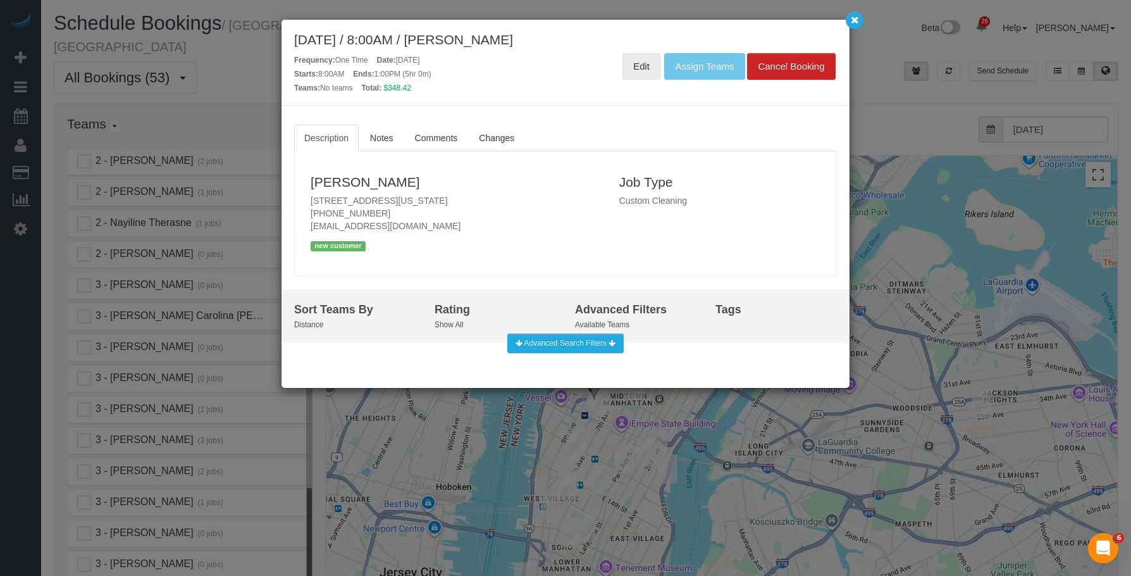
drag, startPoint x: 642, startPoint y: 68, endPoint x: 648, endPoint y: 68, distance: 6.4
click at [643, 68] on link "Edit" at bounding box center [642, 66] width 38 height 27
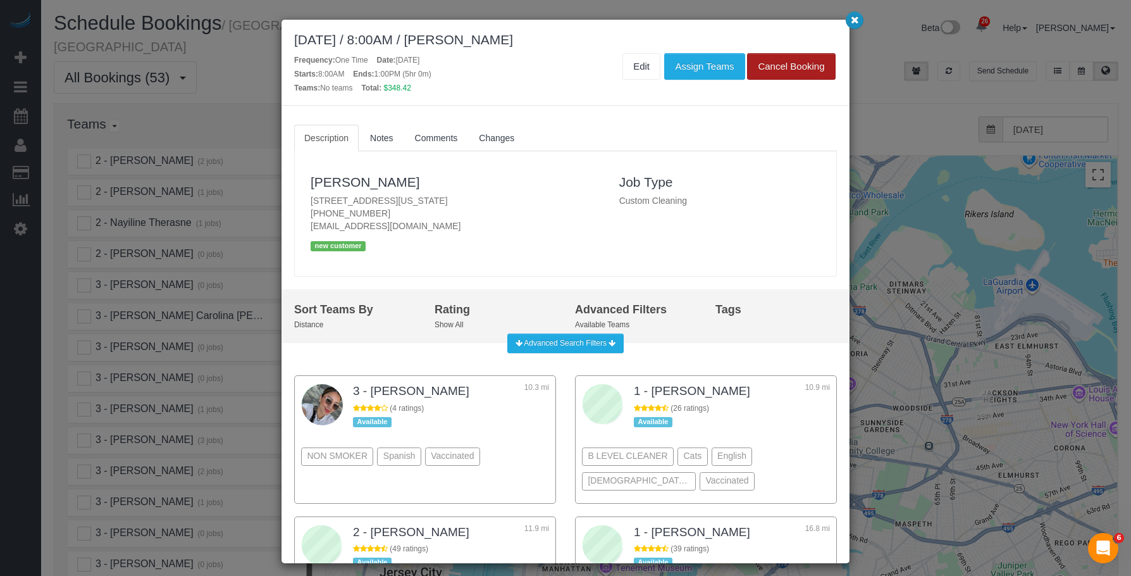
drag, startPoint x: 848, startPoint y: 18, endPoint x: 822, endPoint y: 28, distance: 28.7
click at [848, 18] on button "button" at bounding box center [855, 20] width 18 height 18
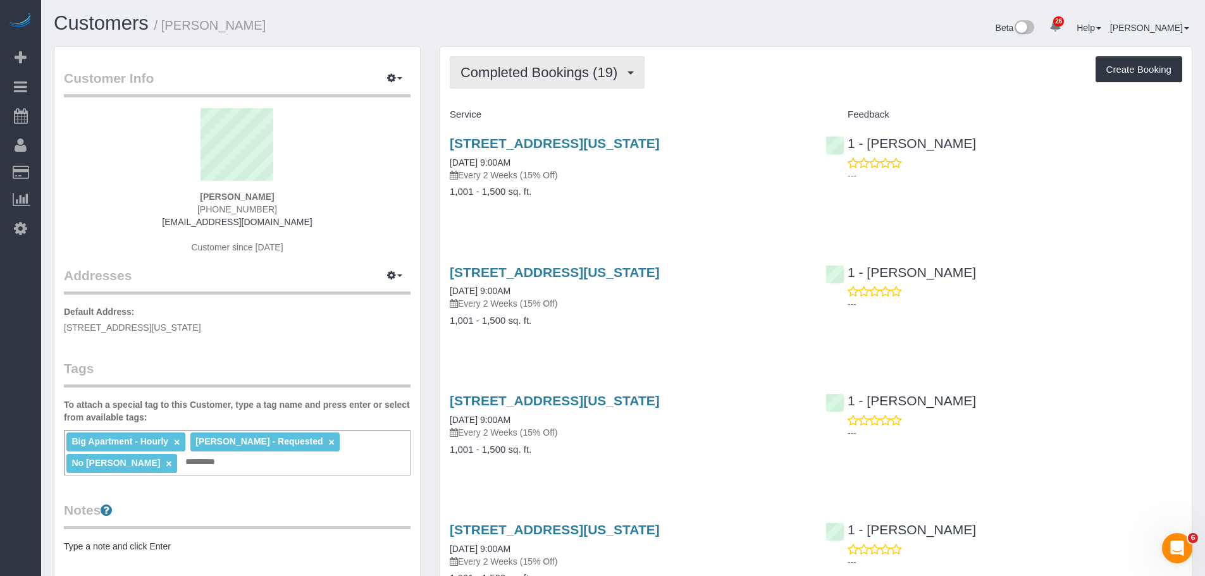
drag, startPoint x: 493, startPoint y: 69, endPoint x: 498, endPoint y: 85, distance: 17.0
click at [493, 69] on span "Completed Bookings (19)" at bounding box center [542, 73] width 163 height 16
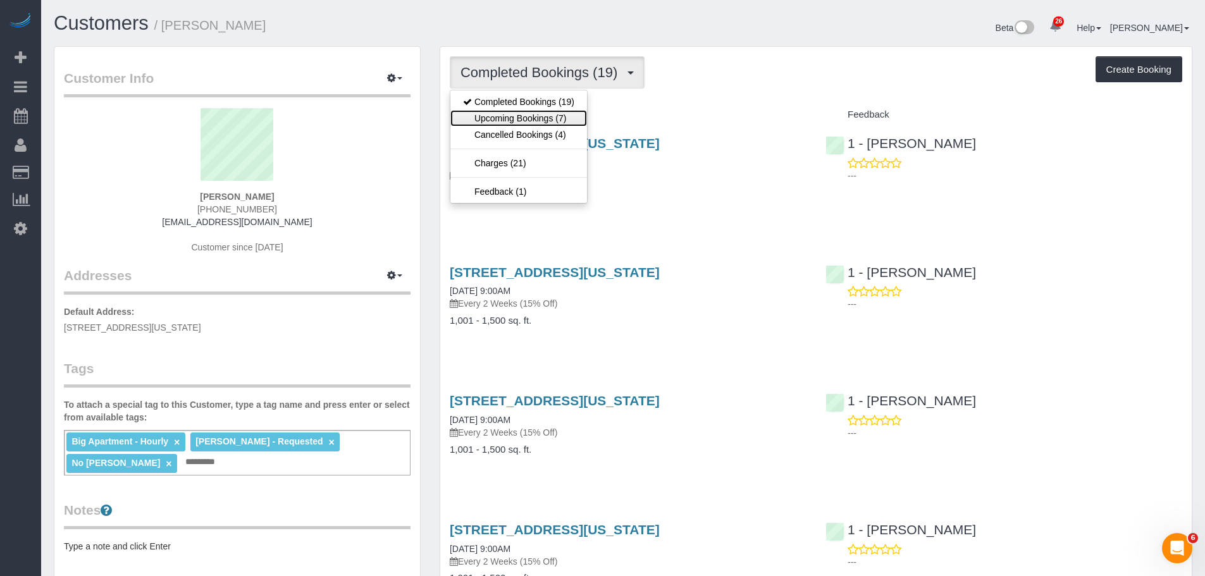
click at [509, 115] on link "Upcoming Bookings (7)" at bounding box center [518, 118] width 137 height 16
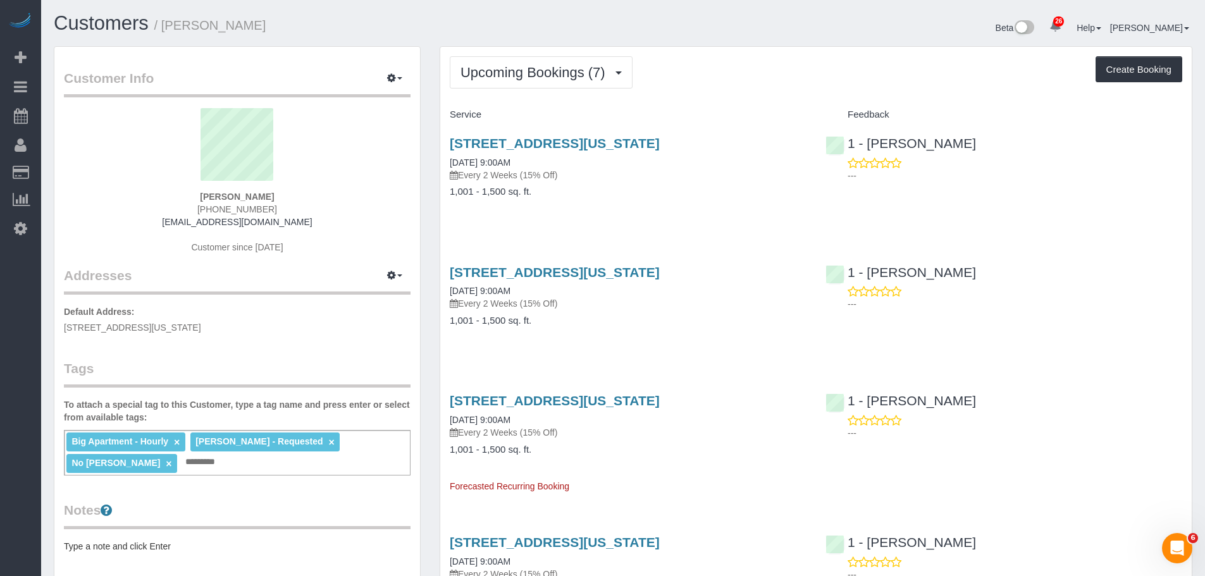
click at [657, 228] on div "Service Feedback 30 Waterside Plaza, Apt 35j, New York, NY 10010 09/25/2025 9:0…" at bounding box center [816, 581] width 733 height 955
drag, startPoint x: 531, startPoint y: 68, endPoint x: 529, endPoint y: 80, distance: 12.2
click at [531, 69] on span "Upcoming Bookings (7)" at bounding box center [536, 73] width 151 height 16
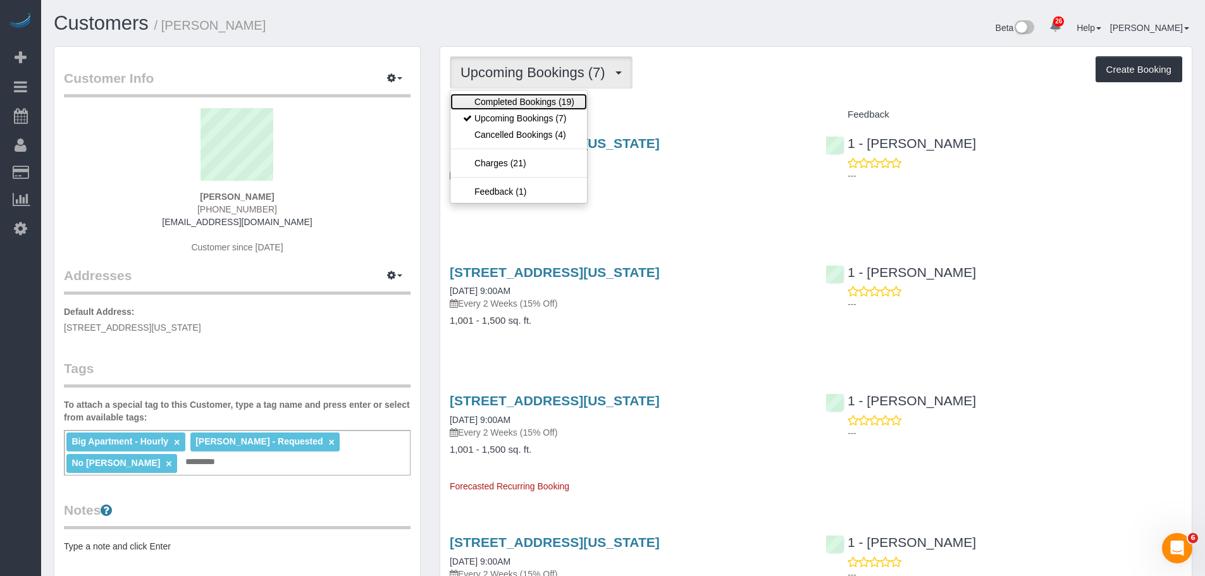
click at [507, 99] on link "Completed Bookings (19)" at bounding box center [518, 102] width 137 height 16
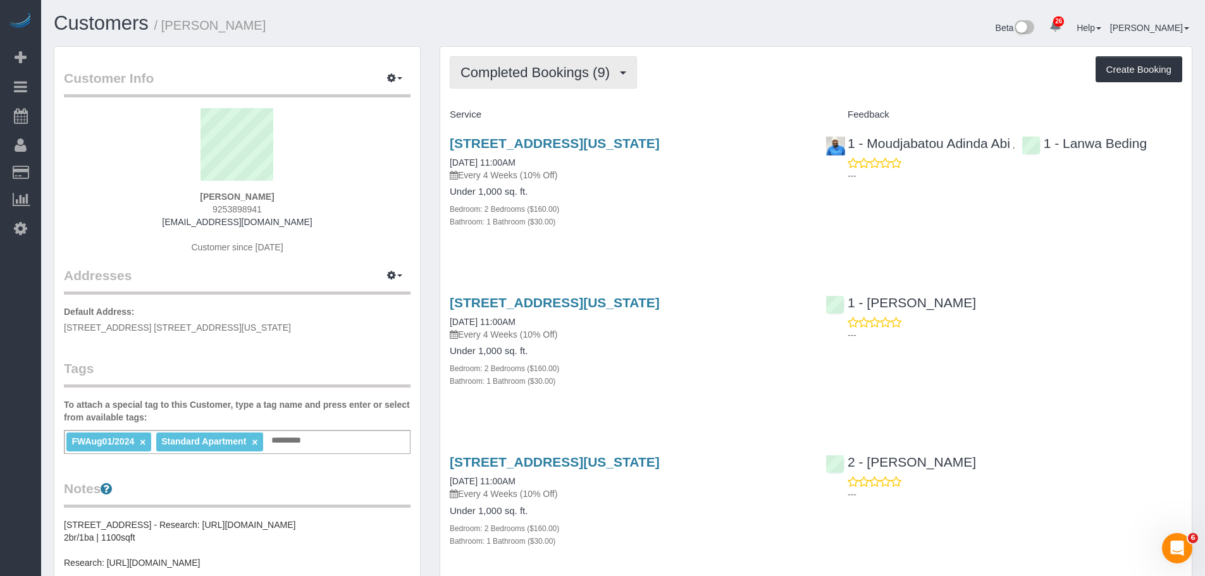
drag, startPoint x: 514, startPoint y: 68, endPoint x: 521, endPoint y: 99, distance: 31.3
click at [515, 68] on span "Completed Bookings (9)" at bounding box center [539, 73] width 156 height 16
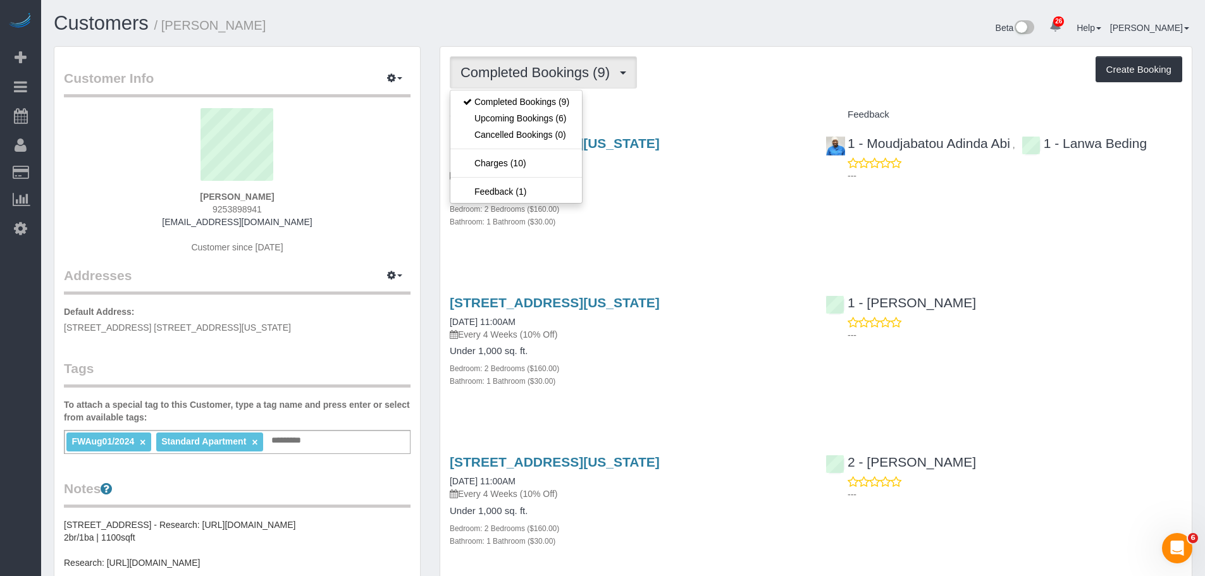
click at [838, 57] on div "Completed Bookings (9) Completed Bookings (9) Upcoming Bookings (6) Cancelled B…" at bounding box center [816, 72] width 733 height 32
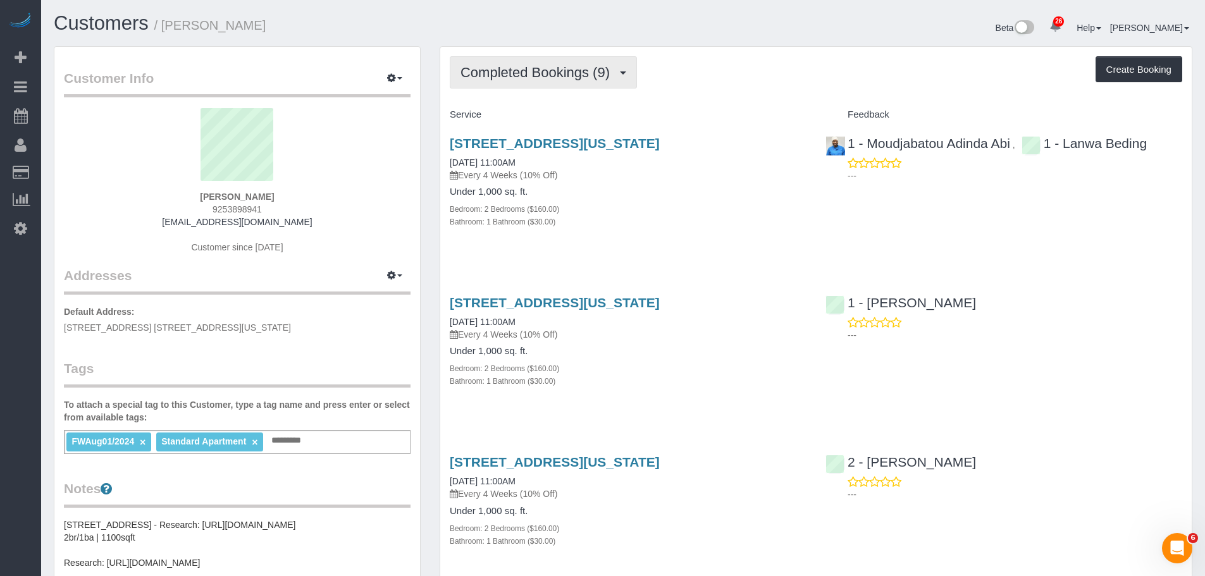
click at [547, 75] on span "Completed Bookings (9)" at bounding box center [539, 73] width 156 height 16
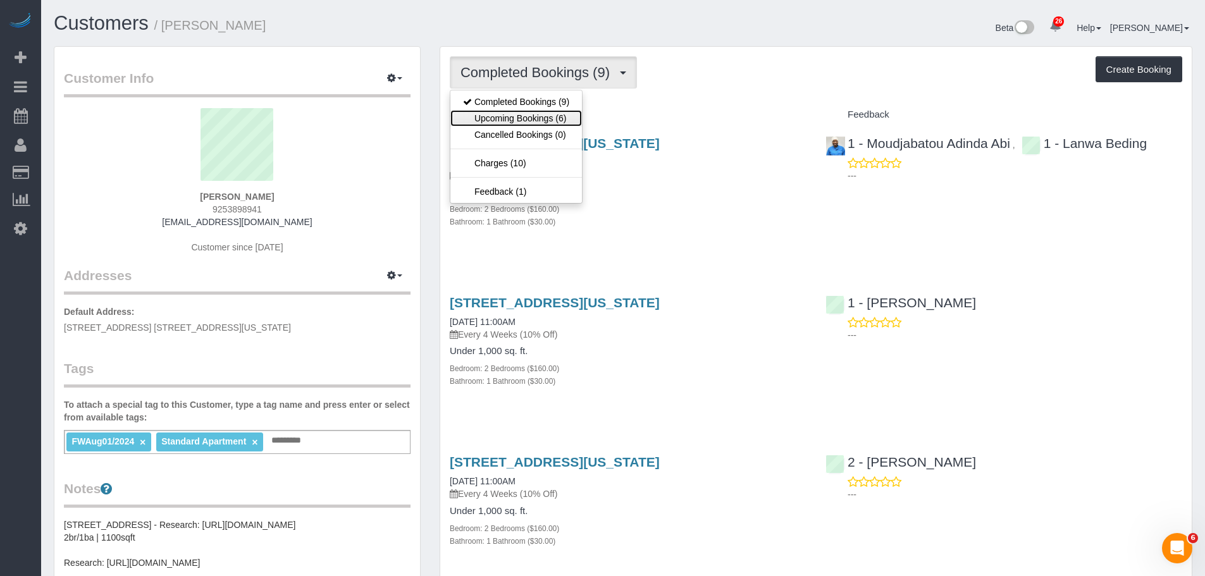
click at [527, 120] on link "Upcoming Bookings (6)" at bounding box center [516, 118] width 132 height 16
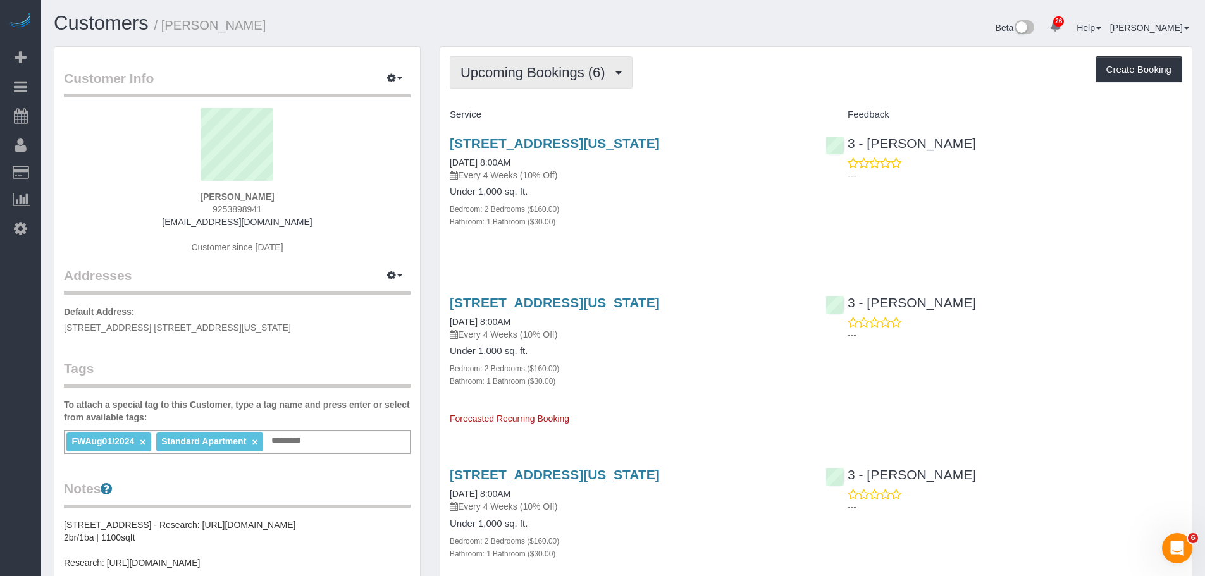
click at [519, 76] on span "Upcoming Bookings (6)" at bounding box center [536, 73] width 151 height 16
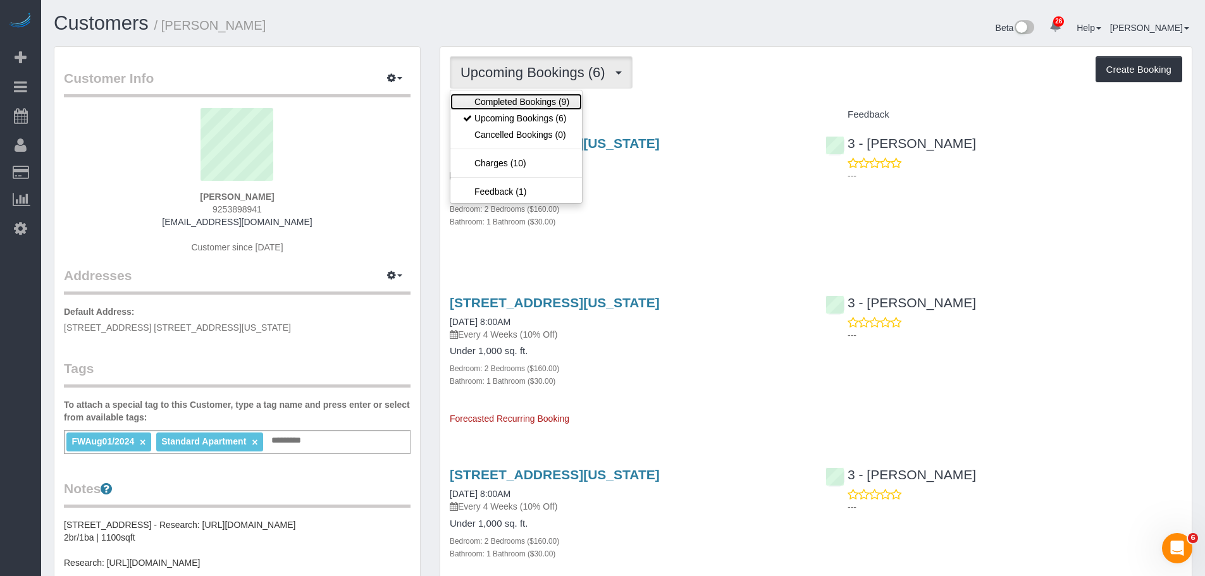
click at [537, 102] on link "Completed Bookings (9)" at bounding box center [516, 102] width 132 height 16
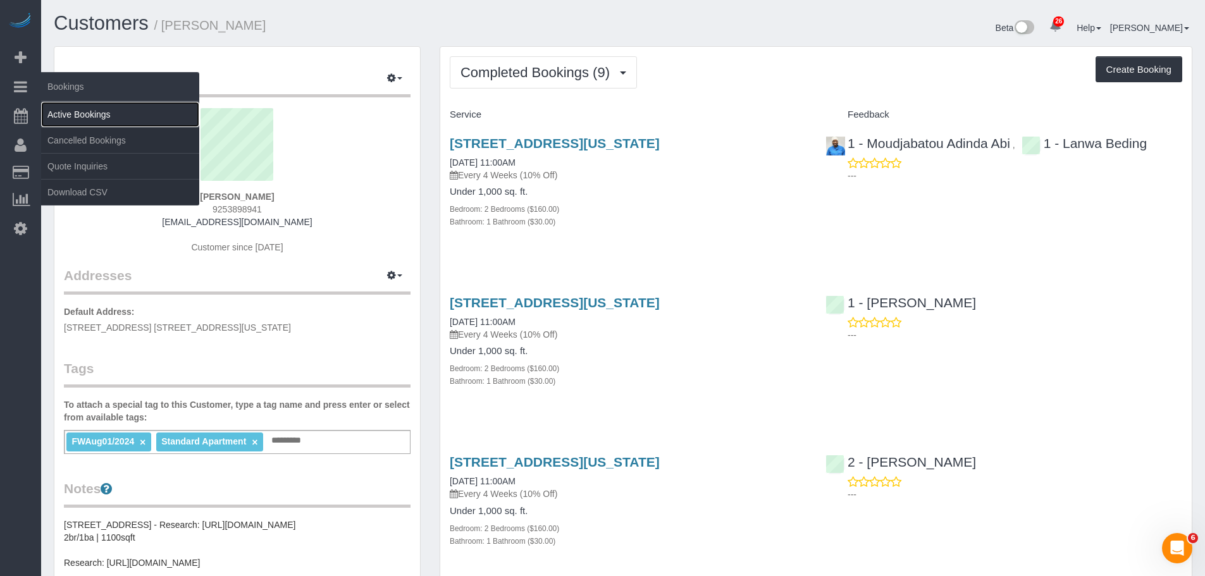
click at [78, 120] on link "Active Bookings" at bounding box center [120, 114] width 158 height 25
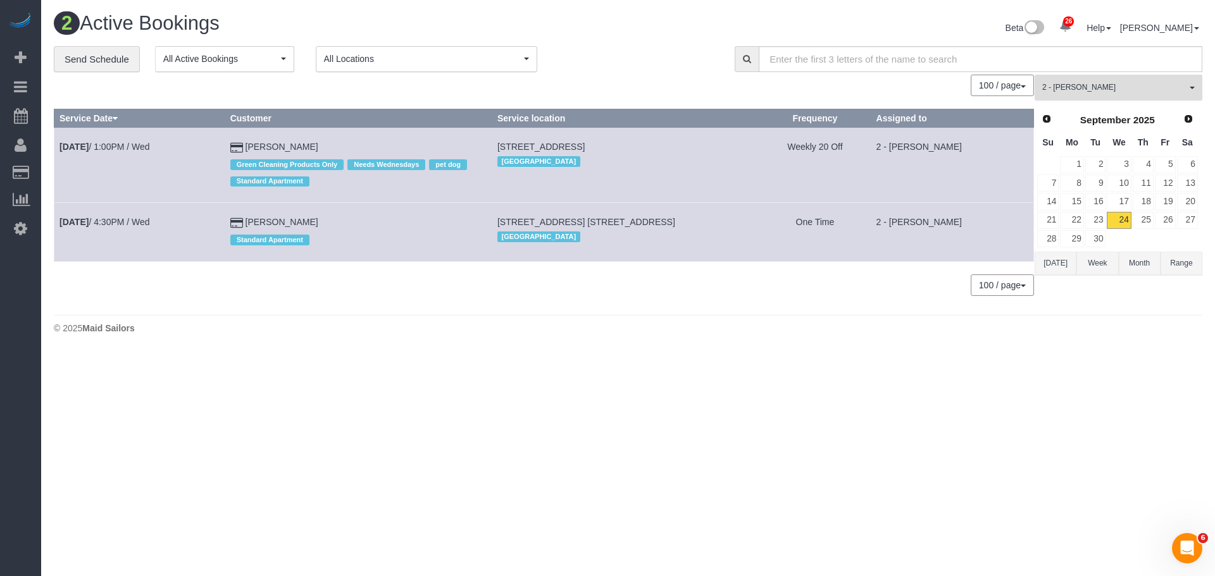
drag, startPoint x: 1137, startPoint y: 84, endPoint x: 1138, endPoint y: 96, distance: 11.5
click at [1137, 85] on span "2 - [PERSON_NAME]" at bounding box center [1114, 87] width 144 height 11
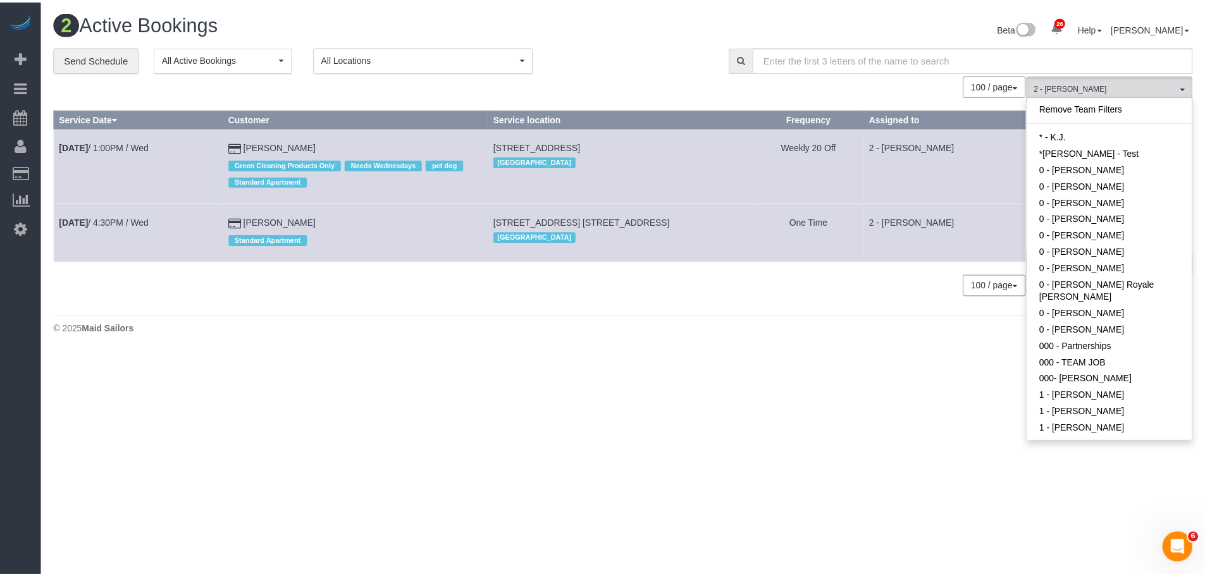
scroll to position [621, 0]
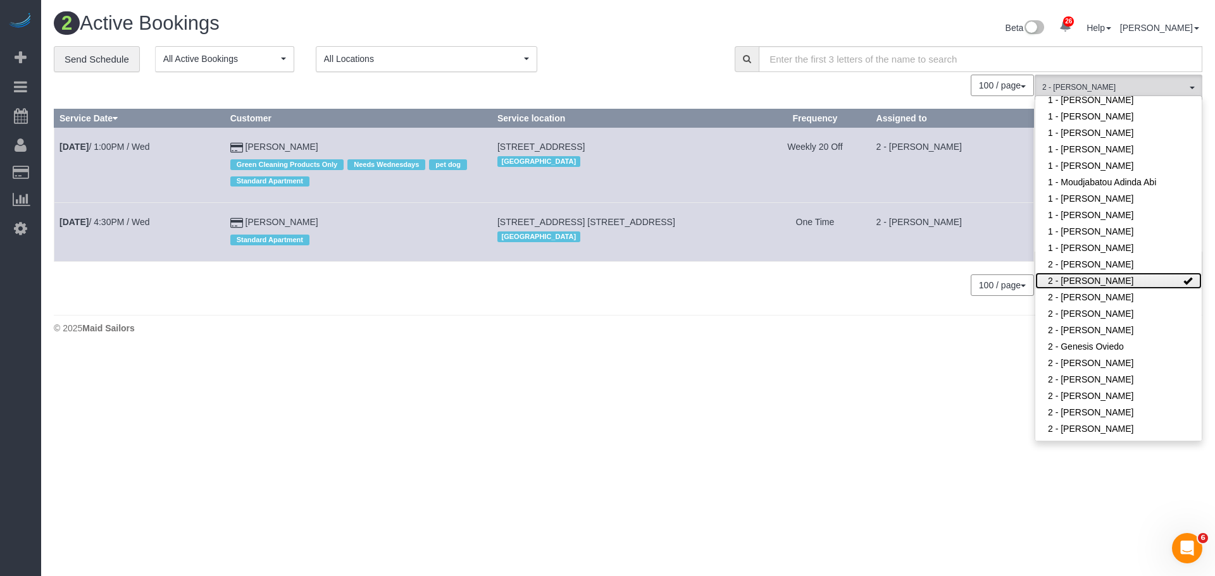
click at [1139, 273] on link "2 - [PERSON_NAME]" at bounding box center [1118, 281] width 166 height 16
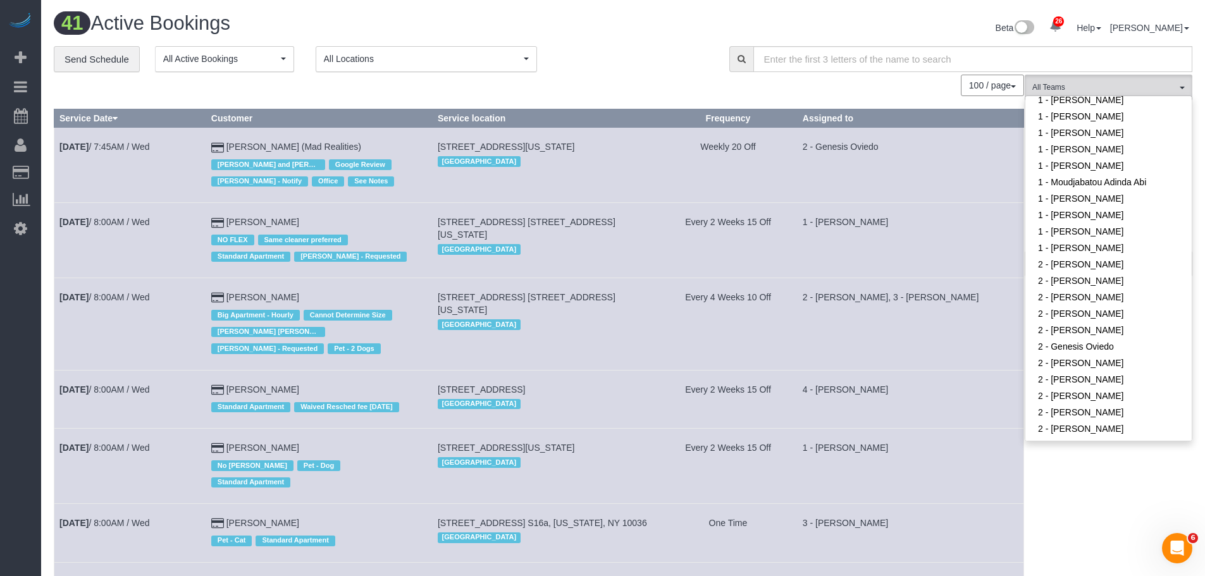
click at [645, 71] on div "**********" at bounding box center [382, 59] width 657 height 27
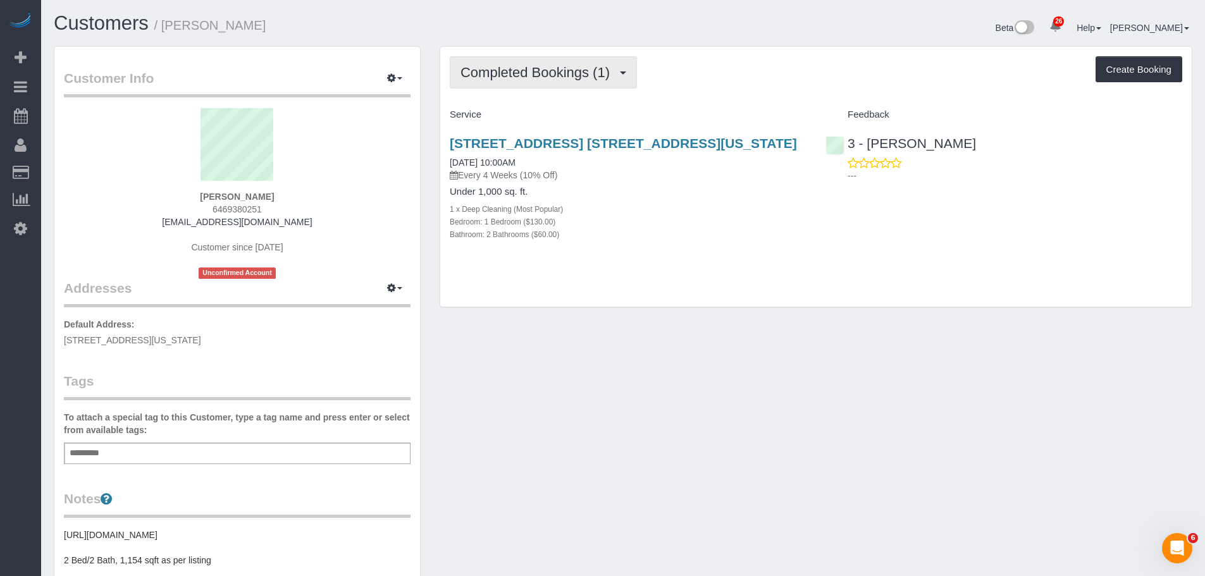
drag, startPoint x: 523, startPoint y: 75, endPoint x: 523, endPoint y: 92, distance: 16.4
click at [523, 75] on span "Completed Bookings (1)" at bounding box center [539, 73] width 156 height 16
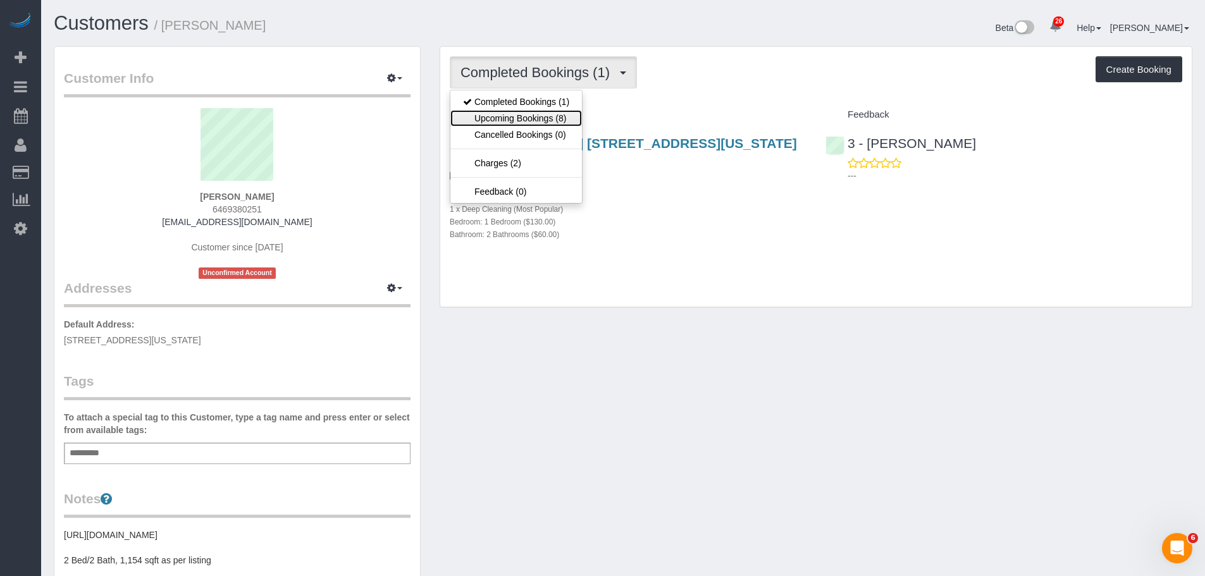
click at [521, 119] on link "Upcoming Bookings (8)" at bounding box center [516, 118] width 132 height 16
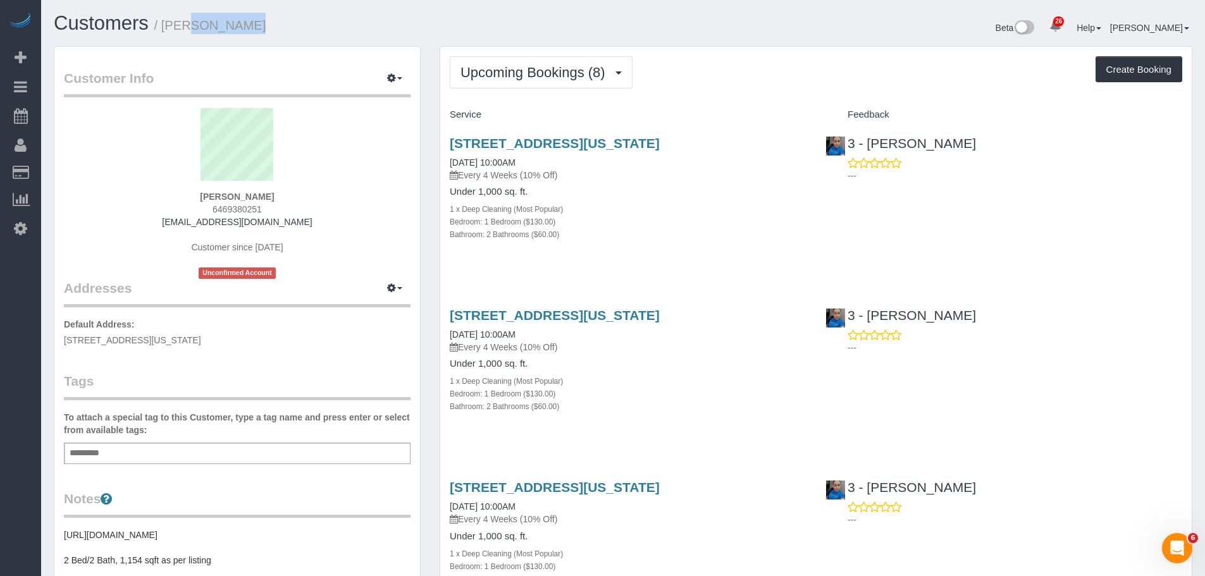
drag, startPoint x: 166, startPoint y: 28, endPoint x: 254, endPoint y: 25, distance: 88.6
click at [253, 23] on h1 "Customers / [PERSON_NAME]" at bounding box center [334, 24] width 560 height 22
copy small "[PERSON_NAME]"
drag, startPoint x: 571, startPoint y: 70, endPoint x: 562, endPoint y: 101, distance: 32.7
click at [571, 70] on span "Upcoming Bookings (8)" at bounding box center [536, 73] width 151 height 16
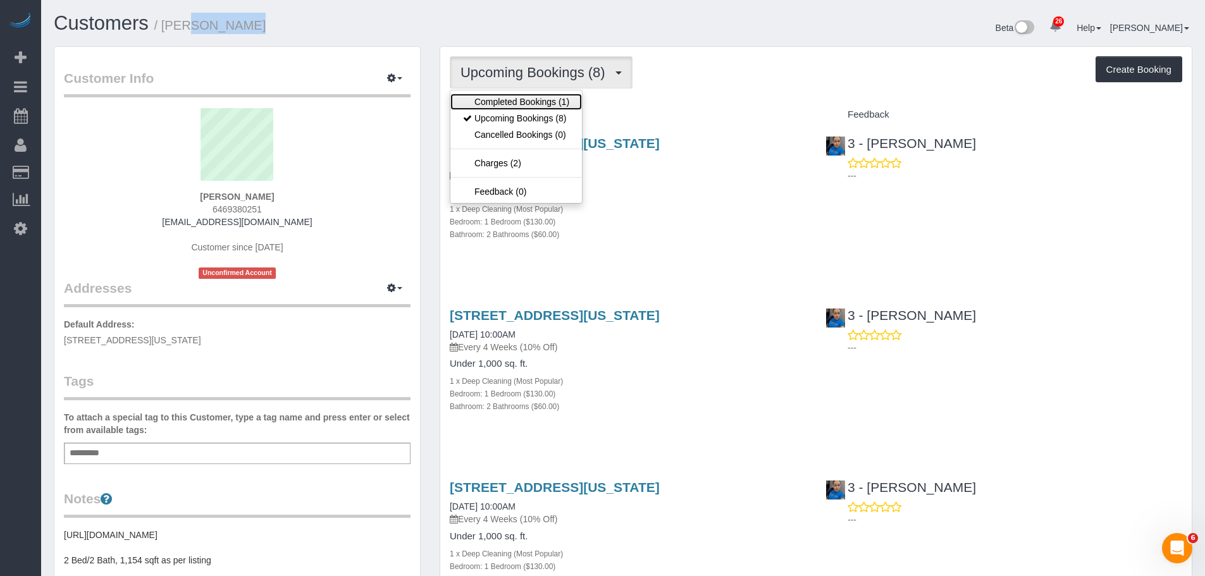
click at [560, 102] on link "Completed Bookings (1)" at bounding box center [516, 102] width 132 height 16
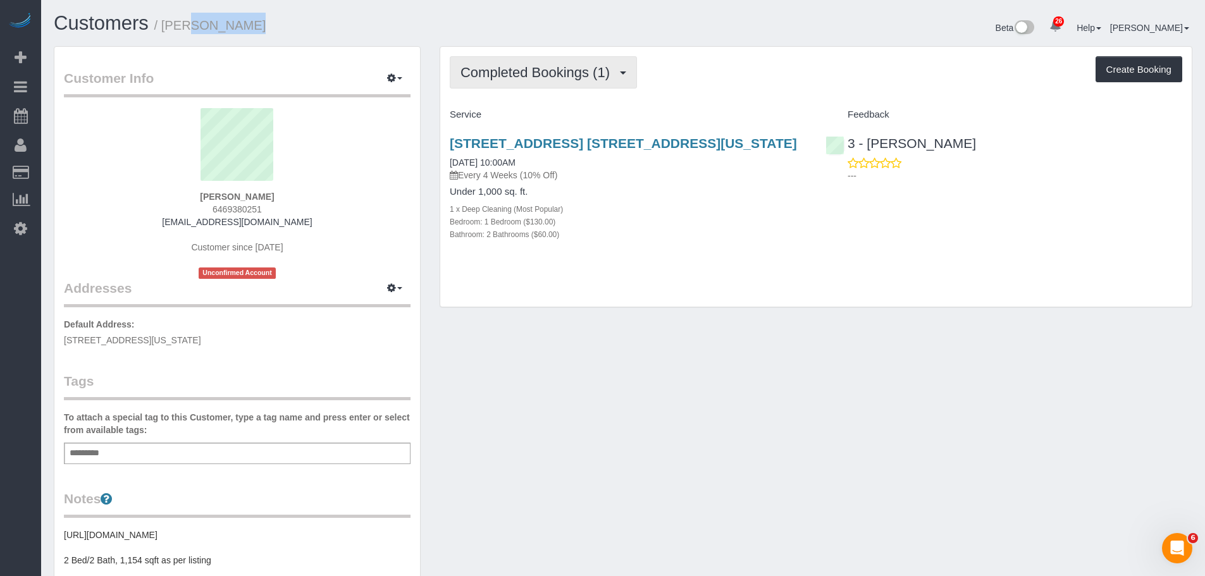
click at [559, 81] on button "Completed Bookings (1)" at bounding box center [543, 72] width 187 height 32
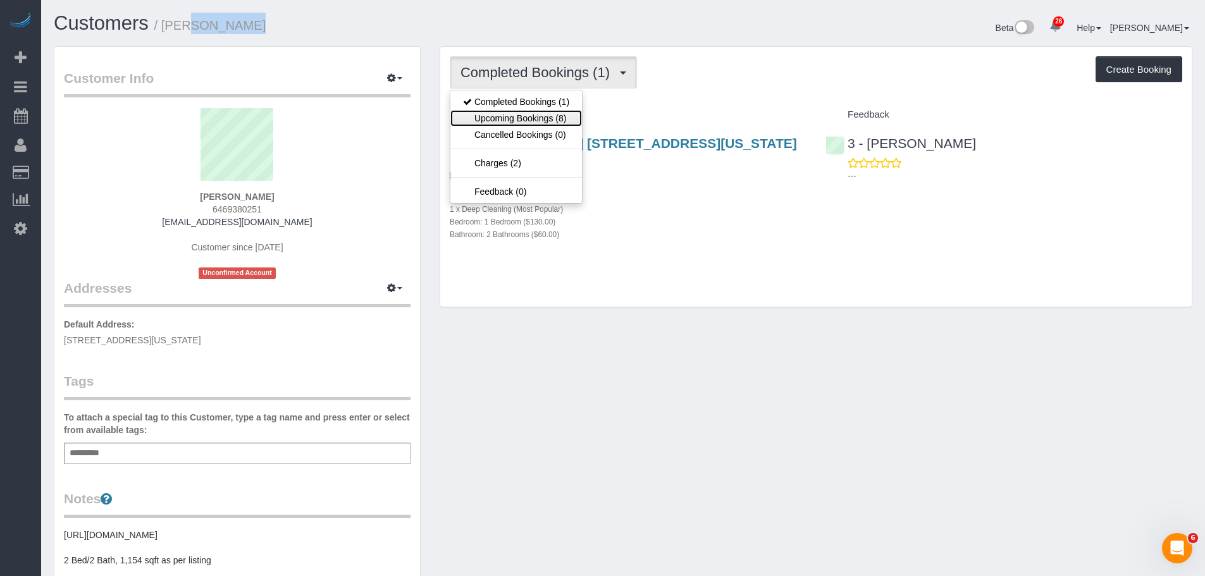
click at [551, 116] on link "Upcoming Bookings (8)" at bounding box center [516, 118] width 132 height 16
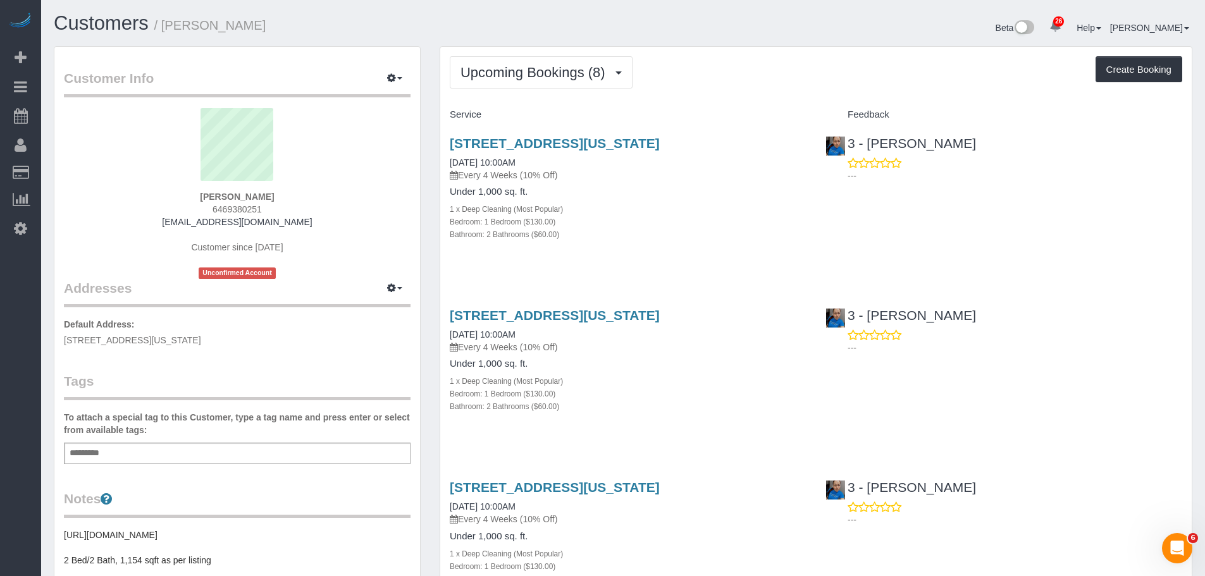
click at [592, 109] on h4 "Service" at bounding box center [628, 114] width 357 height 11
drag, startPoint x: 569, startPoint y: 166, endPoint x: 594, endPoint y: 122, distance: 50.7
click at [569, 165] on div "310 E 86th St, 3c, New York, NY 10028 09/25/2025 10:00AM Every 4 Weeks (10% Off)" at bounding box center [628, 159] width 357 height 46
click at [586, 144] on link "310 E 86th St, 3c, New York, NY 10028" at bounding box center [555, 143] width 210 height 15
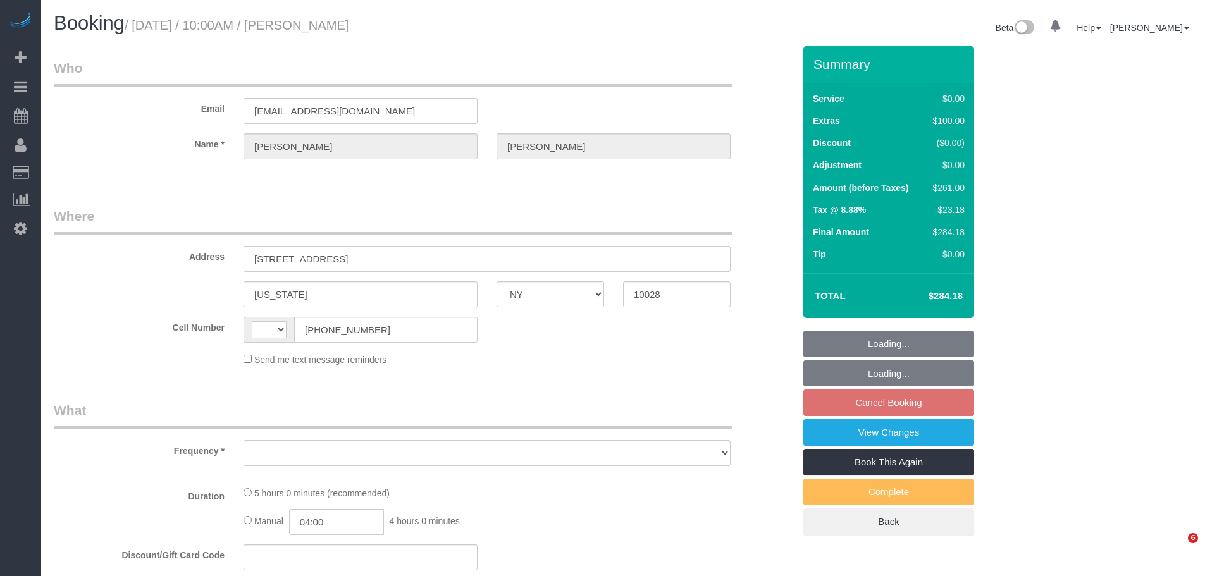
select select "NY"
select select "string:[GEOGRAPHIC_DATA]"
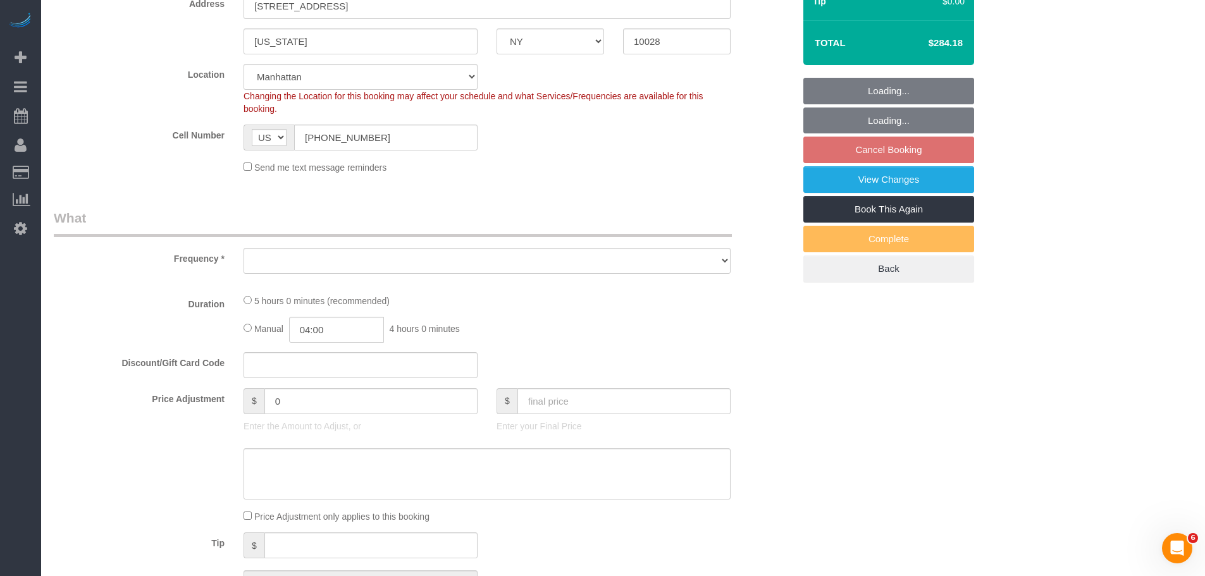
select select "string:stripe-pm_1Rxy5n4VGloSiKo7LRxTaBkL"
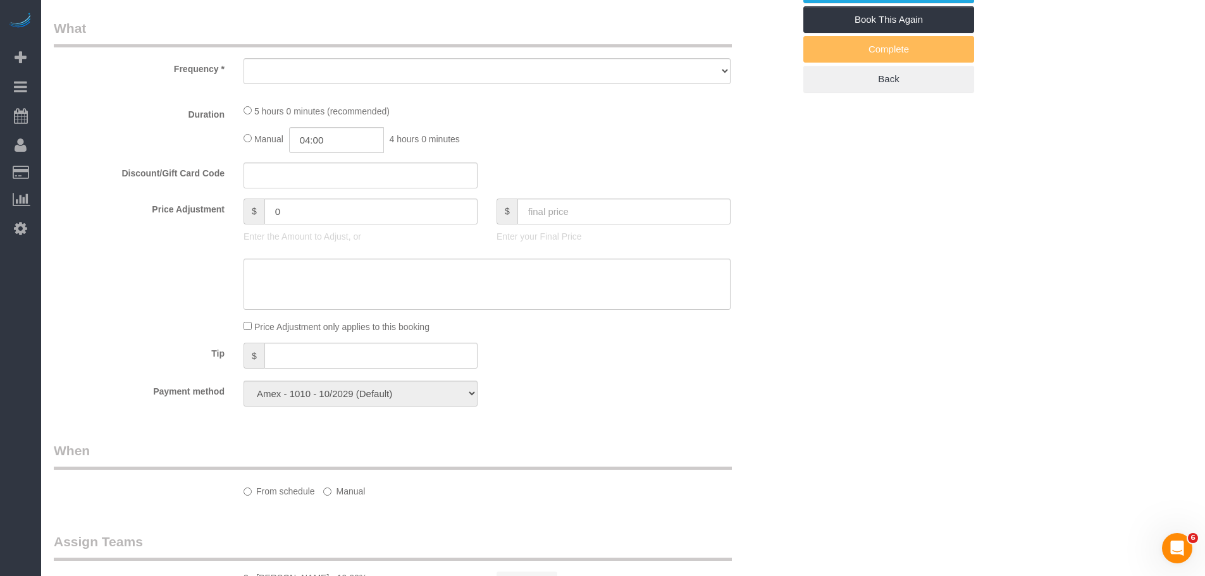
select select "object:953"
select select "number:89"
select select "number:72"
select select "number:13"
select select "number:5"
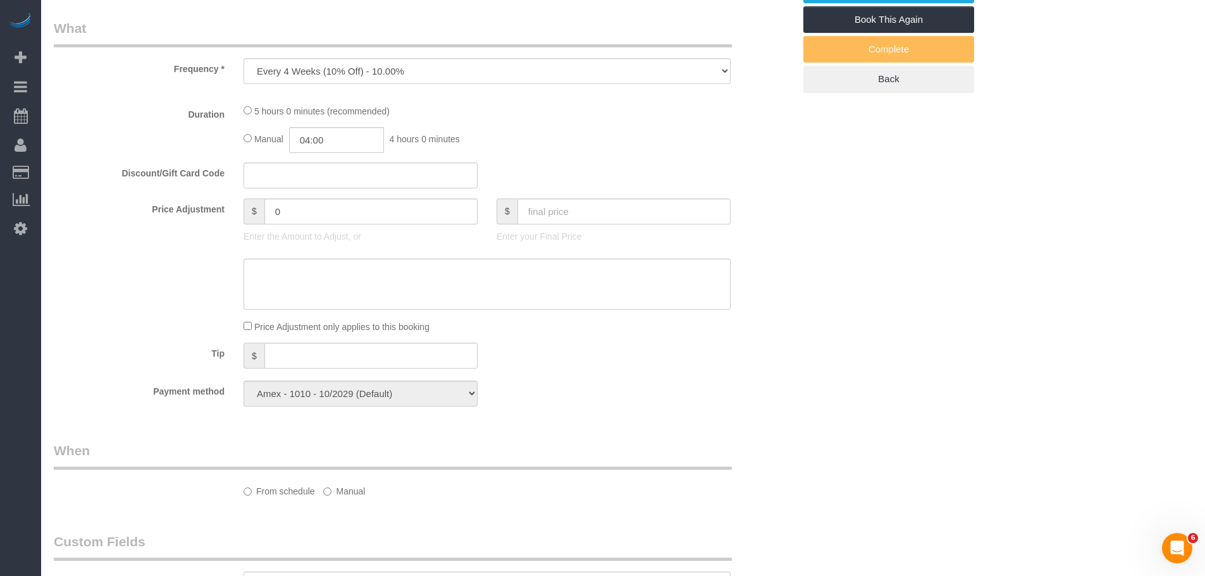
select select "object:1503"
select select "1"
select select "2"
select select "spot3"
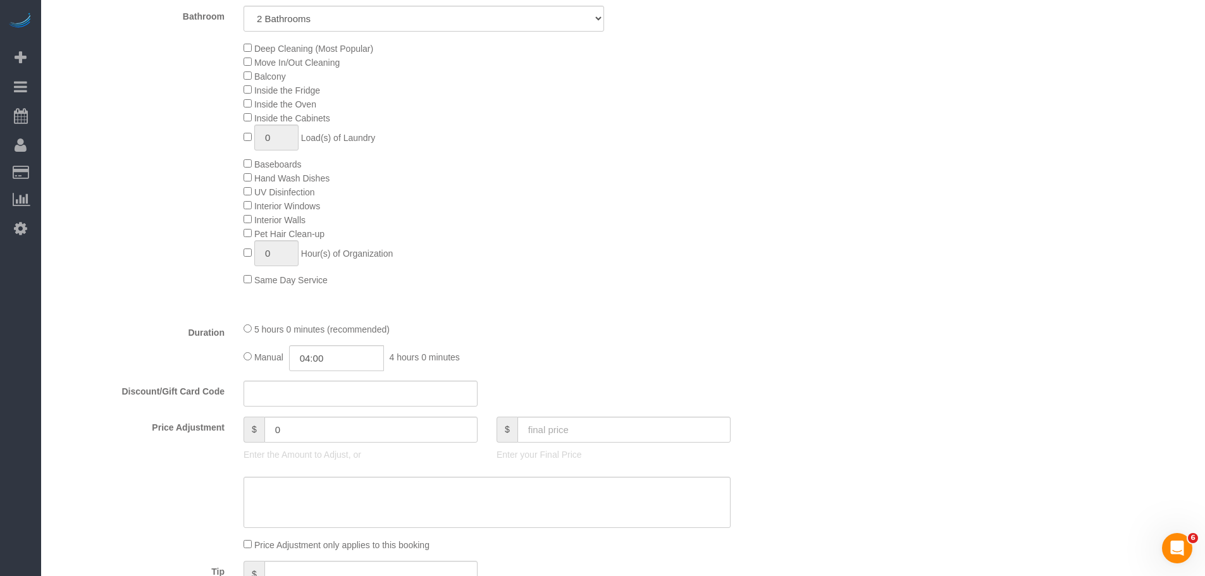
select select "1"
select select "2"
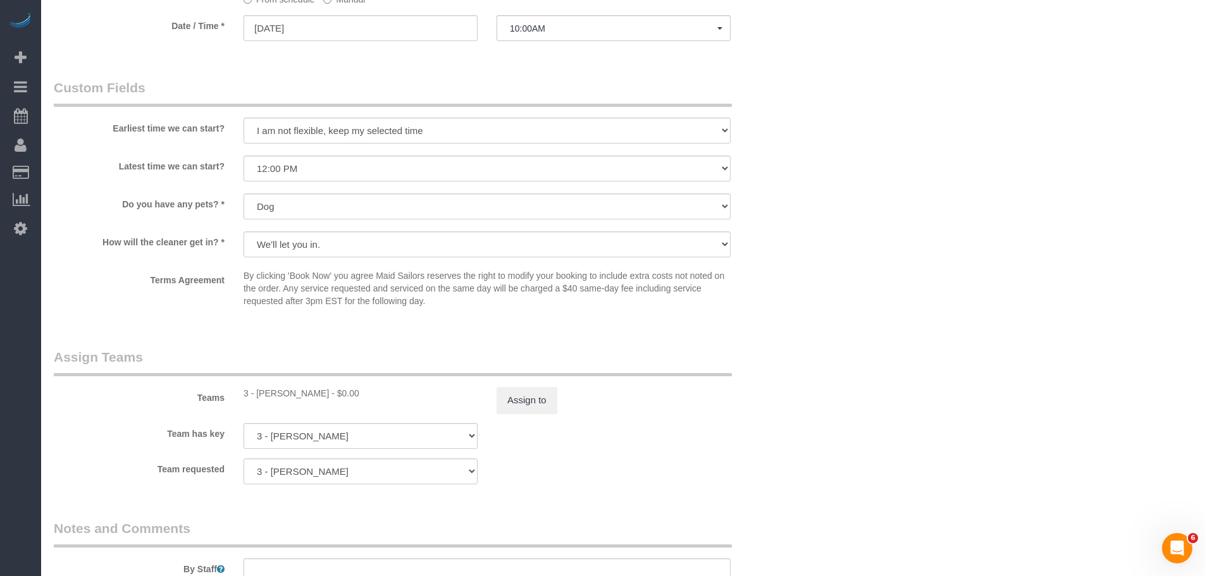
scroll to position [1139, 0]
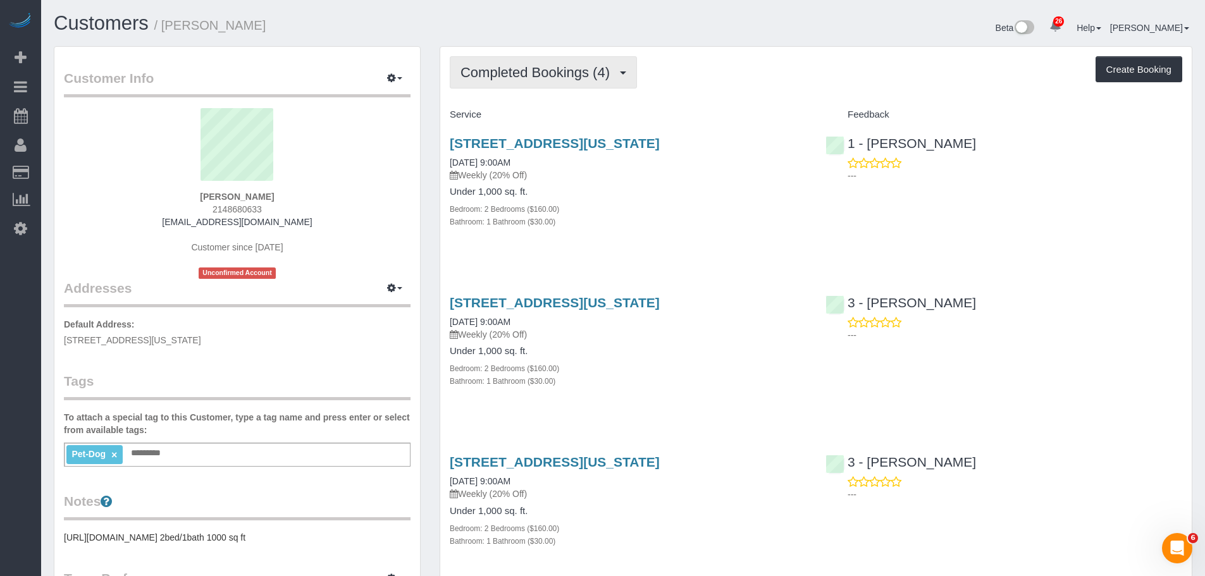
click at [552, 77] on span "Completed Bookings (4)" at bounding box center [539, 73] width 156 height 16
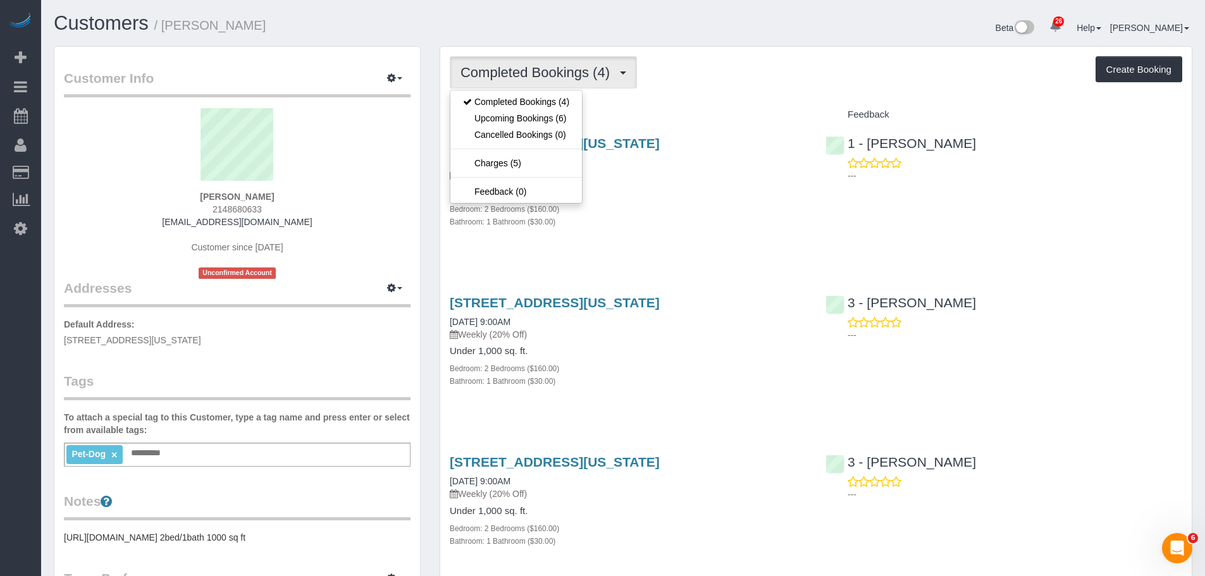
click at [683, 178] on p "Weekly (20% Off)" at bounding box center [628, 175] width 357 height 13
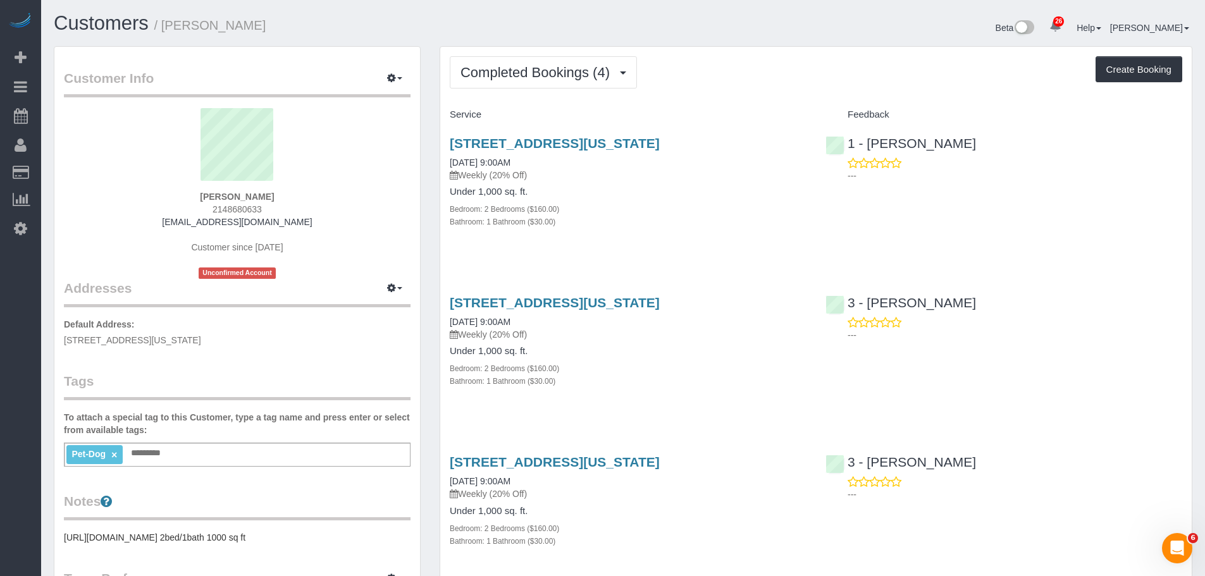
click at [683, 182] on div "145 West 79th Street, Apt.4b, New York, NY 10024 09/18/2025 9:00AM Weekly (20% …" at bounding box center [628, 189] width 376 height 128
drag, startPoint x: 583, startPoint y: 68, endPoint x: 577, endPoint y: 84, distance: 16.8
click at [582, 69] on span "Completed Bookings (4)" at bounding box center [539, 73] width 156 height 16
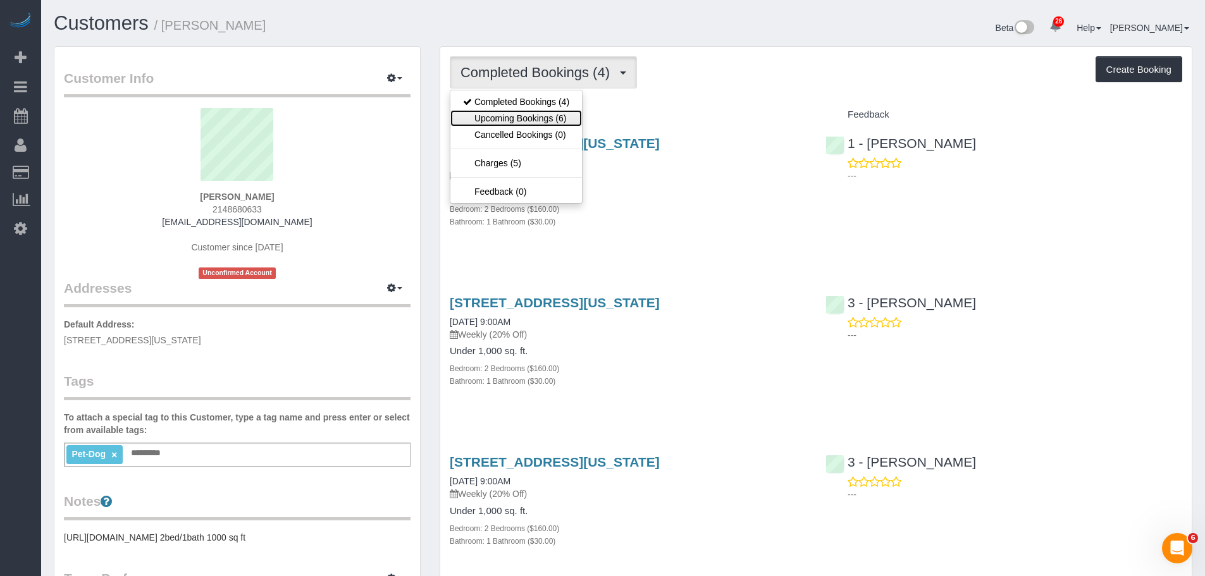
click at [533, 121] on link "Upcoming Bookings (6)" at bounding box center [516, 118] width 132 height 16
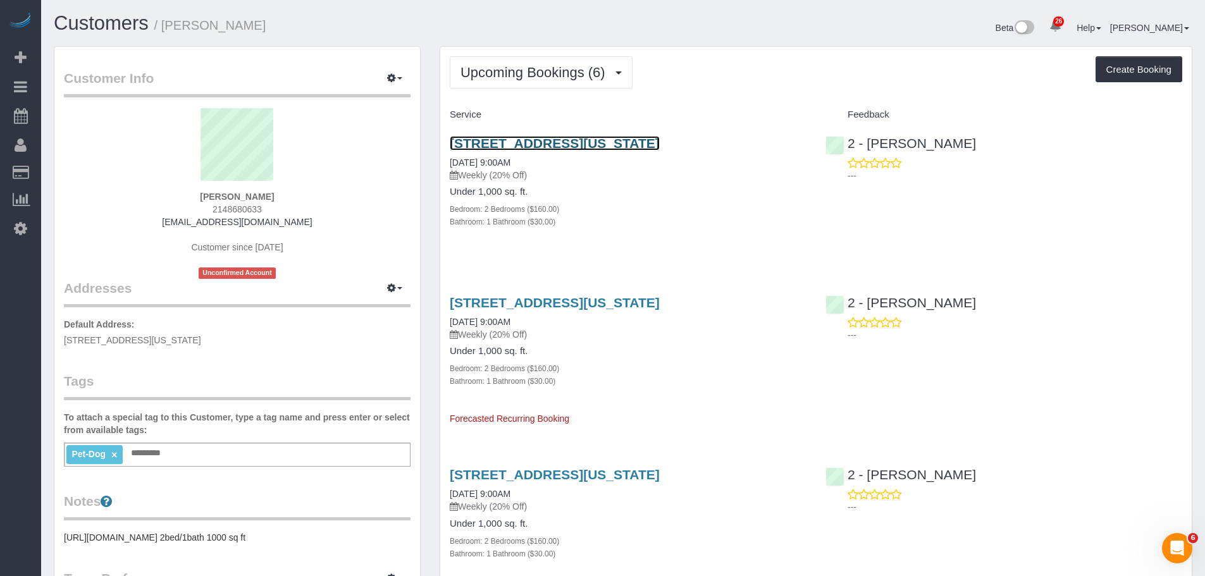
click at [626, 140] on link "145 West 79th Street, Apt.4b, New York, NY 10024" at bounding box center [555, 143] width 210 height 15
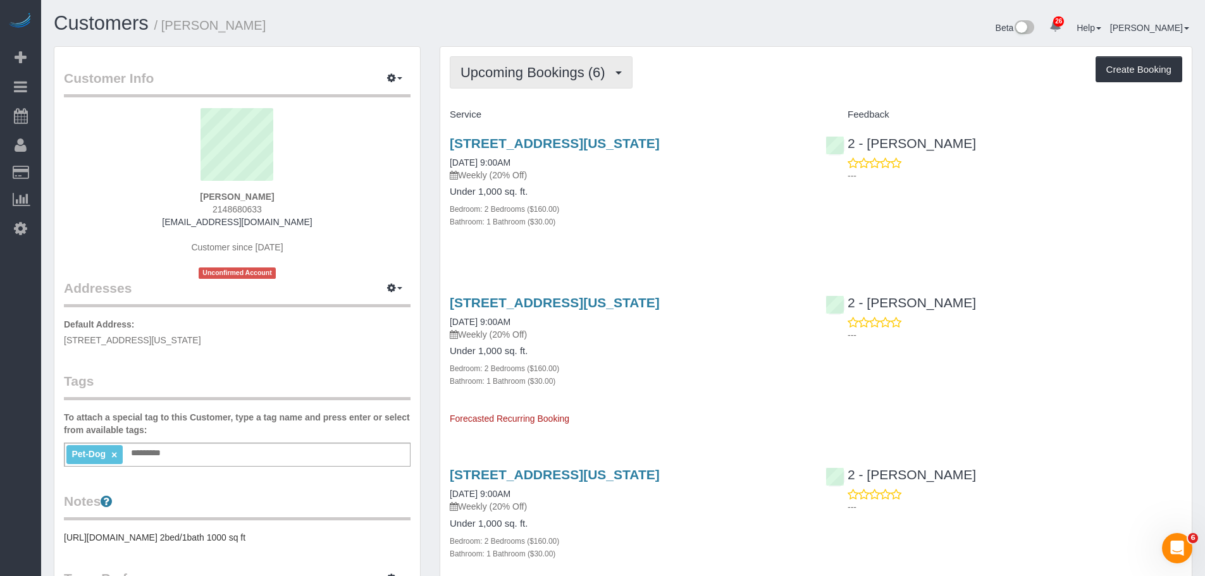
click at [571, 70] on span "Upcoming Bookings (6)" at bounding box center [536, 73] width 151 height 16
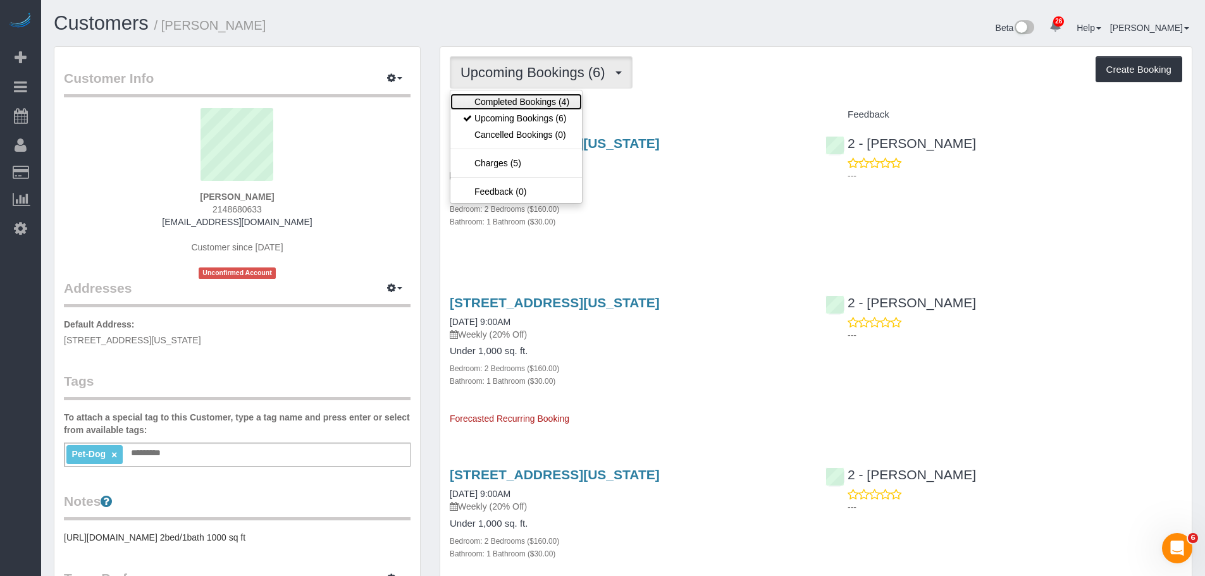
click at [560, 99] on link "Completed Bookings (4)" at bounding box center [516, 102] width 132 height 16
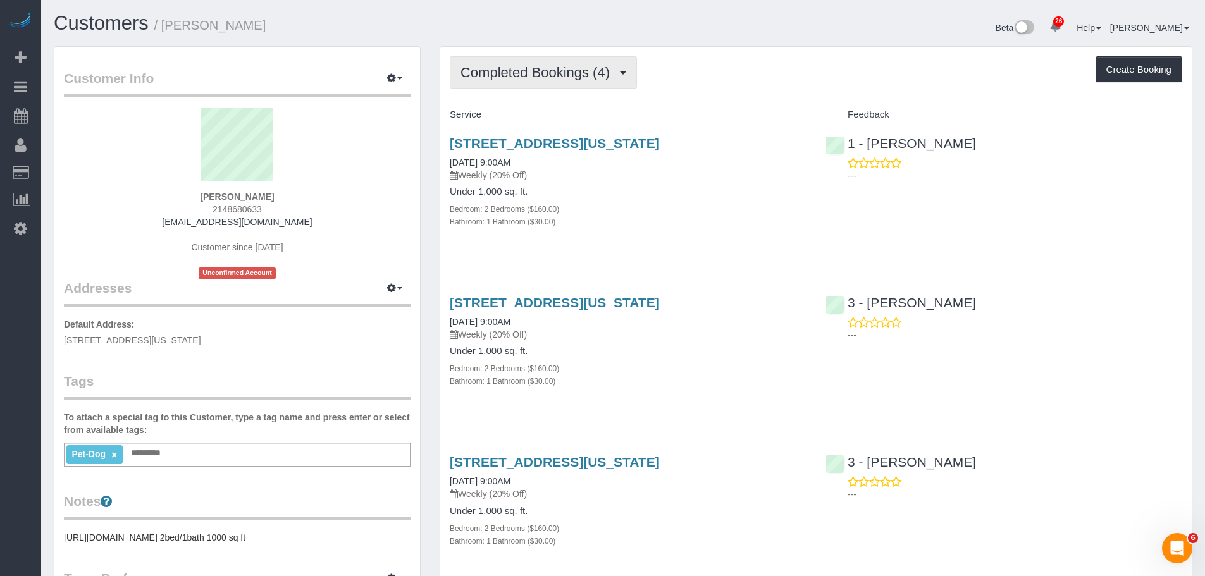
click at [566, 75] on span "Completed Bookings (4)" at bounding box center [539, 73] width 156 height 16
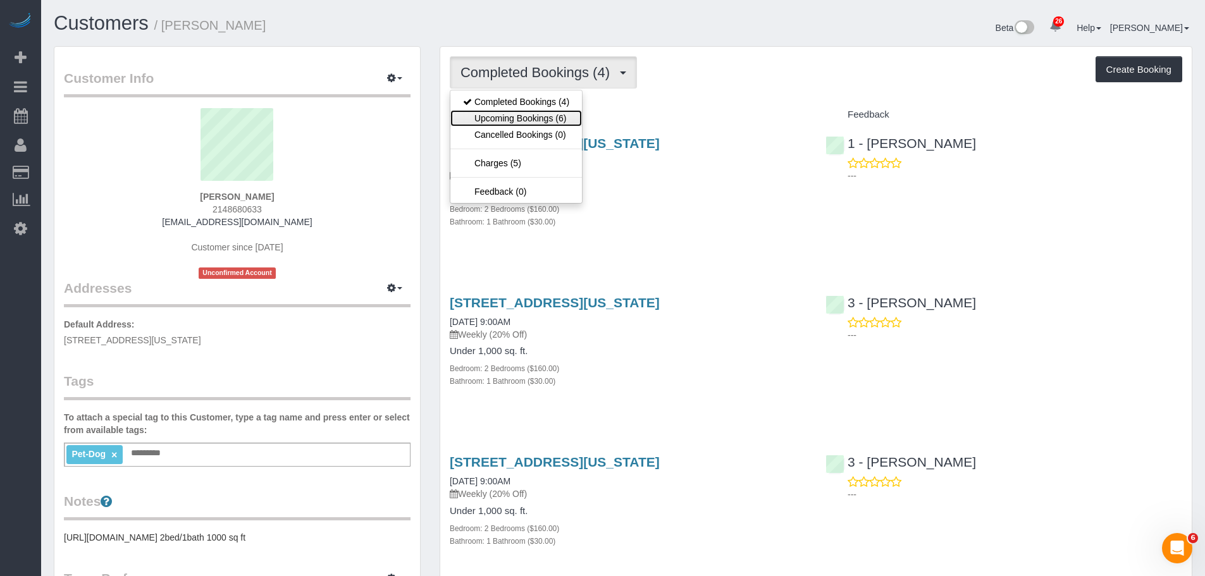
click at [559, 121] on link "Upcoming Bookings (6)" at bounding box center [516, 118] width 132 height 16
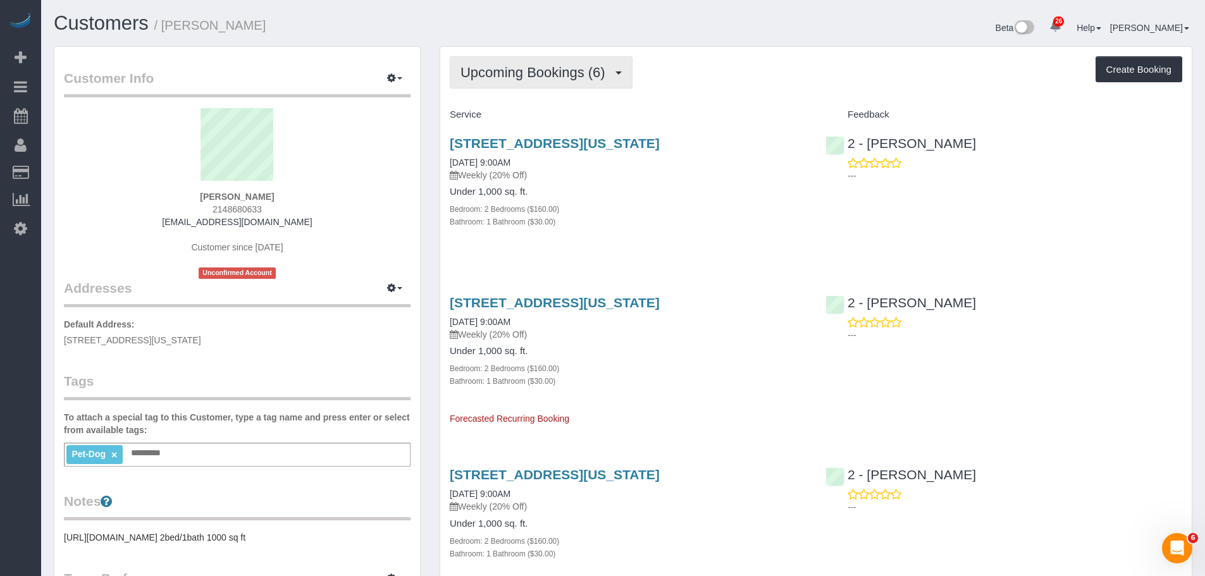
click at [561, 65] on span "Upcoming Bookings (6)" at bounding box center [536, 73] width 151 height 16
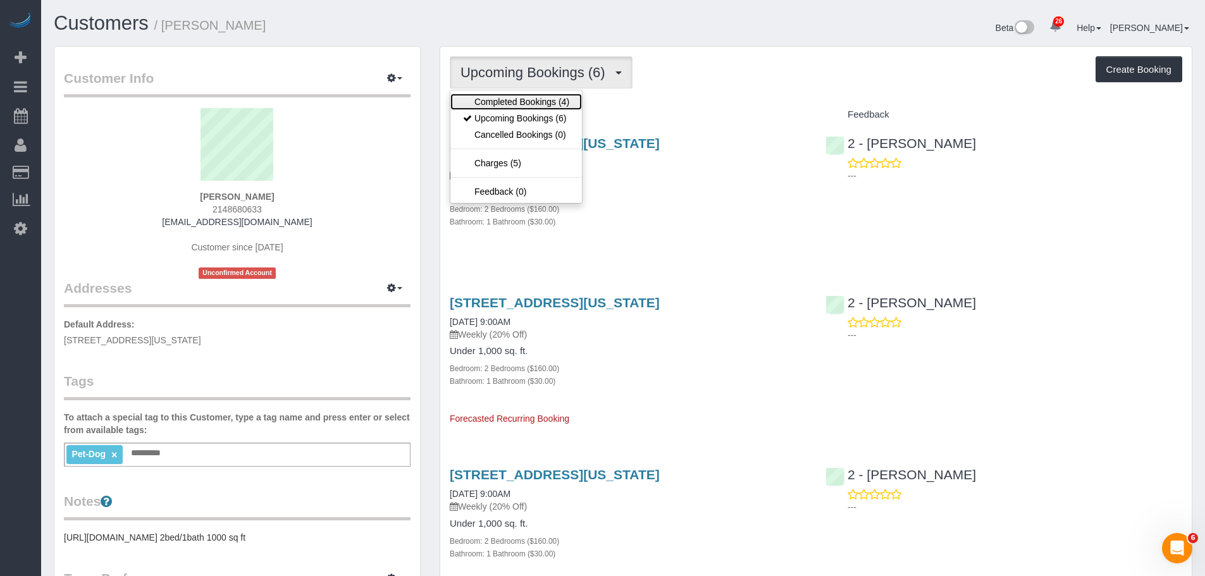
click at [549, 100] on link "Completed Bookings (4)" at bounding box center [516, 102] width 132 height 16
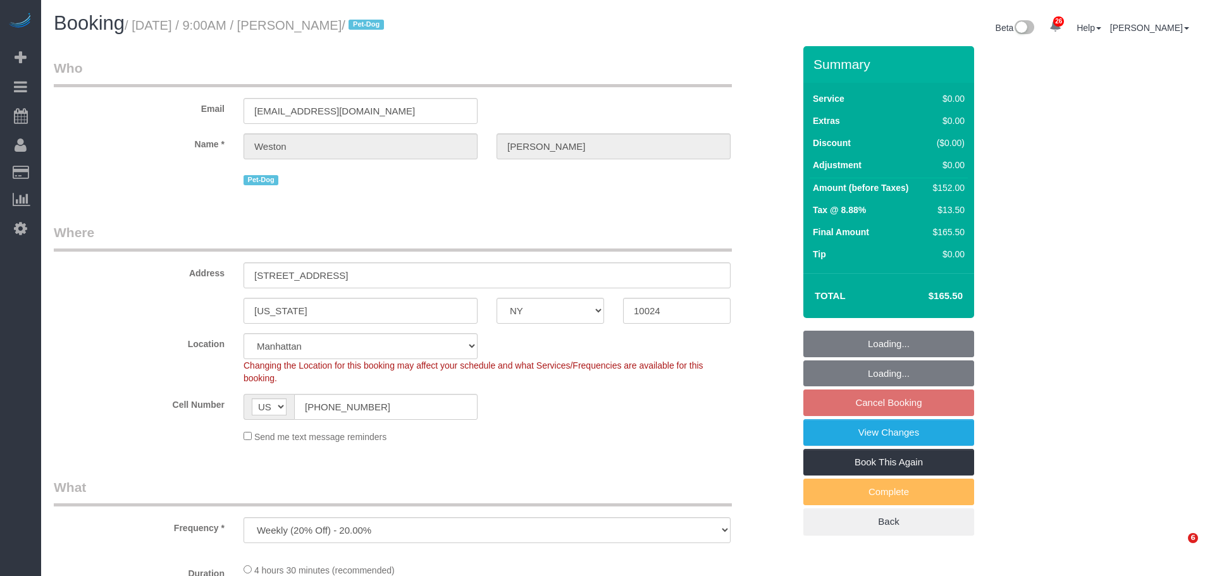
select select "NY"
select select "number:57"
select select "number:72"
select select "number:13"
select select "number:6"
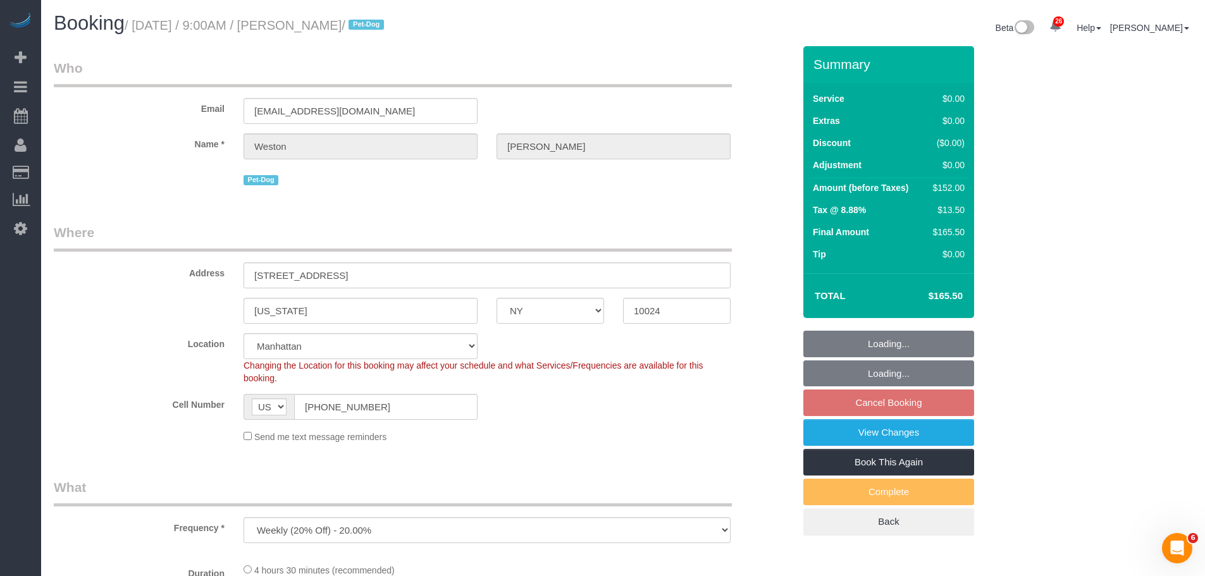
select select "object:966"
select select "2"
select select "spot2"
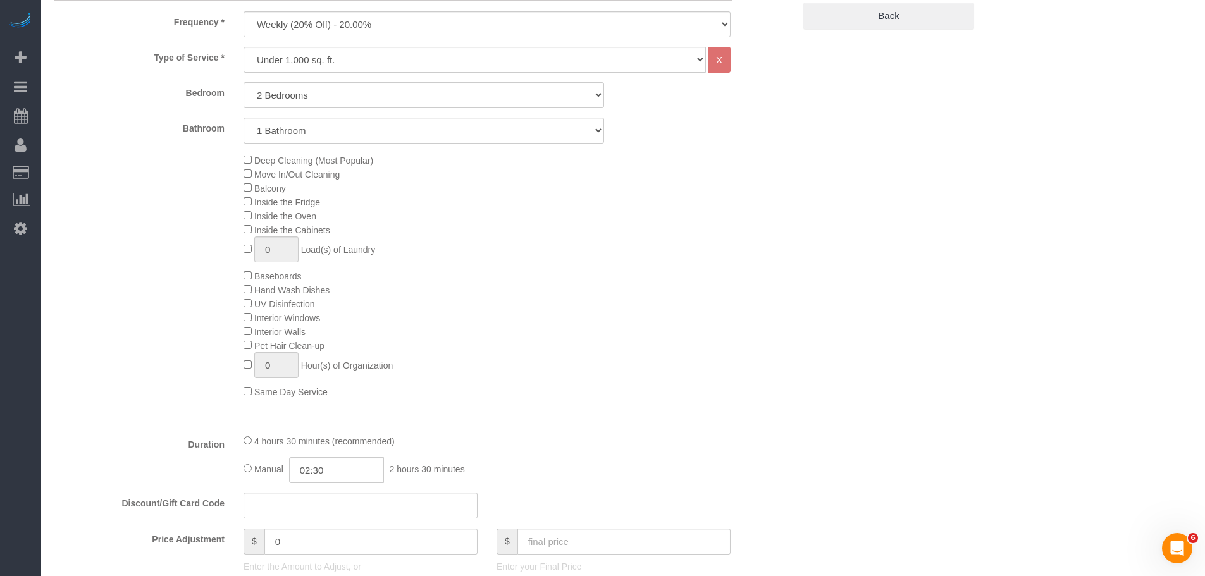
select select "2"
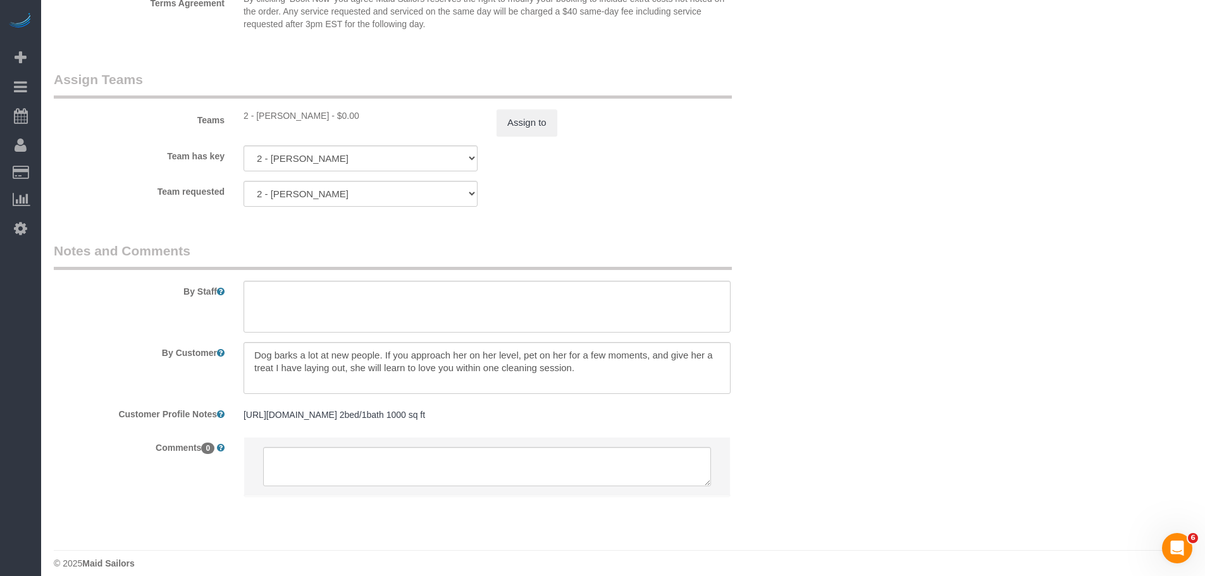
scroll to position [1618, 0]
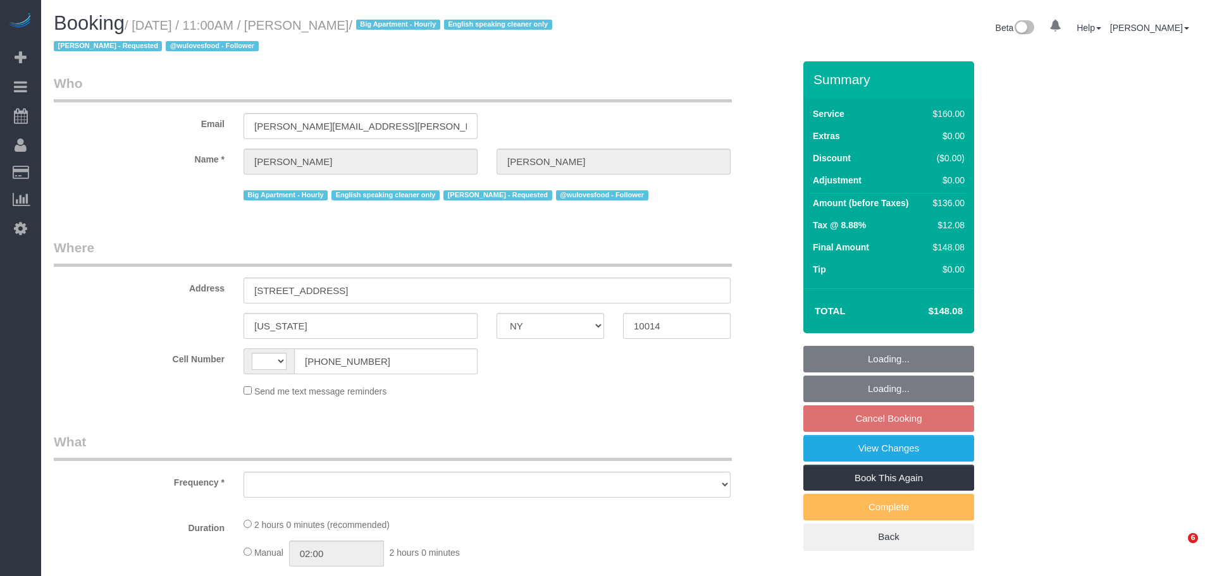
select select "NY"
select select "number:59"
select select "number:72"
select select "number:15"
select select "number:5"
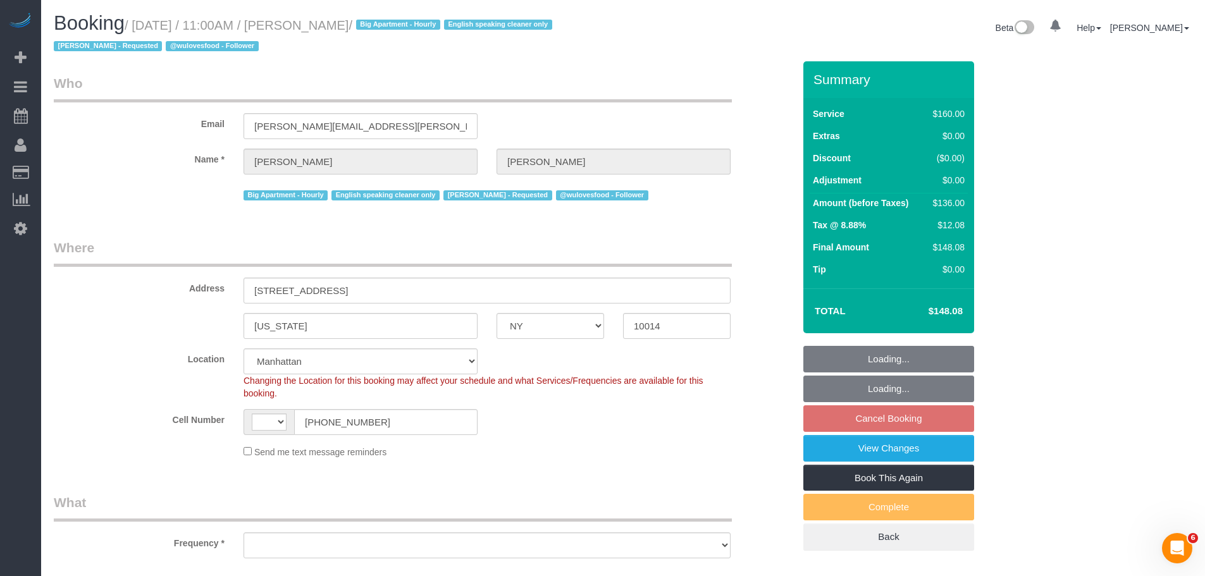
select select "string:[GEOGRAPHIC_DATA]"
select select "object:978"
select select "spot4"
select select "string:stripe-pm_1PMbKH4VGloSiKo7I2gXikHa"
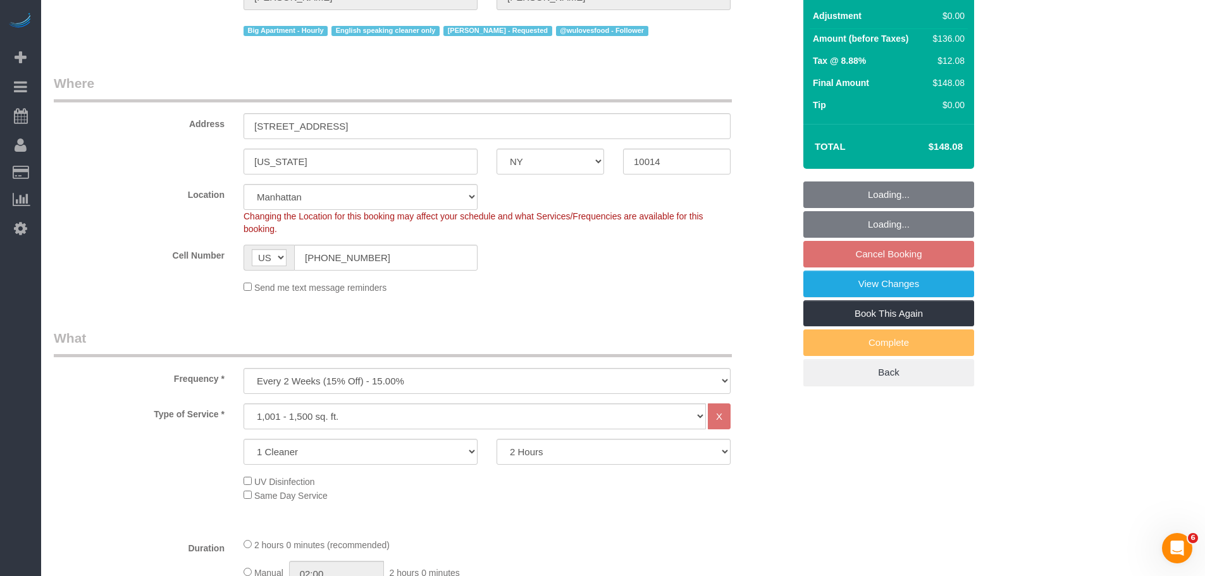
select select "object:1500"
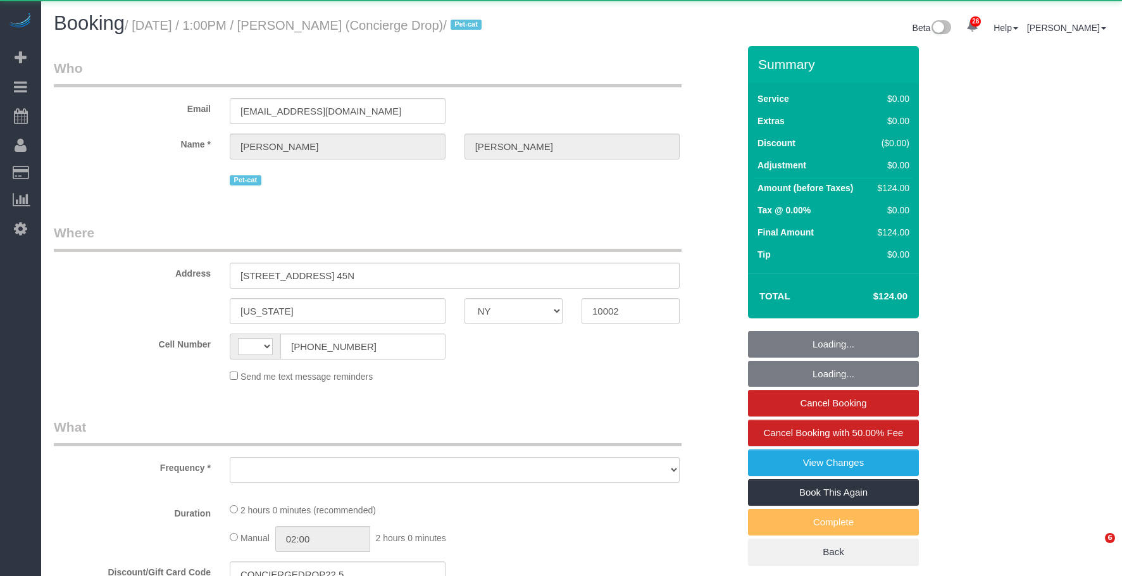
select select "NY"
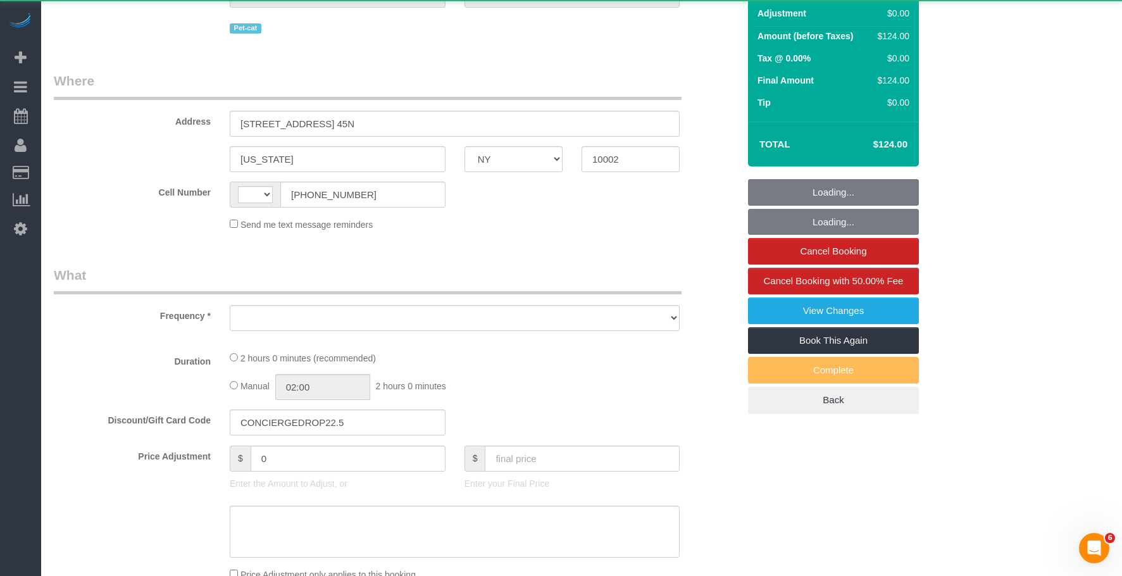
select select "object:572"
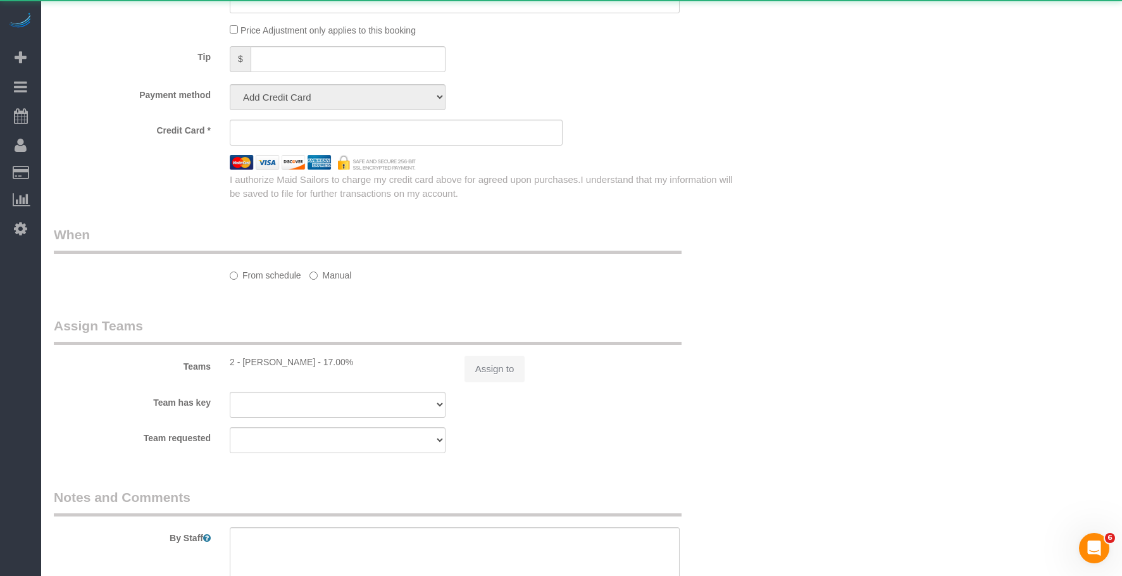
select select "string:[GEOGRAPHIC_DATA]"
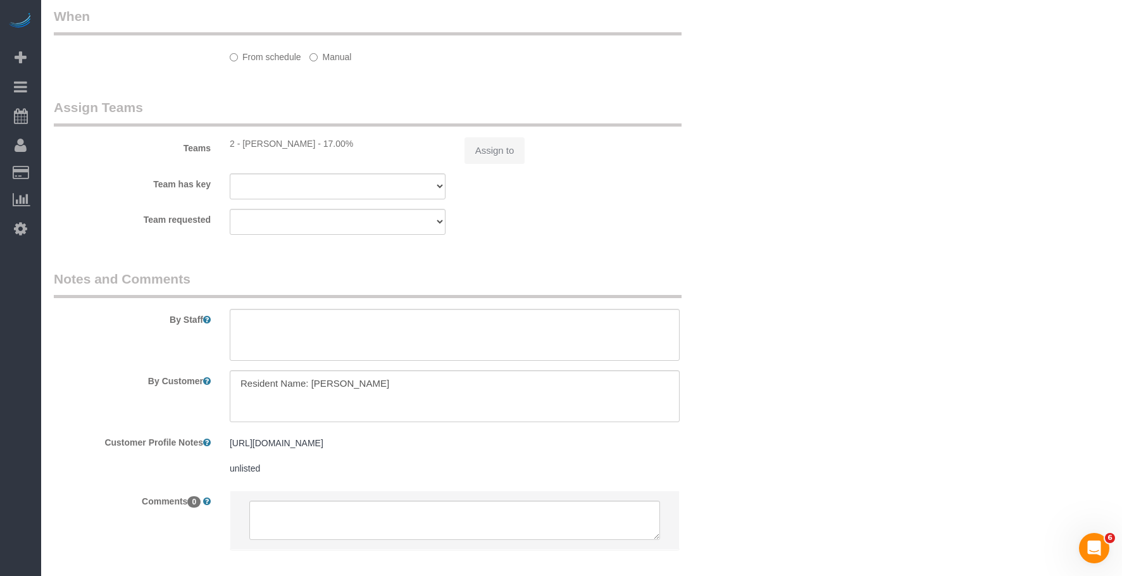
select select "string:stripe-pm_1RaQn24VGloSiKo7zeOF73Wj"
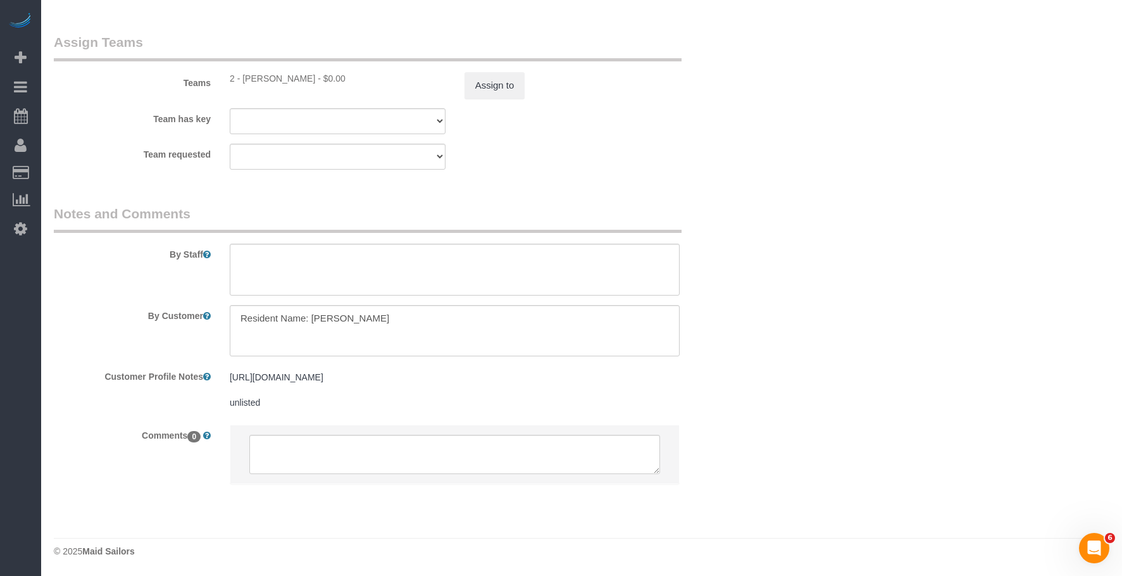
select select "1"
select select "spot1"
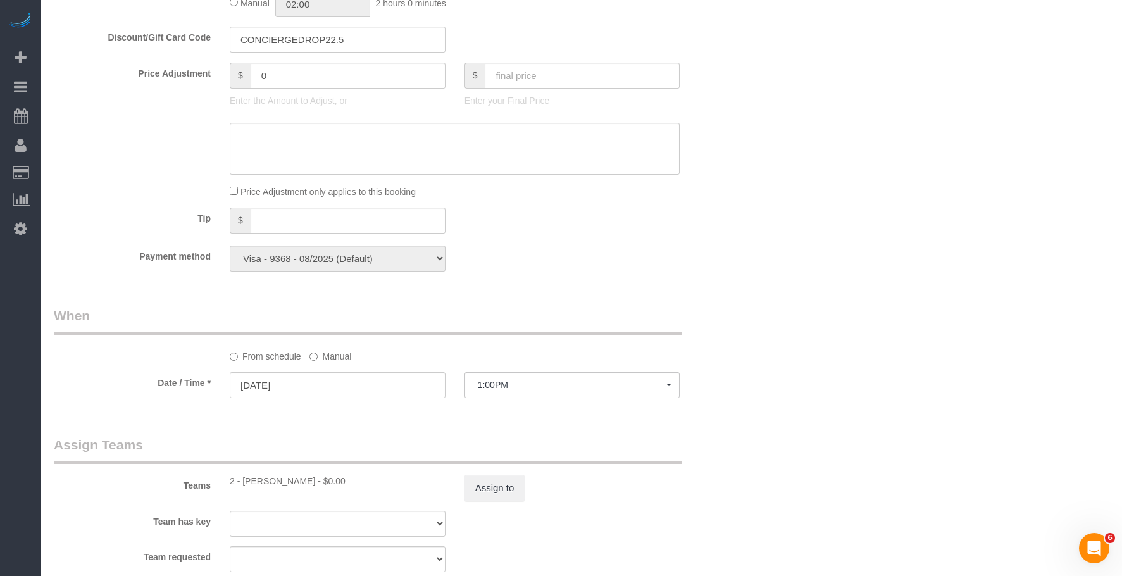
select select "object:1366"
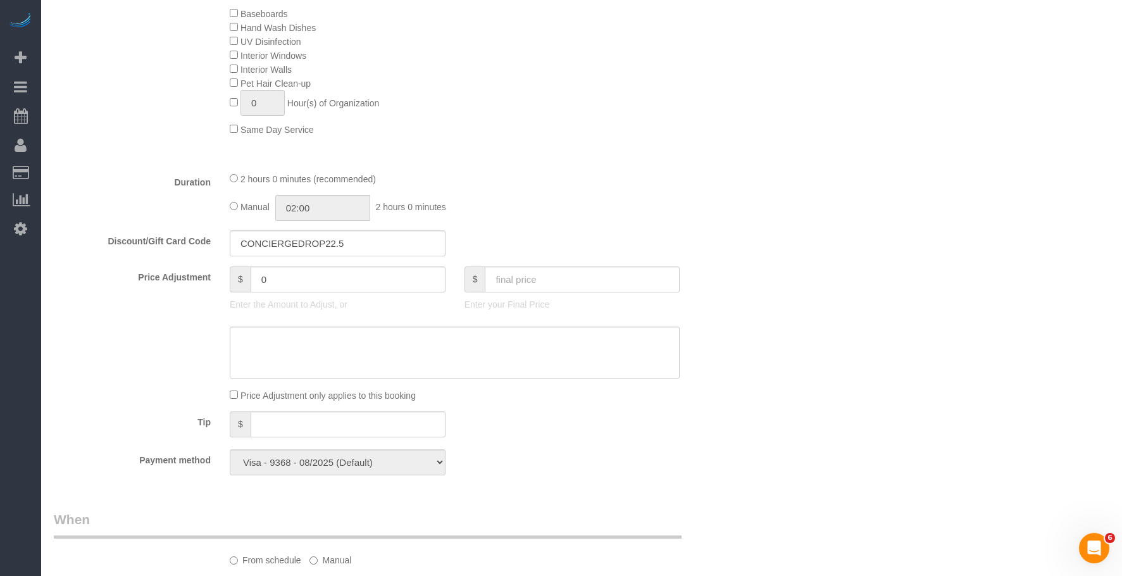
select select "number:89"
select select "number:90"
select select "number:15"
select select "number:6"
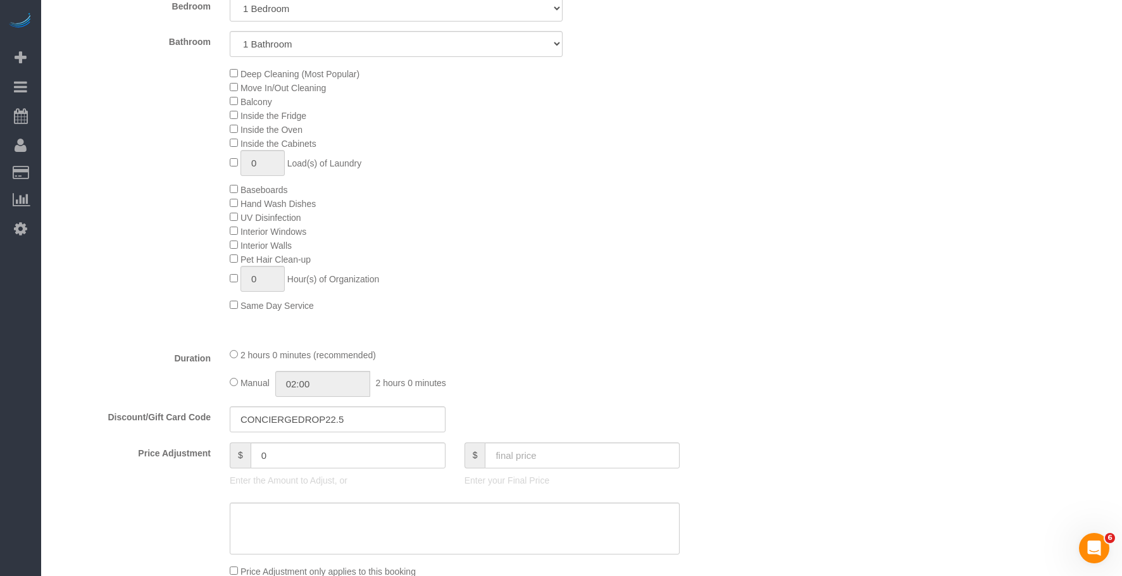
select select "1"
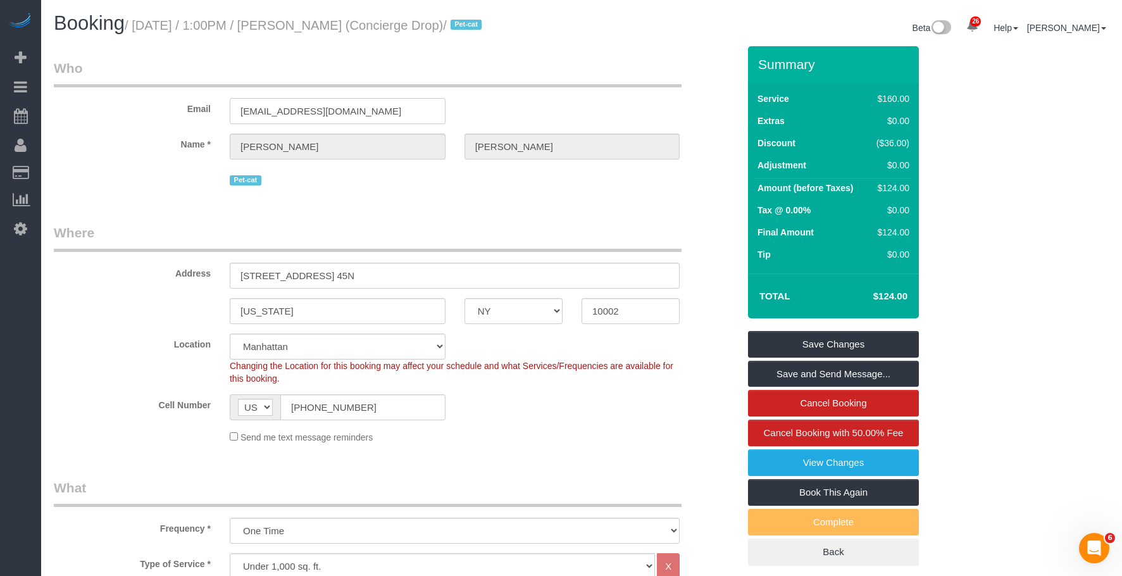
drag, startPoint x: 402, startPoint y: 125, endPoint x: 58, endPoint y: 103, distance: 344.2
click at [58, 103] on div "Email support@conciergedrop.com" at bounding box center [395, 91] width 703 height 65
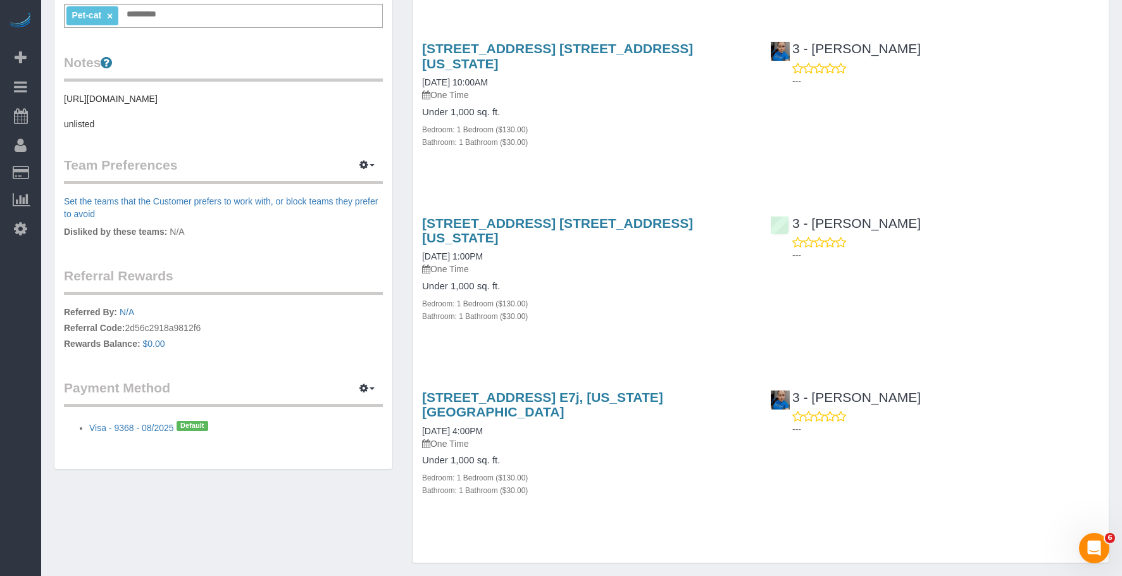
scroll to position [427, 0]
click at [623, 406] on div "626 1st Ave, Apt. E7j, New York, NY 10016 09/05/2025 4:00PM One Time Under 1,00…" at bounding box center [586, 449] width 348 height 142
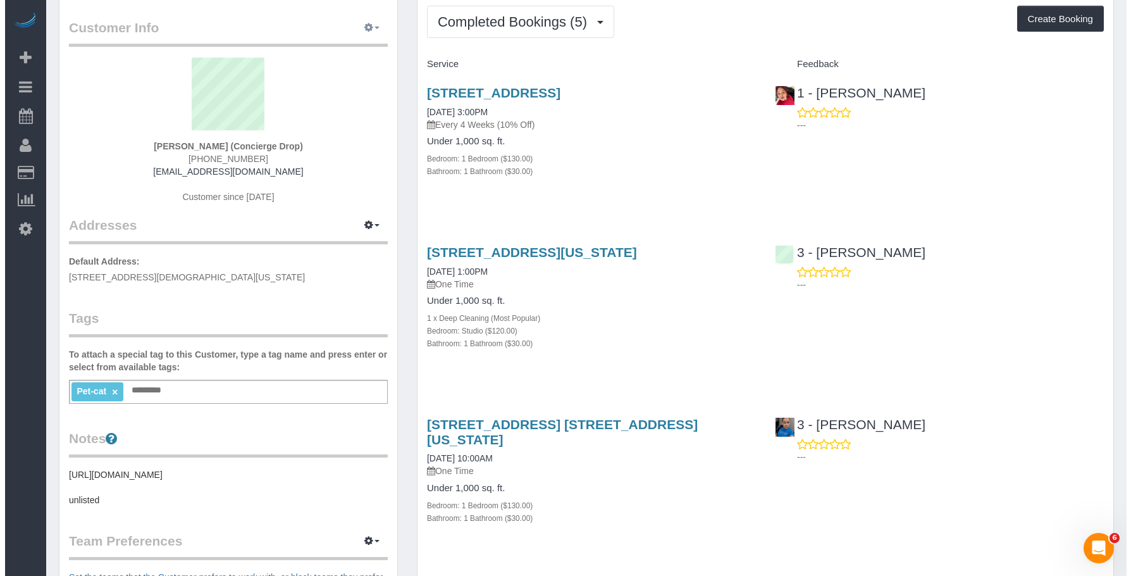
scroll to position [0, 0]
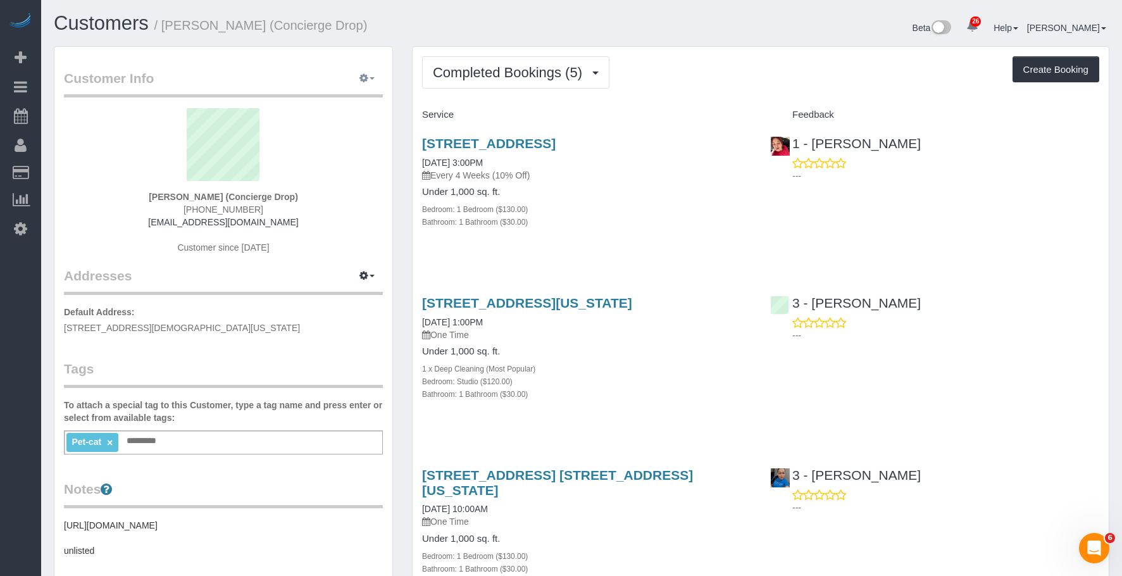
click at [372, 77] on span "button" at bounding box center [371, 78] width 5 height 3
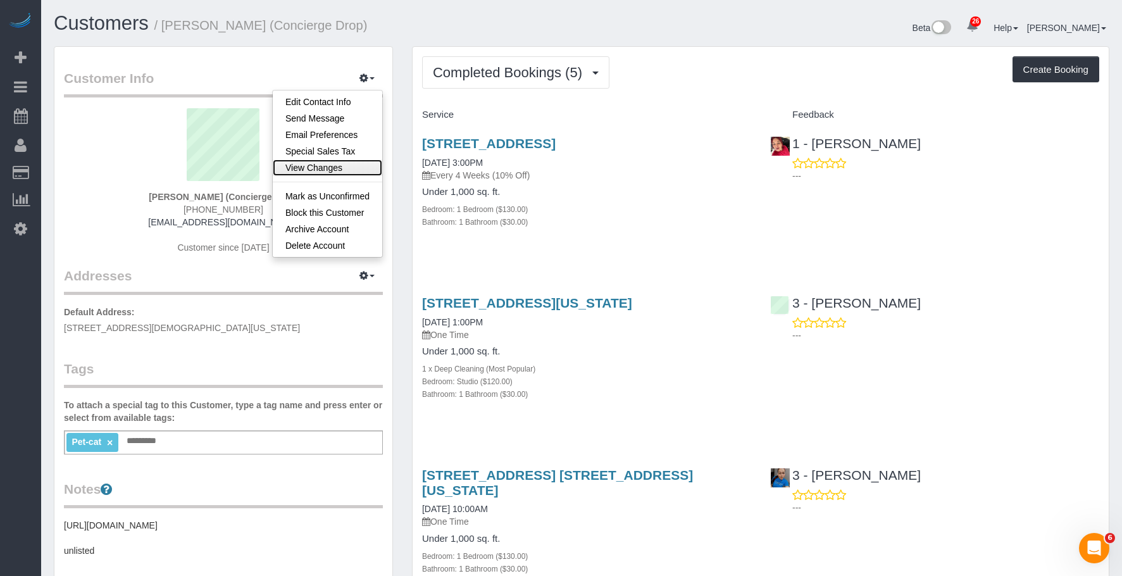
click at [306, 164] on link "View Changes" at bounding box center [327, 167] width 109 height 16
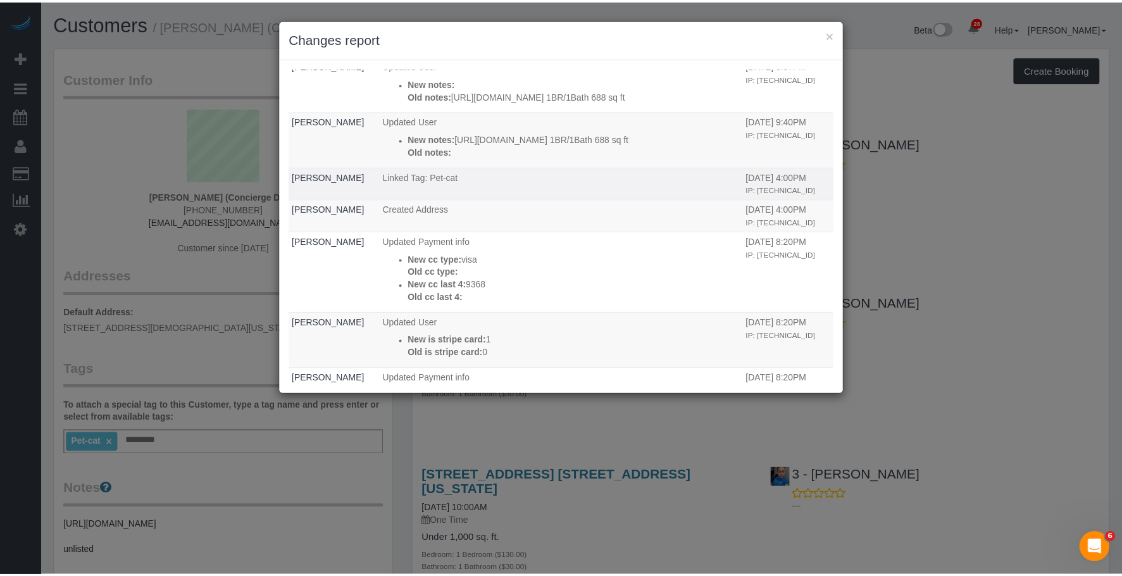
scroll to position [190, 0]
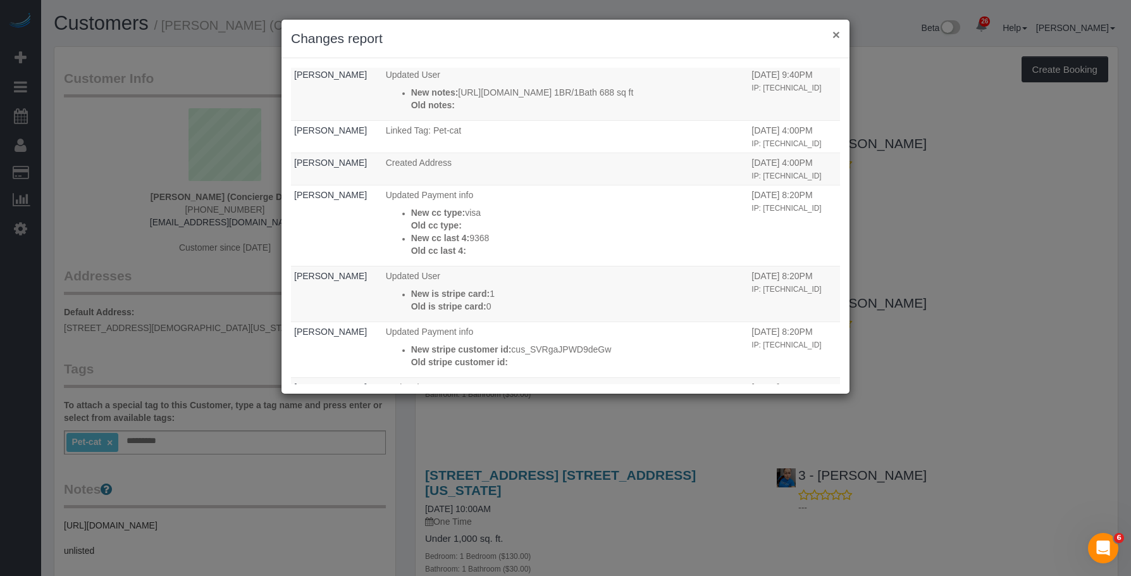
click at [836, 34] on button "×" at bounding box center [837, 34] width 8 height 13
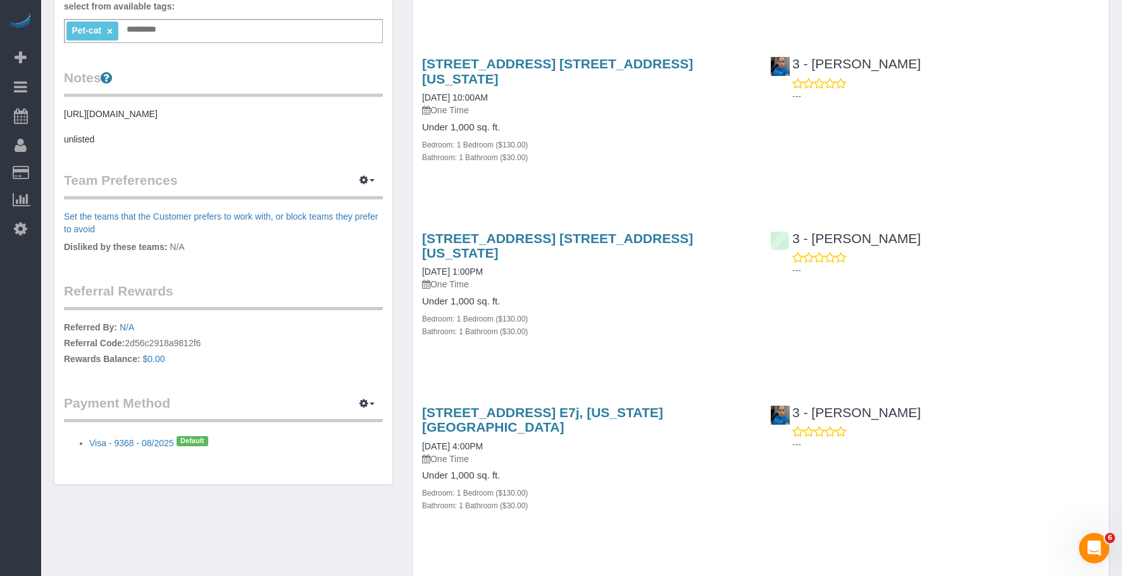
scroll to position [427, 0]
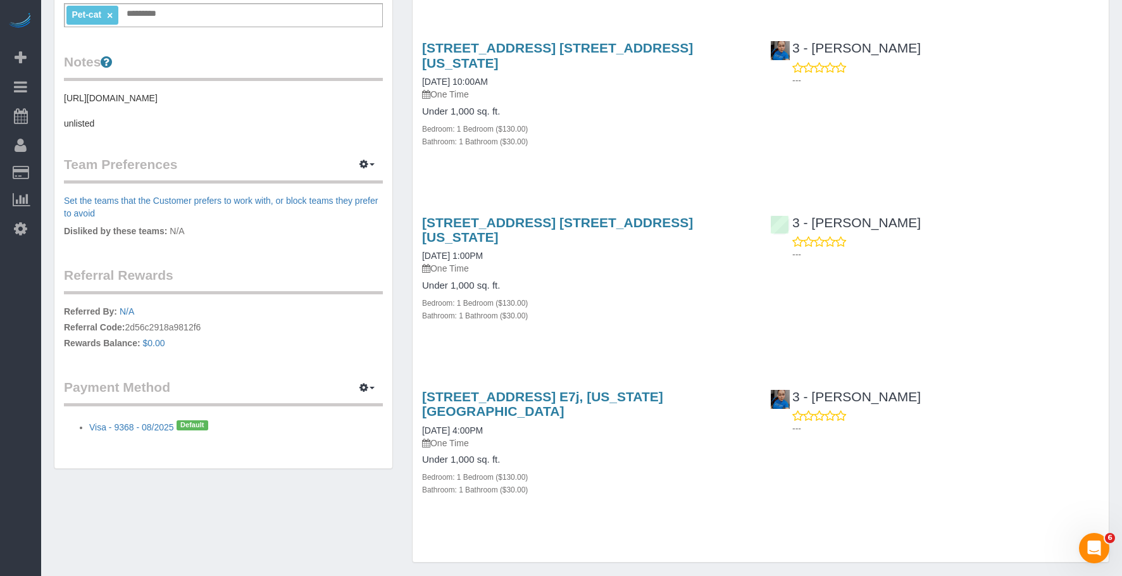
drag, startPoint x: 703, startPoint y: 438, endPoint x: 688, endPoint y: 420, distance: 23.3
click at [701, 470] on div "Bedroom: 1 Bedroom ($130.00)" at bounding box center [586, 476] width 329 height 13
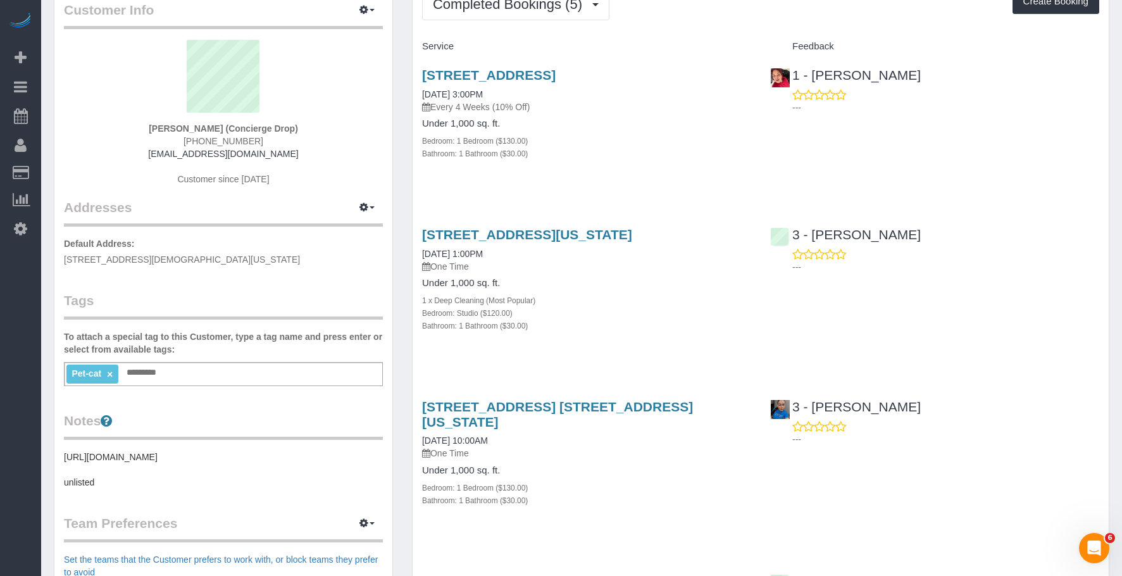
scroll to position [0, 0]
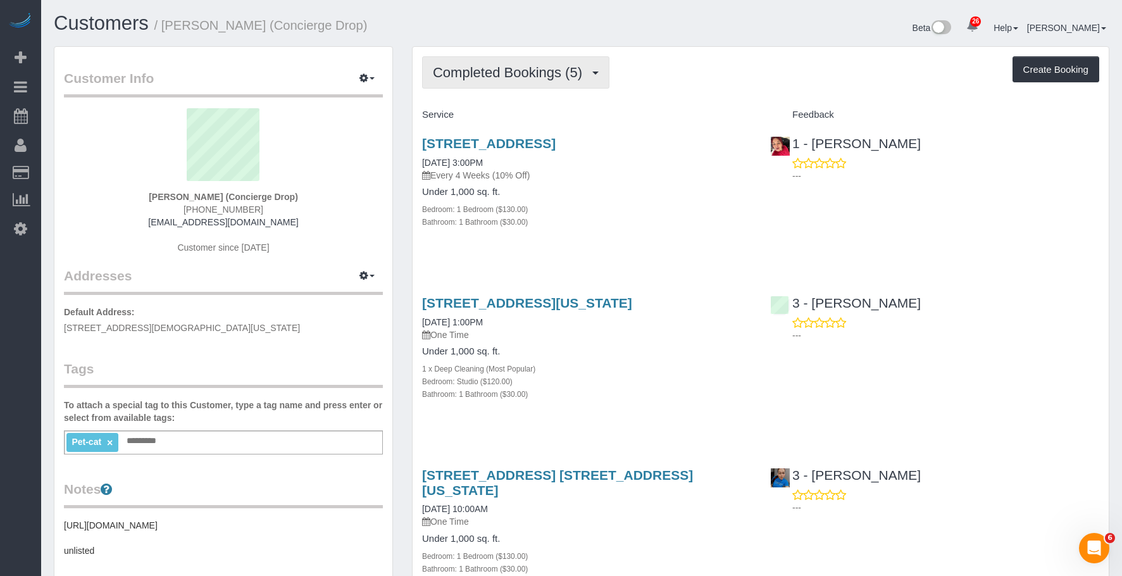
click at [502, 75] on span "Completed Bookings (5)" at bounding box center [511, 73] width 156 height 16
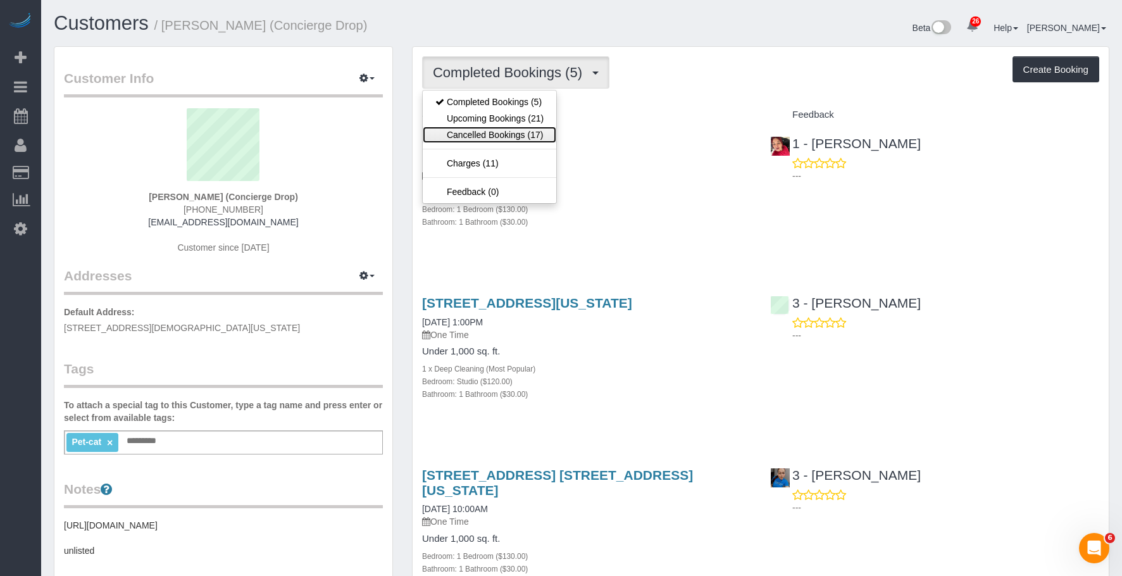
click at [498, 137] on link "Cancelled Bookings (17)" at bounding box center [489, 135] width 133 height 16
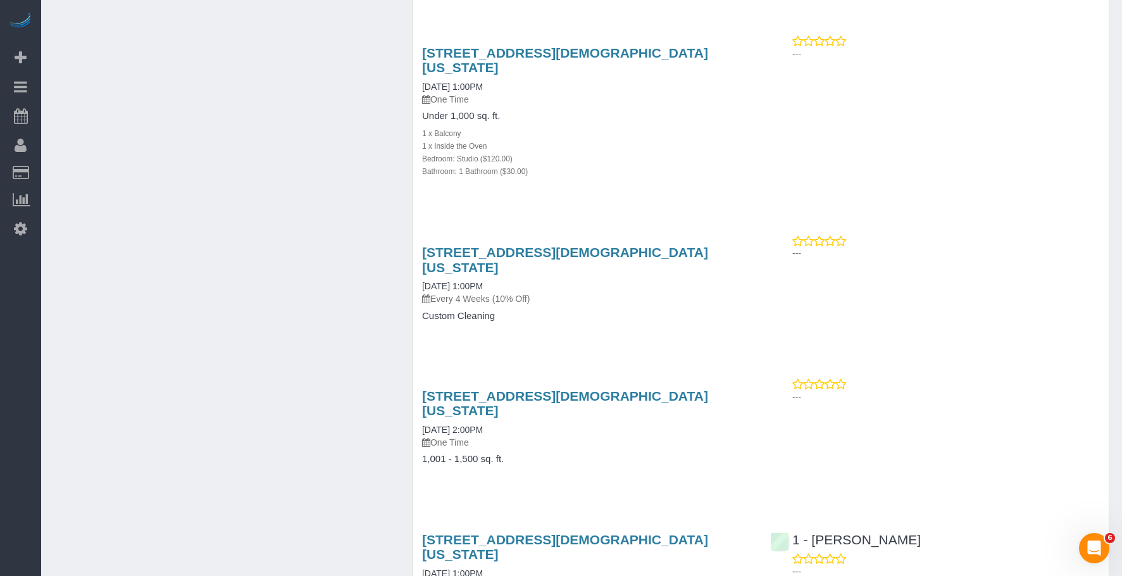
scroll to position [2115, 0]
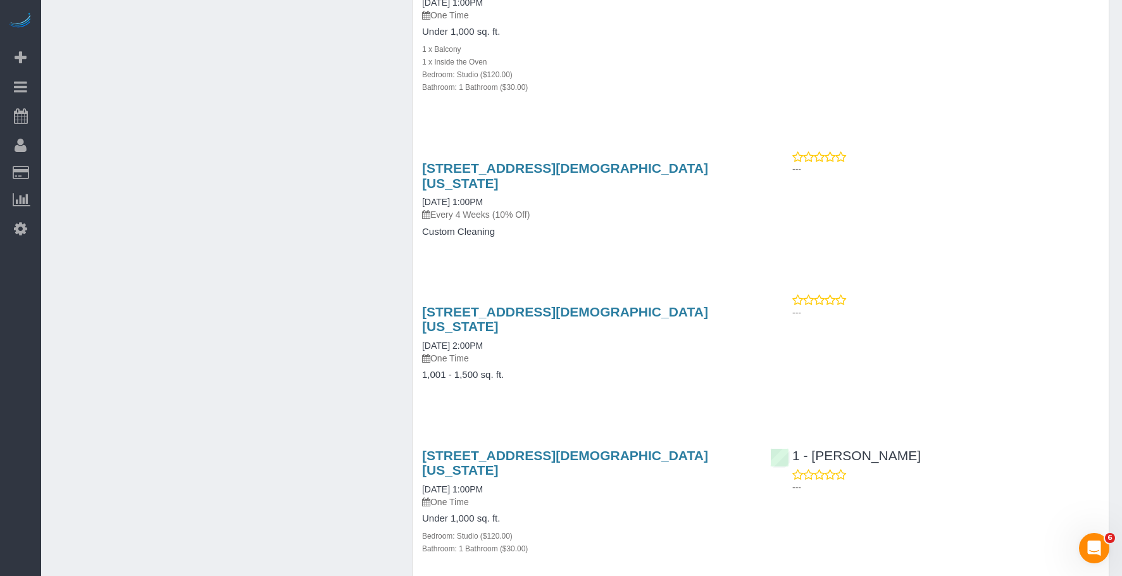
click at [664, 437] on div "10 Gay Street, Test, New York, NY 10014 06/25/2025 1:00PM One Time Under 1,000 …" at bounding box center [586, 508] width 348 height 142
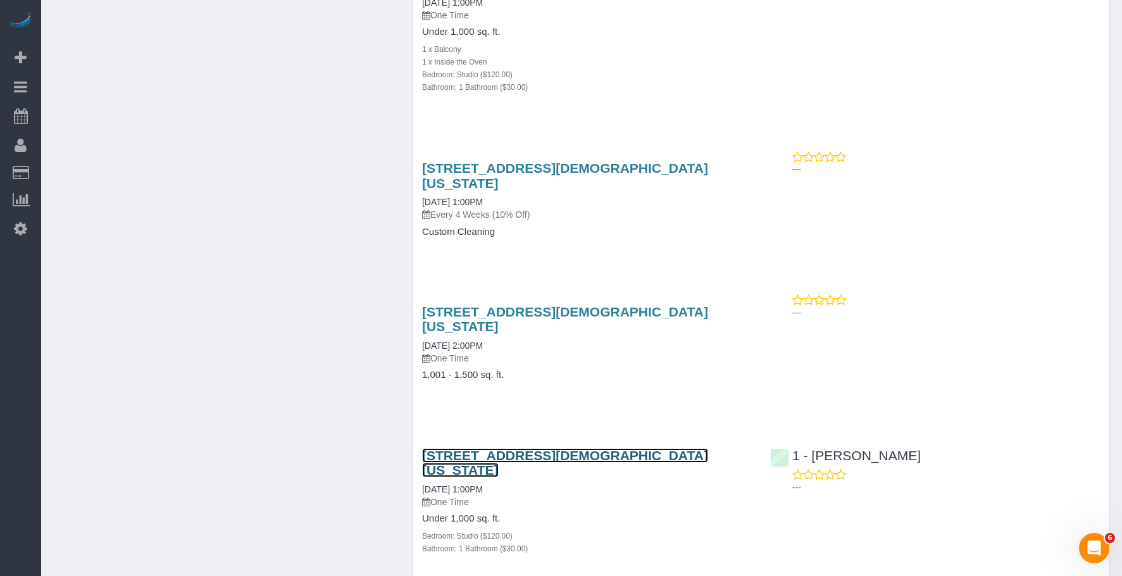
click at [655, 448] on link "10 Gay Street, Test, New York, NY 10014" at bounding box center [565, 462] width 286 height 29
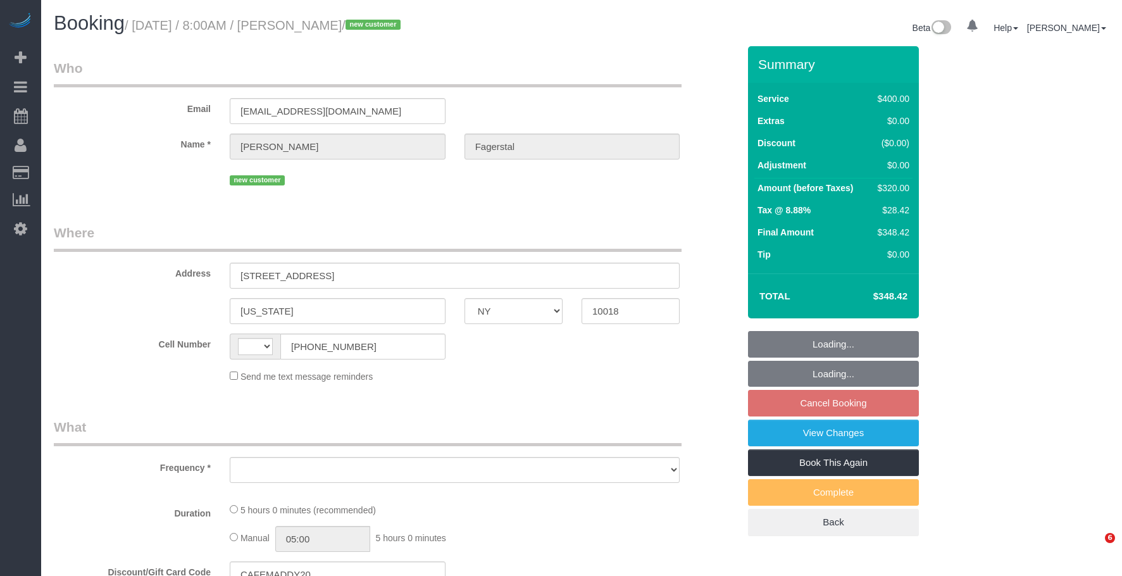
select select "NY"
select select "object:562"
select select "300"
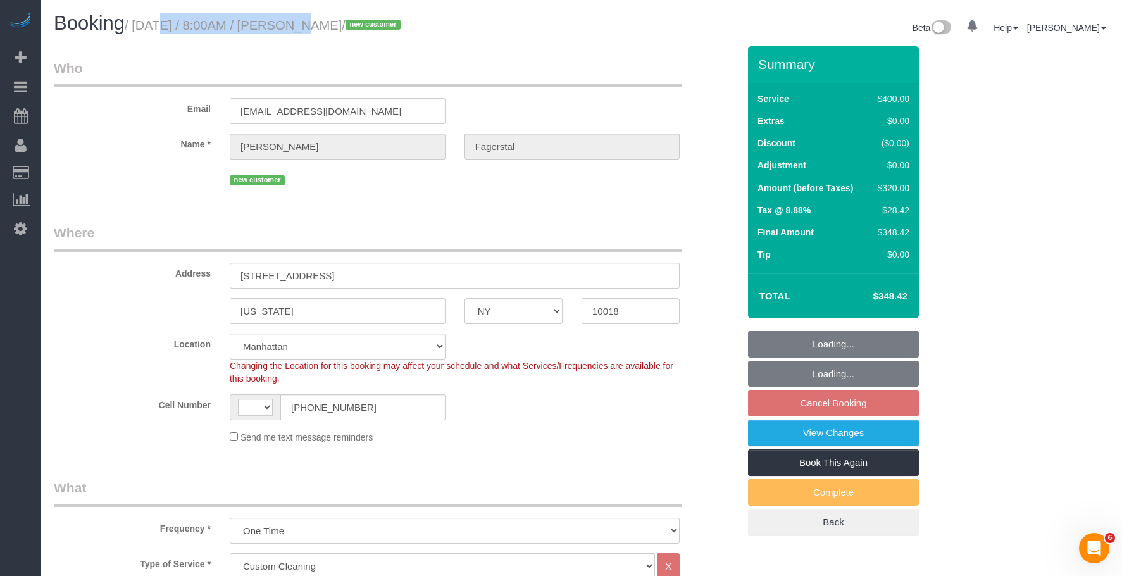
select select "string:[GEOGRAPHIC_DATA]"
select select "string:stripe-pm_1SAgBp4VGloSiKo7GebCEJYy"
select select "spot1"
select select "object:1380"
select select "number:56"
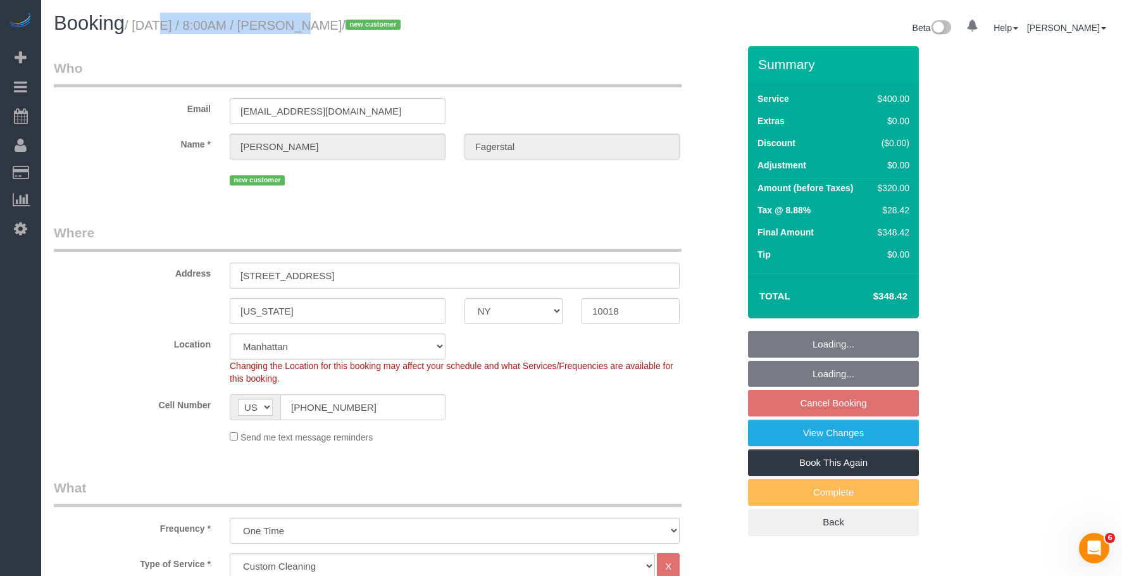
select select "number:70"
select select "number:15"
select select "number:5"
drag, startPoint x: 209, startPoint y: 28, endPoint x: 399, endPoint y: 26, distance: 189.8
click at [399, 26] on small "/ [DATE] / 8:00AM / [PERSON_NAME] / new customer" at bounding box center [265, 25] width 280 height 14
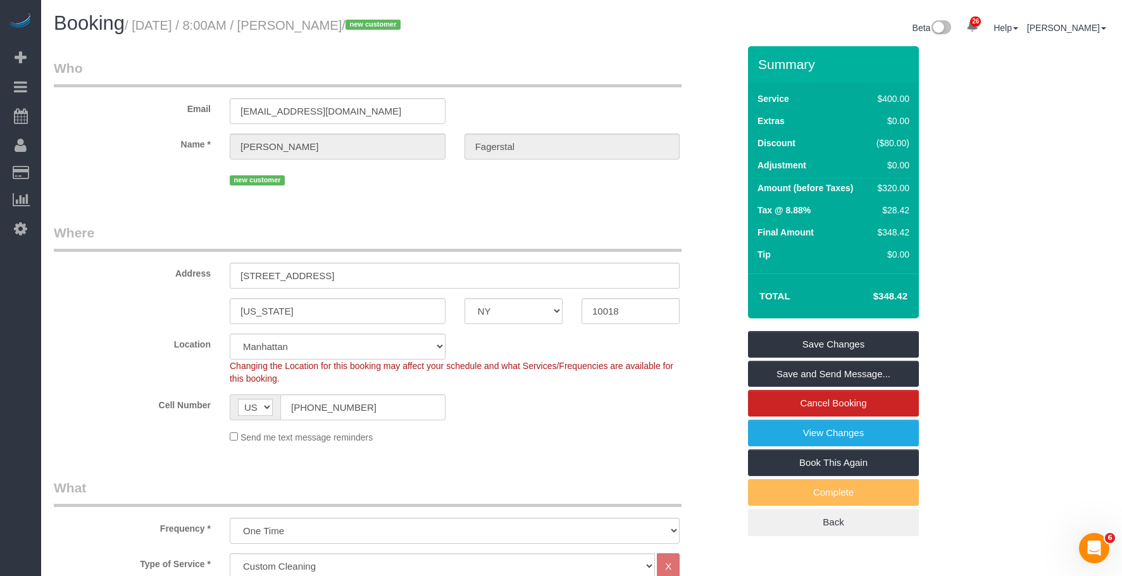
drag, startPoint x: 621, startPoint y: 22, endPoint x: 608, endPoint y: 6, distance: 21.1
click at [621, 22] on div "Beta 26 Your Notifications You have 0 alerts × You have 6 to charge for [DATE] …" at bounding box center [849, 30] width 537 height 34
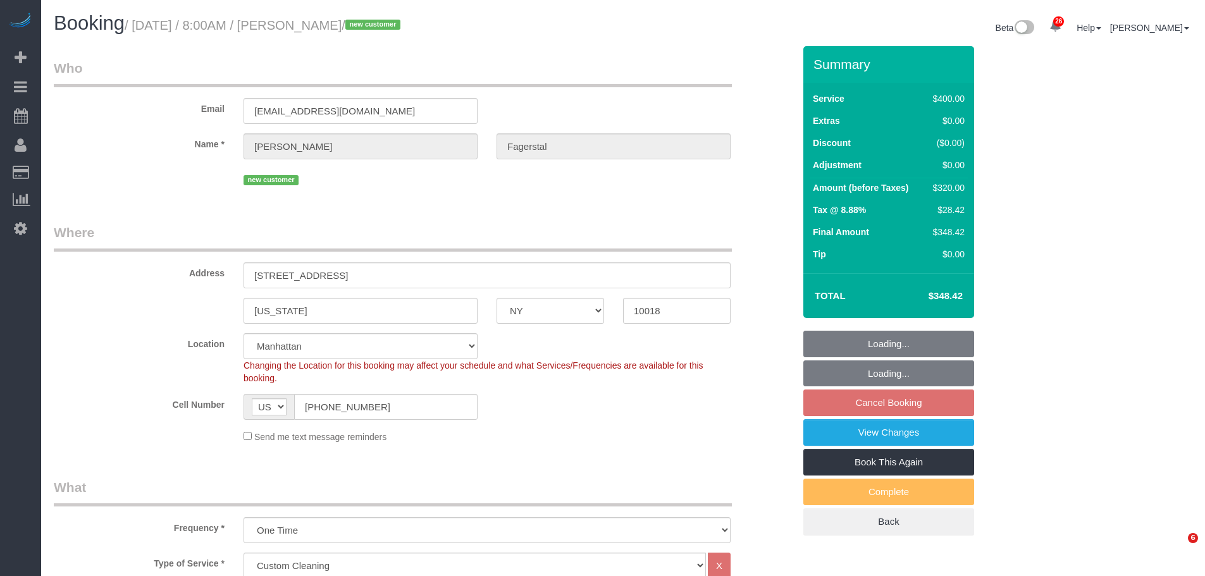
select select "NY"
select select "300"
select select "spot1"
select select "number:56"
select select "number:70"
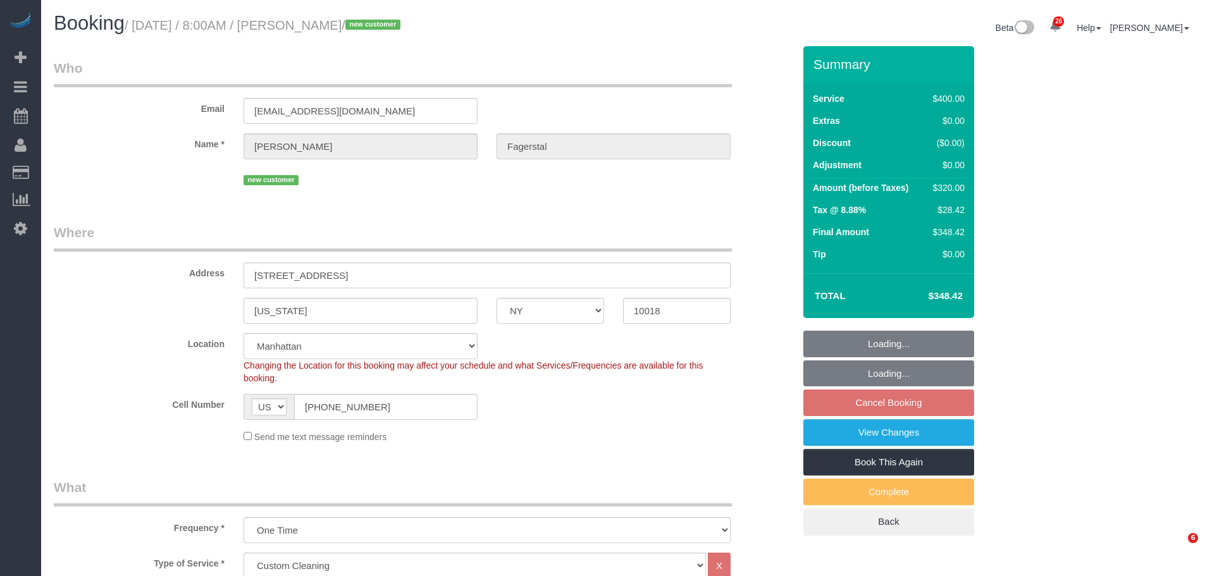
select select "number:15"
select select "number:5"
